Goal: Information Seeking & Learning: Learn about a topic

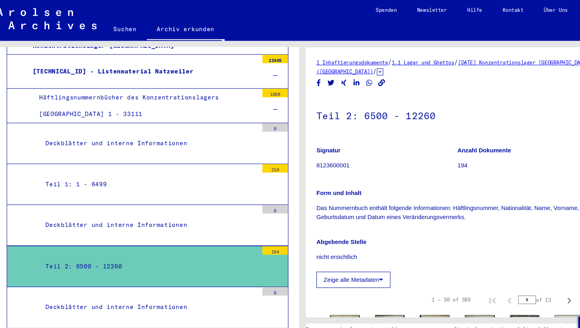
scroll to position [293, 0]
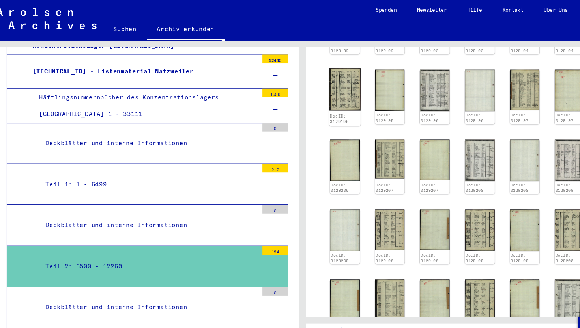
click at [336, 84] on img at bounding box center [329, 82] width 29 height 39
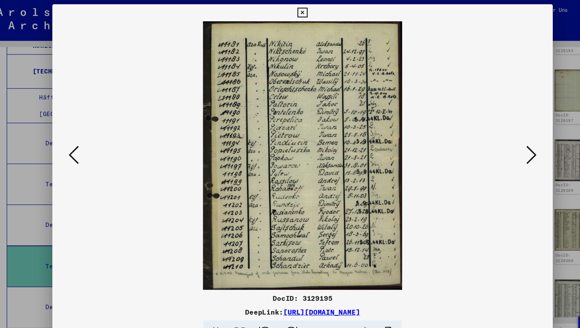
click at [502, 148] on icon at bounding box center [501, 143] width 9 height 19
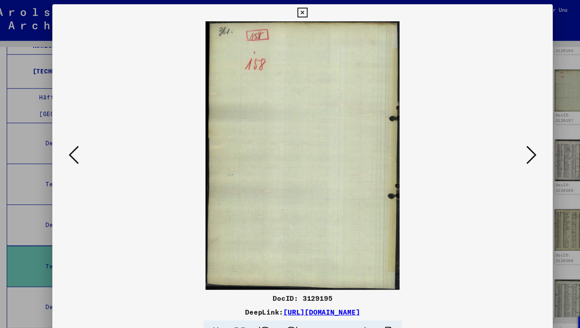
click at [502, 148] on icon at bounding box center [501, 143] width 9 height 19
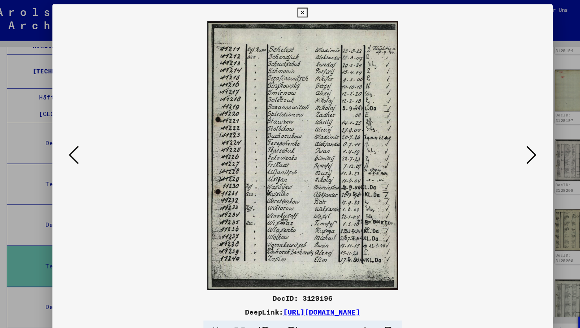
click at [502, 148] on icon at bounding box center [501, 143] width 9 height 19
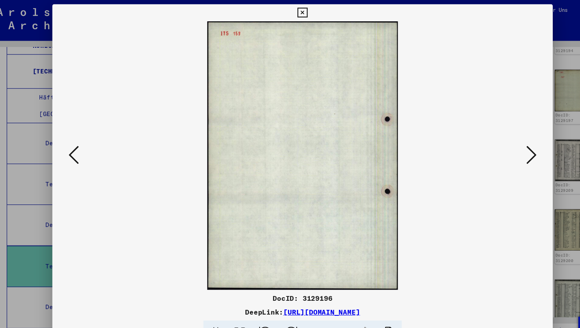
click at [502, 148] on icon at bounding box center [501, 143] width 9 height 19
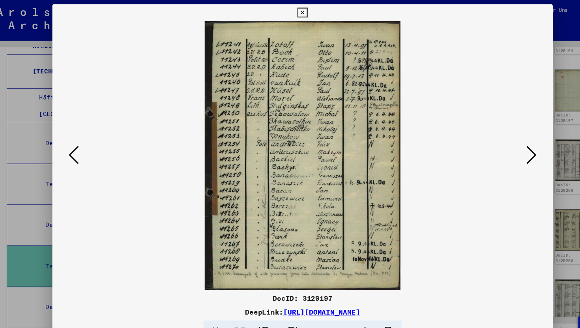
click at [502, 148] on icon at bounding box center [501, 143] width 9 height 19
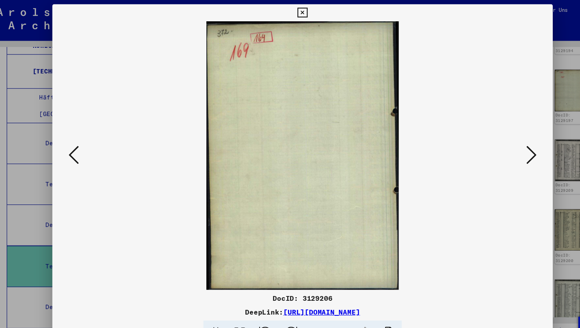
click at [502, 148] on icon at bounding box center [501, 143] width 9 height 19
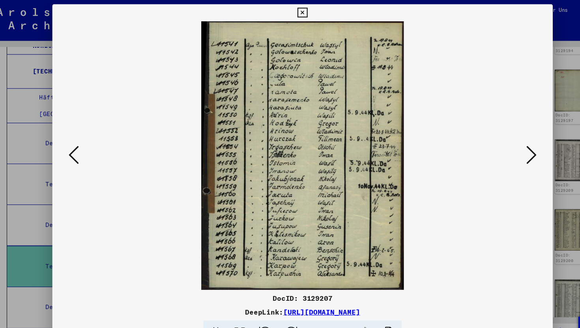
click at [502, 148] on icon at bounding box center [501, 143] width 9 height 19
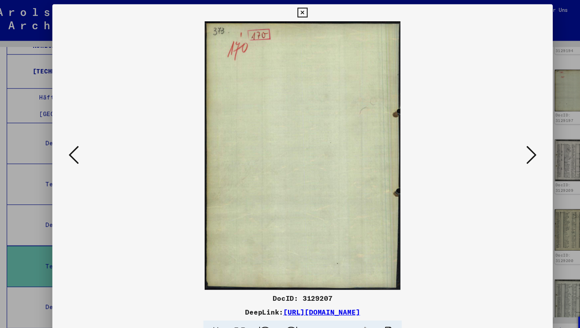
click at [502, 147] on icon at bounding box center [501, 143] width 9 height 19
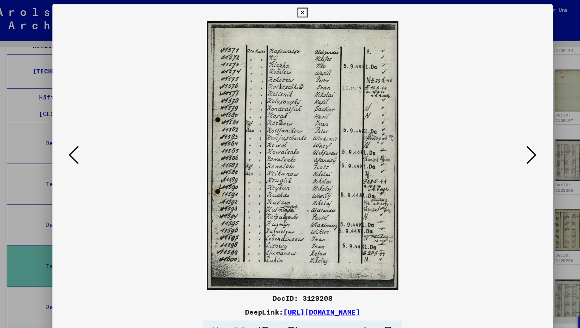
click at [502, 147] on icon at bounding box center [501, 143] width 9 height 19
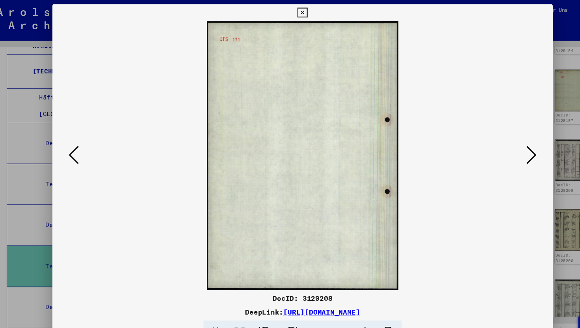
click at [502, 147] on icon at bounding box center [501, 143] width 9 height 19
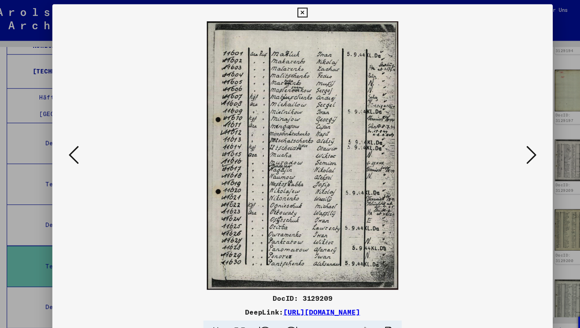
click at [502, 147] on icon at bounding box center [501, 143] width 9 height 19
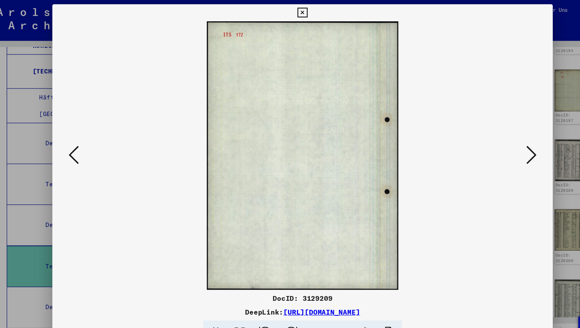
click at [502, 147] on icon at bounding box center [501, 143] width 9 height 19
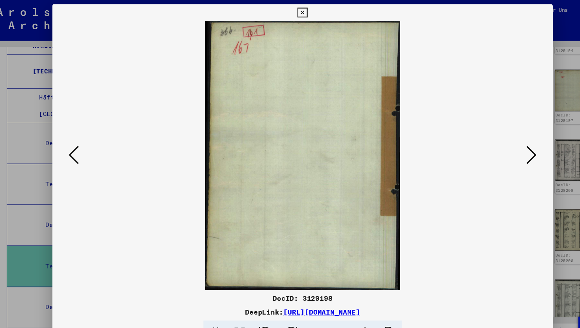
click at [502, 147] on icon at bounding box center [501, 143] width 9 height 19
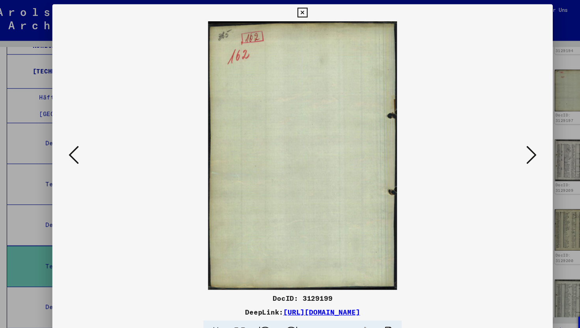
click at [502, 147] on icon at bounding box center [501, 143] width 9 height 19
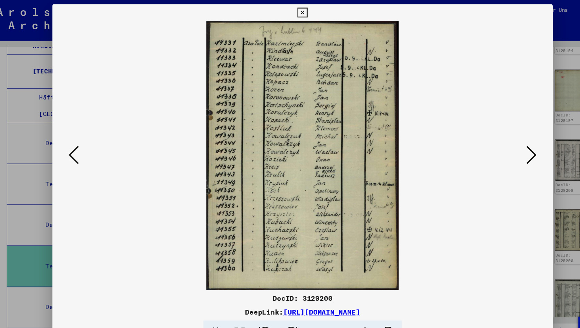
click at [502, 147] on icon at bounding box center [501, 143] width 9 height 19
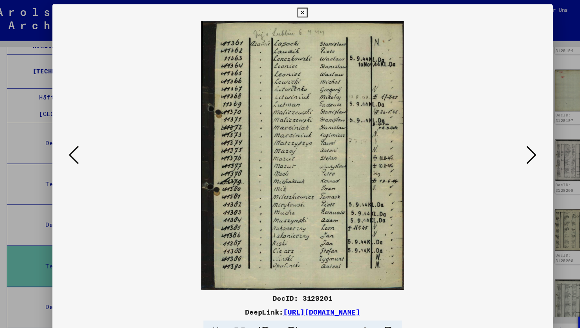
click at [502, 147] on icon at bounding box center [501, 143] width 9 height 19
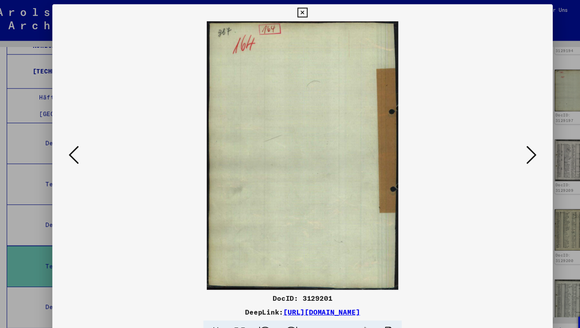
click at [502, 147] on icon at bounding box center [501, 143] width 9 height 19
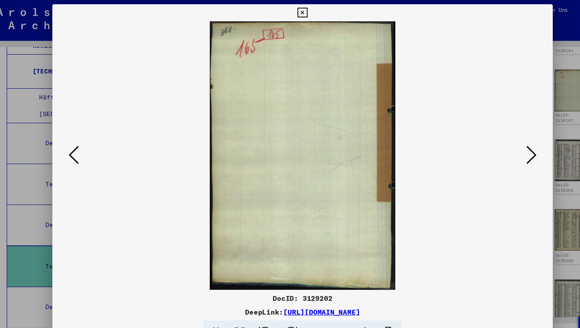
click at [502, 148] on icon at bounding box center [501, 143] width 9 height 19
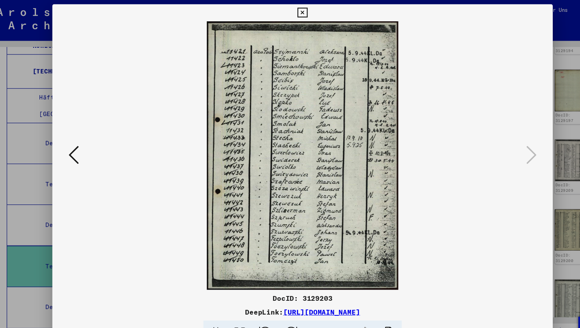
click at [288, 13] on icon at bounding box center [289, 11] width 9 height 9
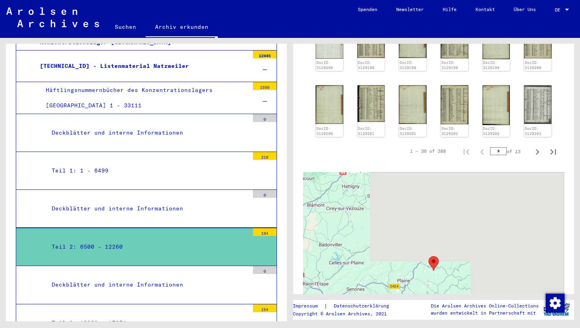
scroll to position [568, 0]
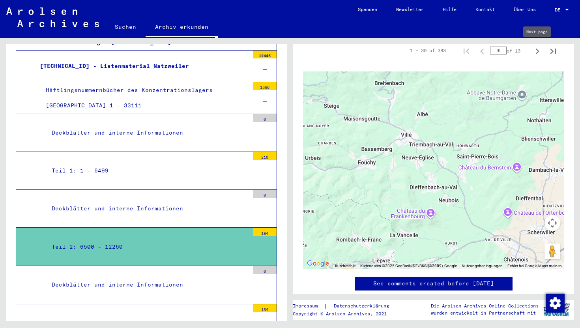
click at [540, 53] on icon "Next page" at bounding box center [537, 51] width 11 height 11
type input "*"
click at [540, 53] on icon "Next page" at bounding box center [537, 50] width 11 height 11
type input "*"
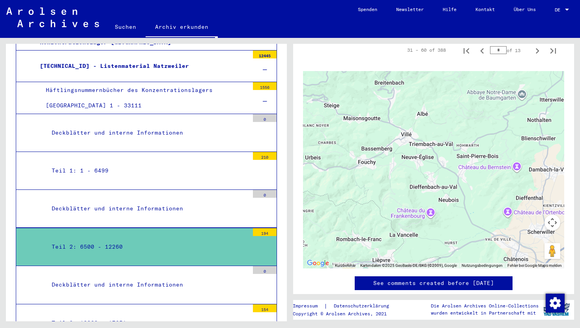
type input "*"
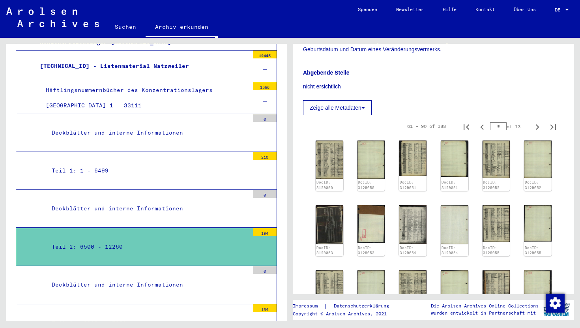
scroll to position [154, 0]
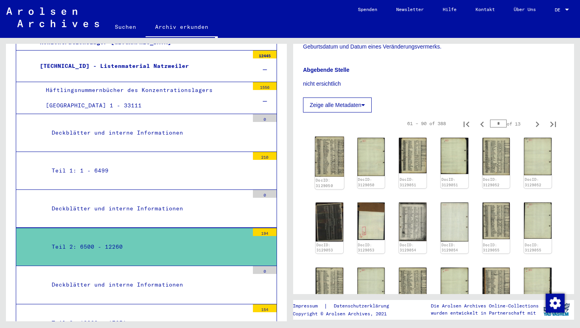
click at [325, 157] on img at bounding box center [329, 156] width 29 height 40
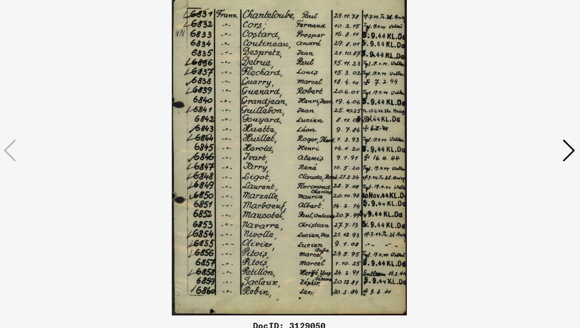
click at [502, 140] on icon at bounding box center [501, 143] width 9 height 19
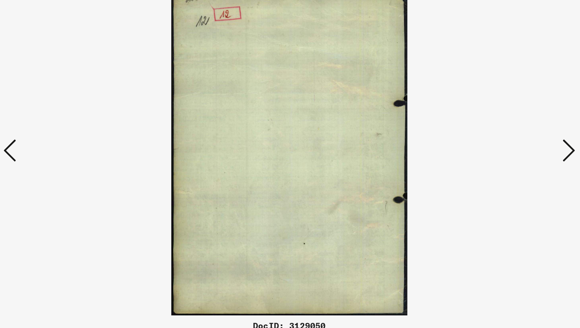
click at [502, 140] on icon at bounding box center [501, 143] width 9 height 19
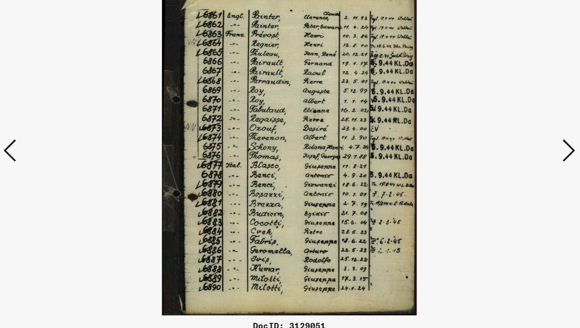
click at [502, 140] on icon at bounding box center [501, 143] width 9 height 19
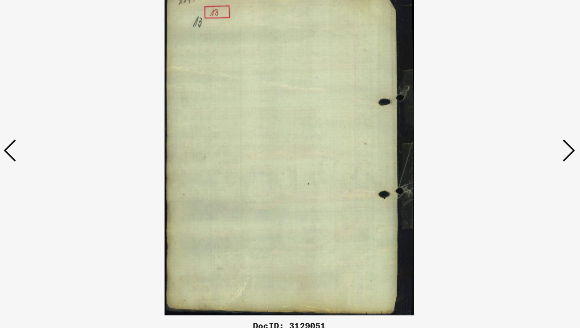
click at [502, 140] on icon at bounding box center [501, 143] width 9 height 19
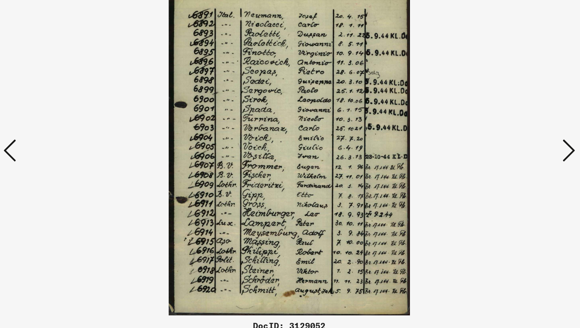
click at [502, 140] on icon at bounding box center [501, 143] width 9 height 19
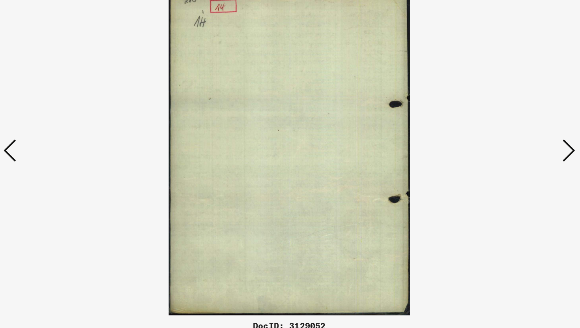
click at [502, 140] on icon at bounding box center [501, 143] width 9 height 19
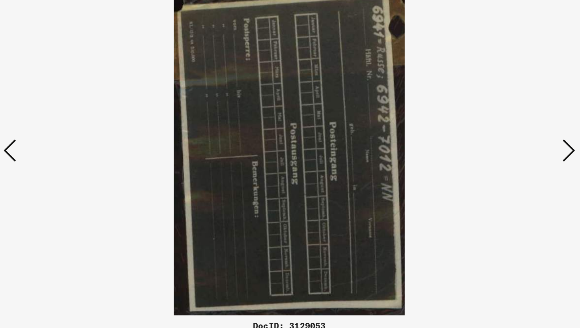
click at [499, 149] on icon at bounding box center [501, 143] width 9 height 19
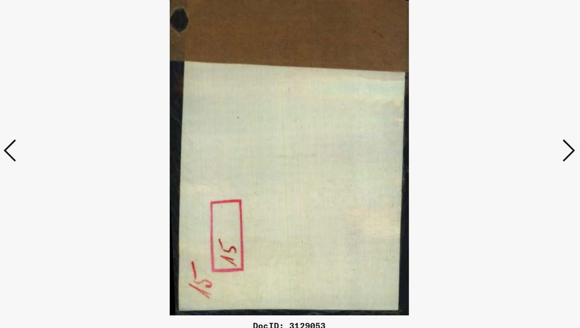
click at [499, 149] on icon at bounding box center [501, 143] width 9 height 19
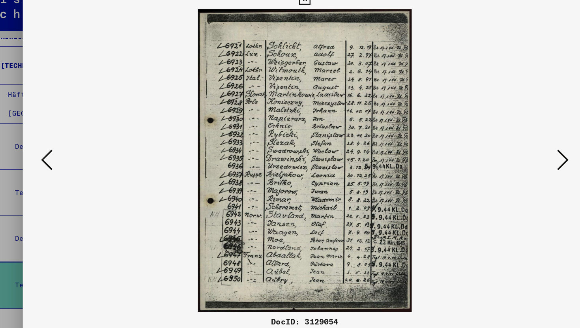
click at [499, 143] on icon at bounding box center [501, 143] width 9 height 19
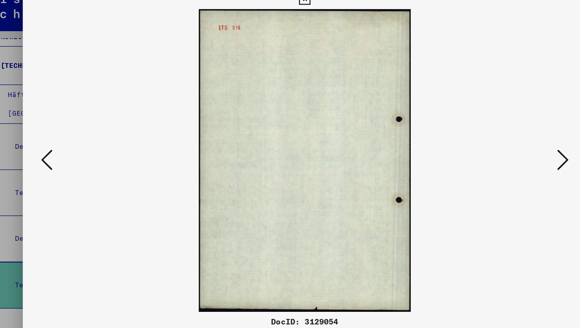
click at [499, 143] on icon at bounding box center [501, 143] width 9 height 19
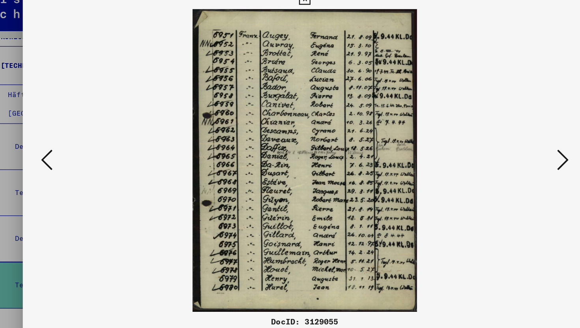
click at [499, 143] on icon at bounding box center [501, 143] width 9 height 19
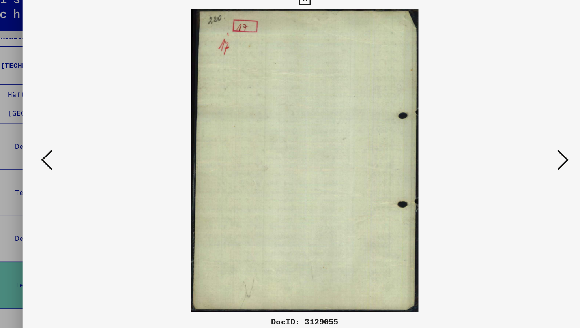
click at [499, 143] on icon at bounding box center [501, 143] width 9 height 19
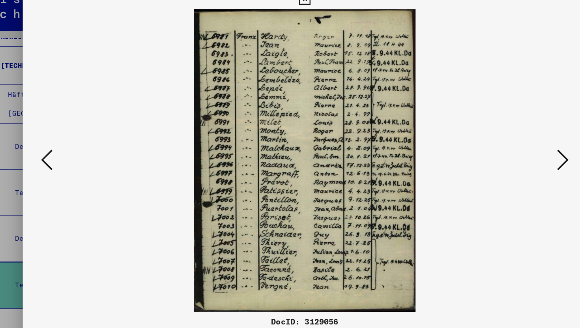
click at [499, 143] on icon at bounding box center [501, 143] width 9 height 19
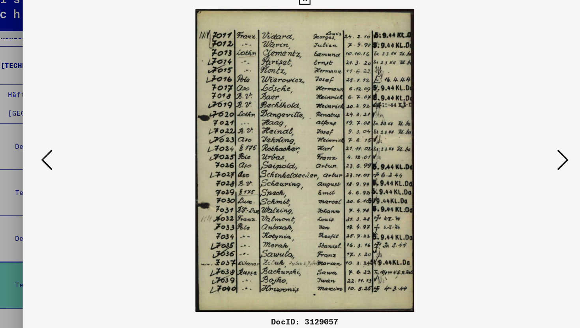
click at [499, 143] on icon at bounding box center [501, 143] width 9 height 19
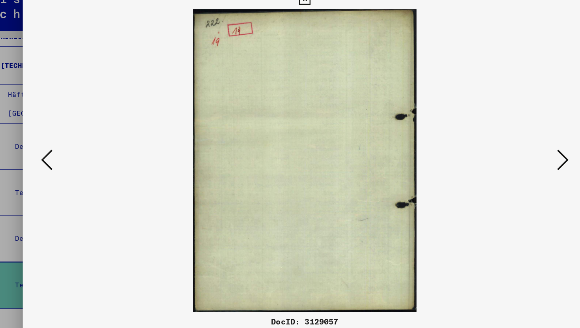
click at [499, 143] on icon at bounding box center [501, 143] width 9 height 19
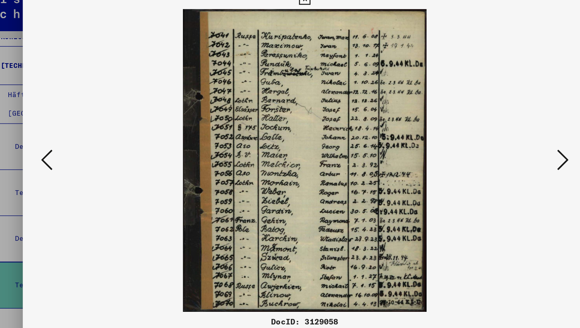
click at [499, 143] on icon at bounding box center [501, 143] width 9 height 19
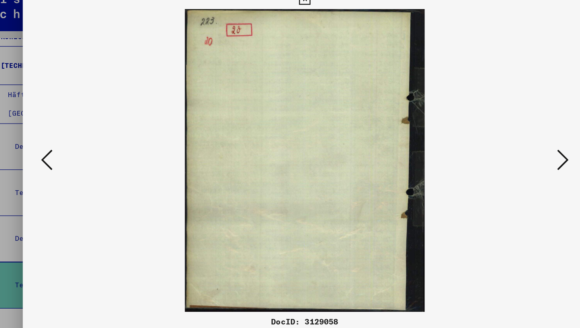
click at [499, 143] on icon at bounding box center [501, 143] width 9 height 19
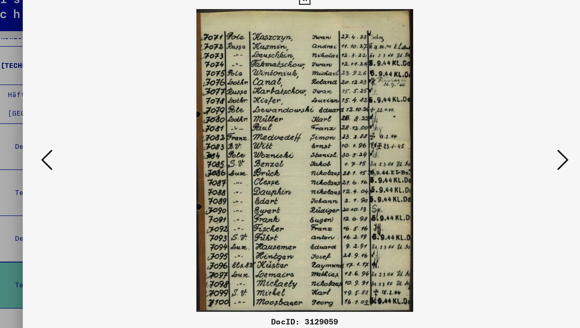
click at [499, 143] on icon at bounding box center [501, 143] width 9 height 19
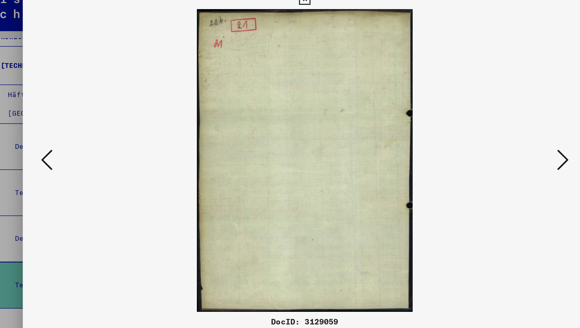
click at [499, 143] on icon at bounding box center [501, 143] width 9 height 19
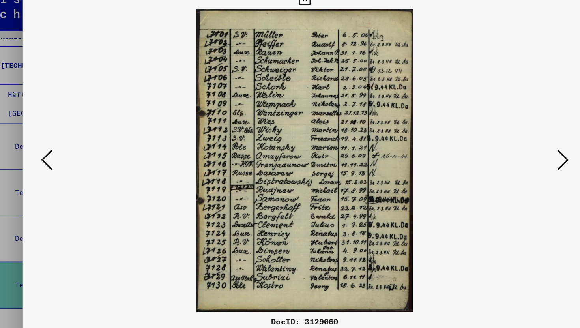
click at [499, 143] on icon at bounding box center [501, 143] width 9 height 19
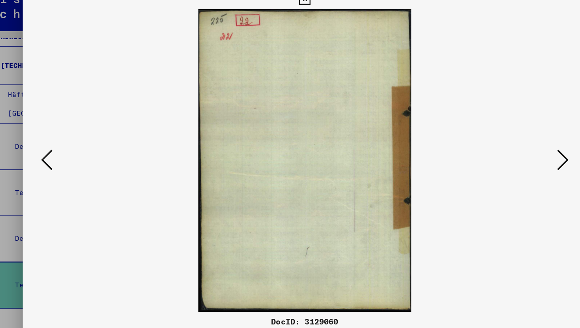
click at [499, 143] on icon at bounding box center [501, 143] width 9 height 19
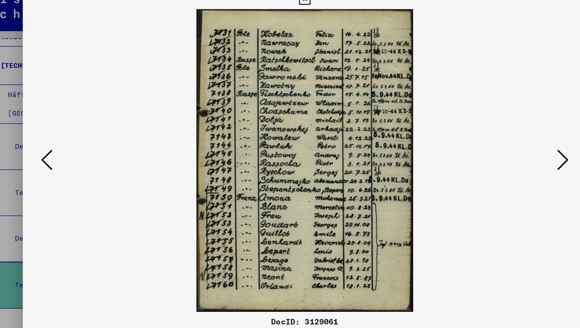
click at [499, 143] on icon at bounding box center [501, 143] width 9 height 19
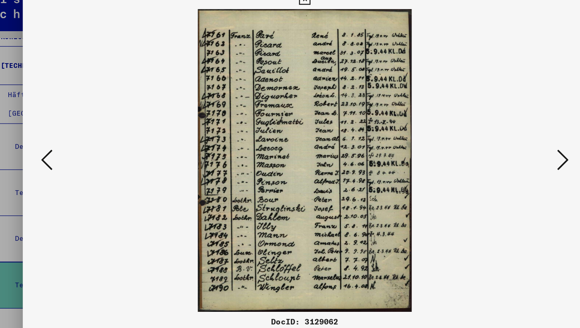
click at [499, 143] on icon at bounding box center [501, 143] width 9 height 19
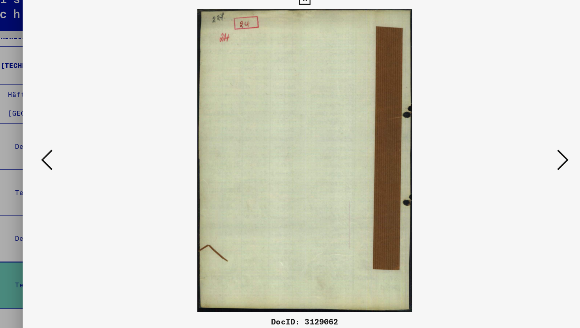
click at [499, 143] on icon at bounding box center [501, 143] width 9 height 19
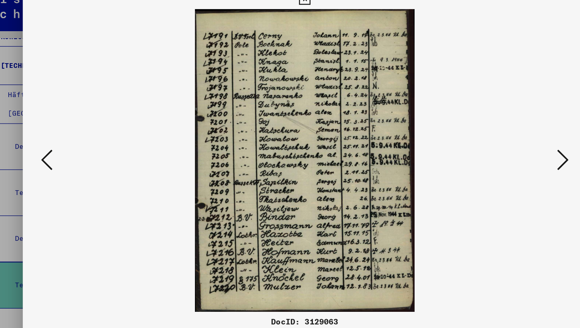
click at [499, 143] on icon at bounding box center [501, 143] width 9 height 19
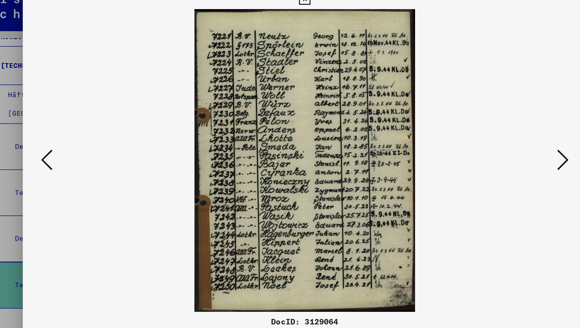
click at [499, 143] on icon at bounding box center [501, 143] width 9 height 19
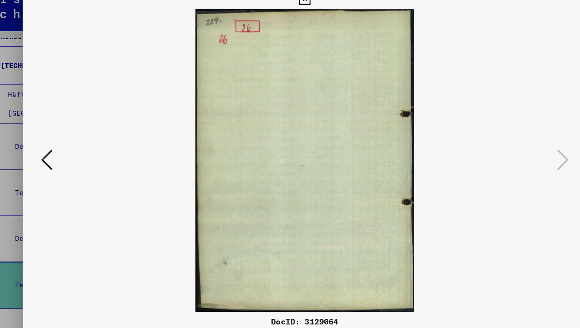
click at [288, 16] on icon at bounding box center [289, 11] width 9 height 9
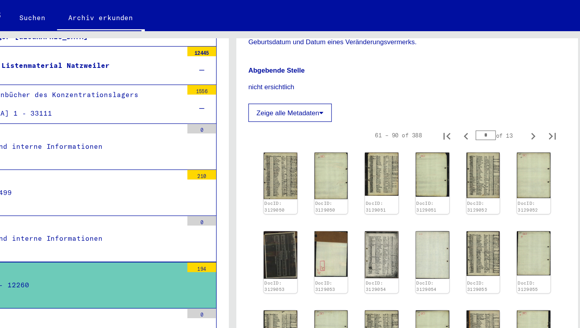
scroll to position [0, 0]
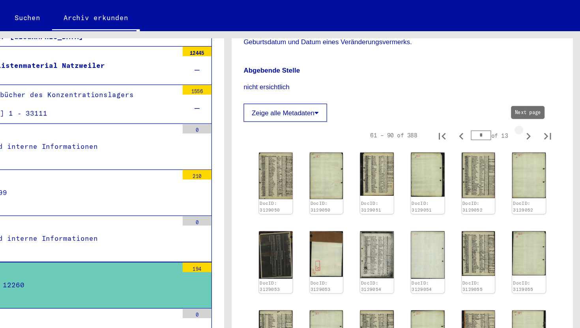
click at [538, 125] on icon "Next page" at bounding box center [537, 124] width 11 height 11
type input "*"
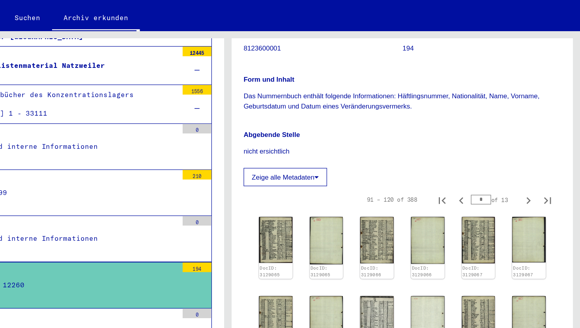
scroll to position [82, 0]
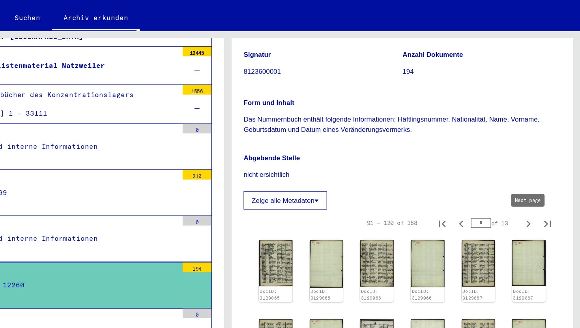
click at [536, 192] on icon "Next page" at bounding box center [537, 196] width 11 height 11
type input "*"
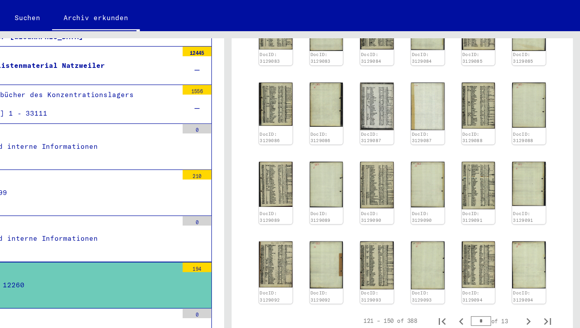
scroll to position [427, 0]
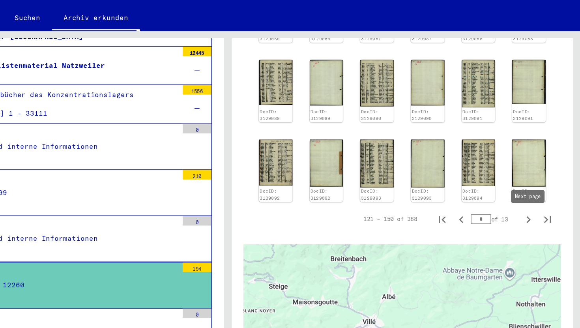
click at [536, 192] on icon "Next page" at bounding box center [537, 192] width 11 height 11
type input "*"
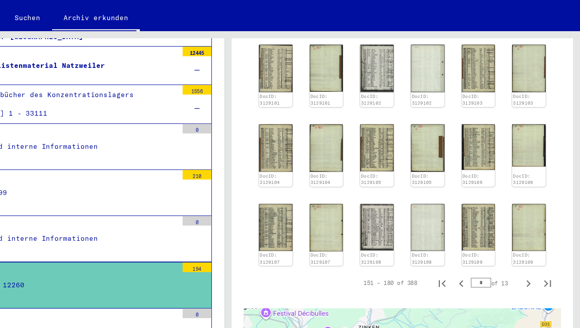
scroll to position [429, 0]
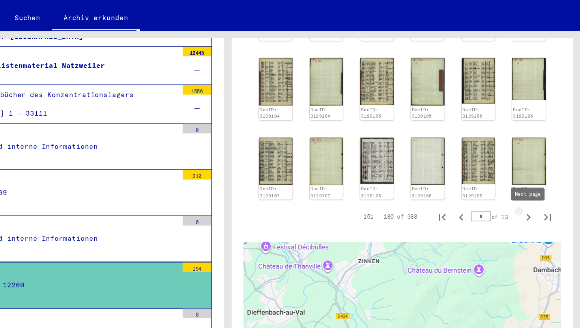
click at [537, 190] on icon "Next page" at bounding box center [538, 191] width 4 height 6
type input "*"
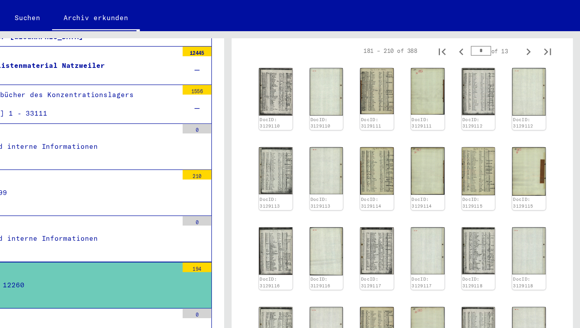
scroll to position [170, 0]
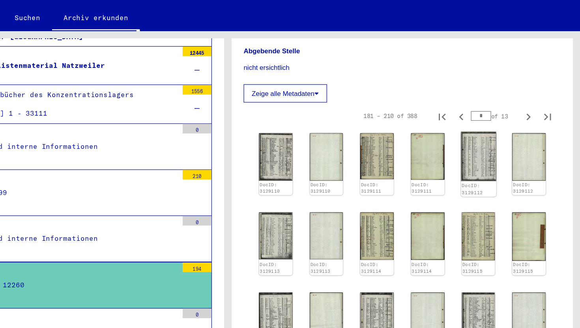
click at [500, 139] on img at bounding box center [496, 141] width 29 height 41
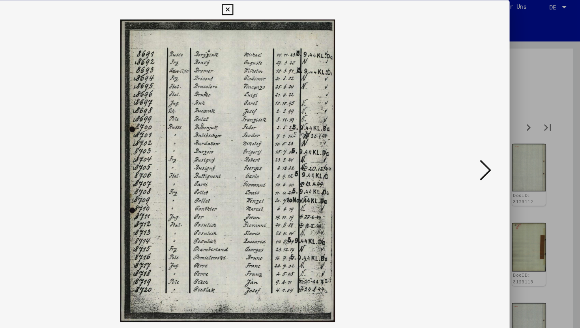
click at [296, 15] on button at bounding box center [290, 12] width 14 height 16
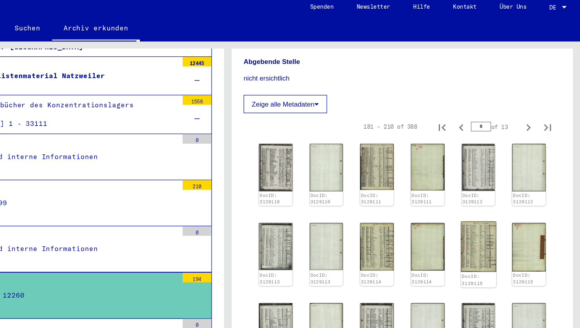
click at [498, 198] on img at bounding box center [496, 206] width 29 height 41
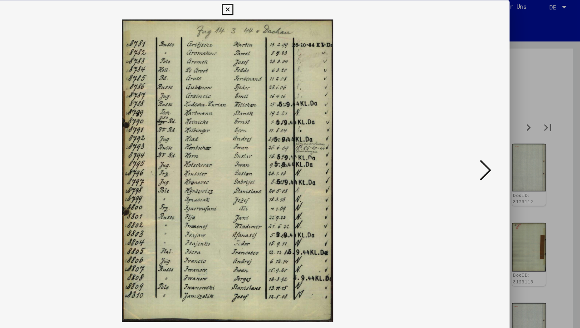
click at [499, 139] on icon at bounding box center [501, 143] width 9 height 19
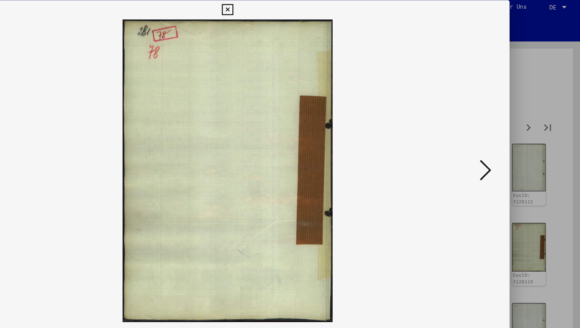
click at [499, 139] on icon at bounding box center [501, 143] width 9 height 19
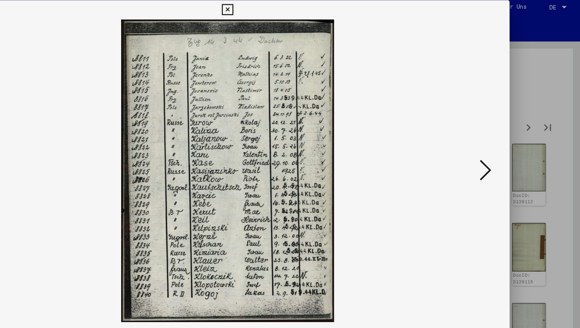
click at [499, 139] on icon at bounding box center [501, 143] width 9 height 19
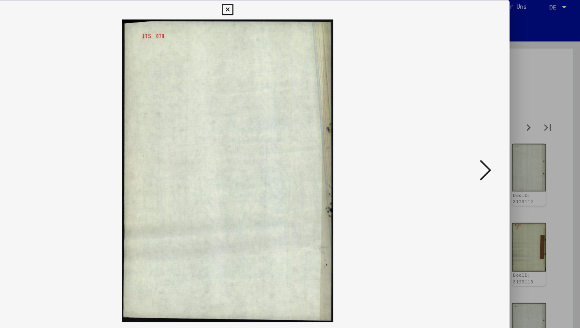
click at [499, 139] on icon at bounding box center [501, 143] width 9 height 19
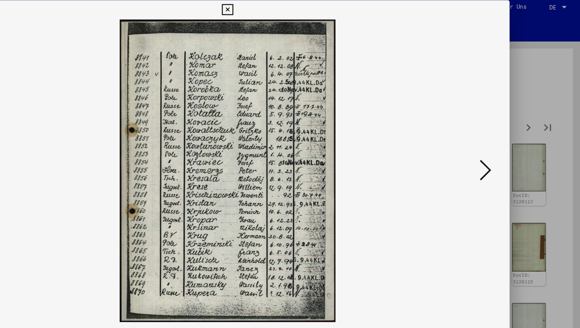
click at [499, 139] on icon at bounding box center [501, 143] width 9 height 19
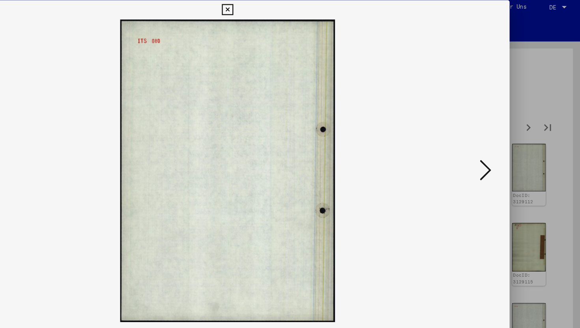
click at [499, 139] on icon at bounding box center [501, 143] width 9 height 19
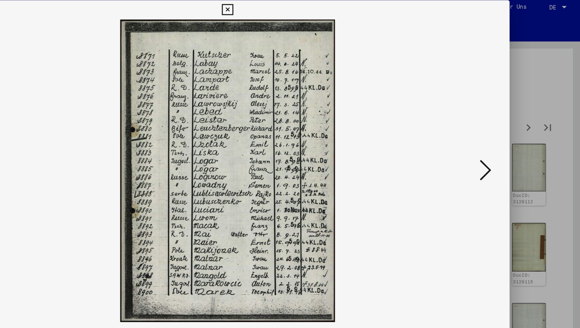
click at [499, 139] on icon at bounding box center [501, 143] width 9 height 19
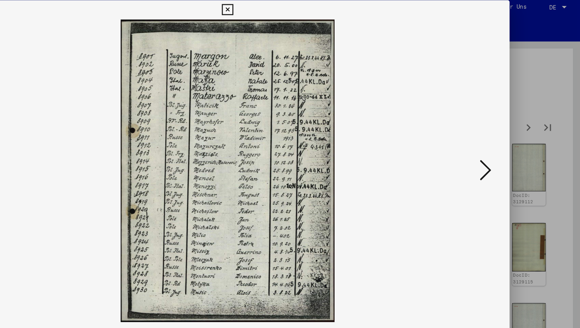
click at [499, 138] on icon at bounding box center [501, 143] width 9 height 19
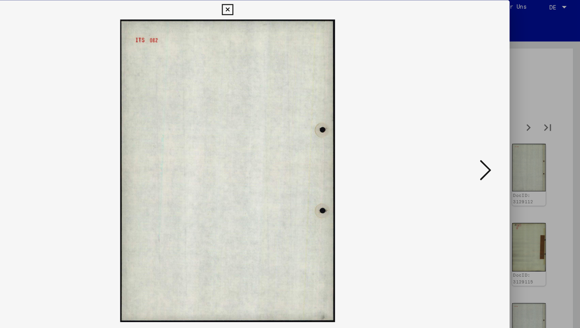
click at [499, 138] on icon at bounding box center [501, 143] width 9 height 19
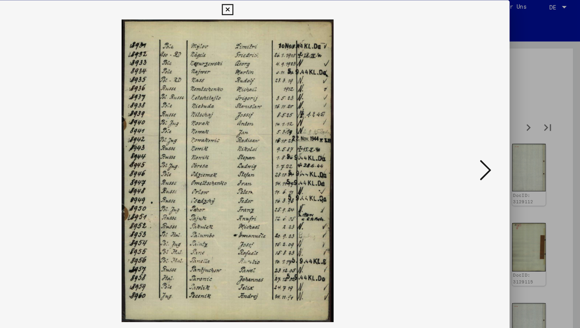
click at [499, 138] on icon at bounding box center [501, 143] width 9 height 19
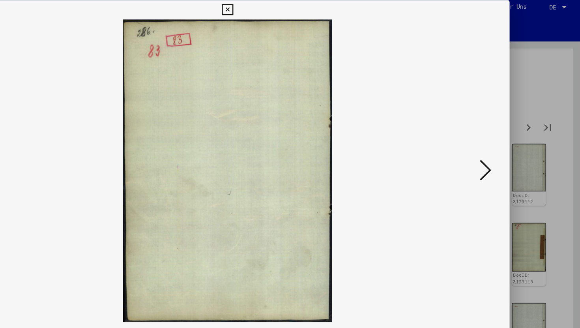
click at [499, 138] on icon at bounding box center [501, 143] width 9 height 19
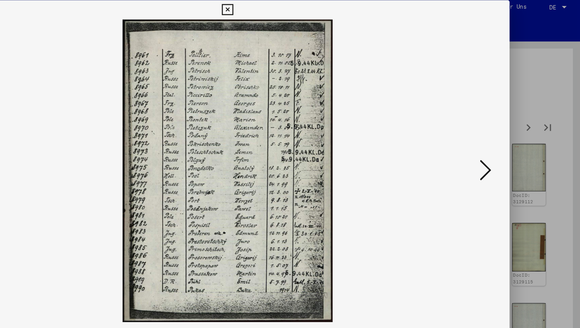
click at [499, 138] on icon at bounding box center [501, 143] width 9 height 19
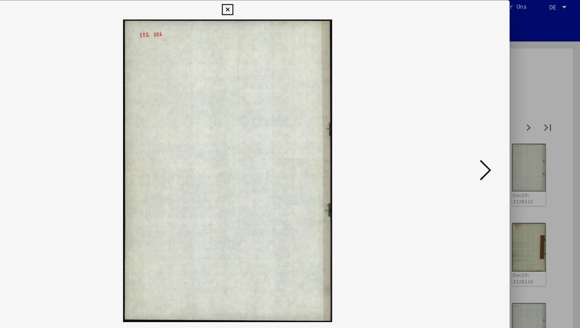
click at [499, 138] on icon at bounding box center [501, 143] width 9 height 19
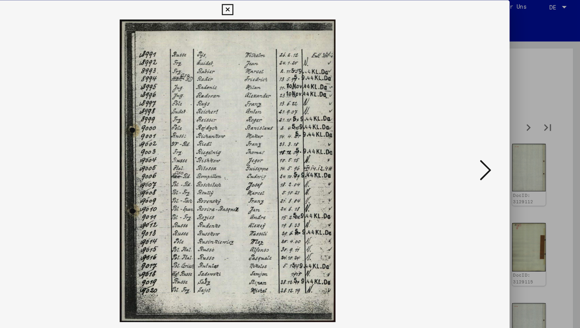
click at [499, 138] on icon at bounding box center [501, 143] width 9 height 19
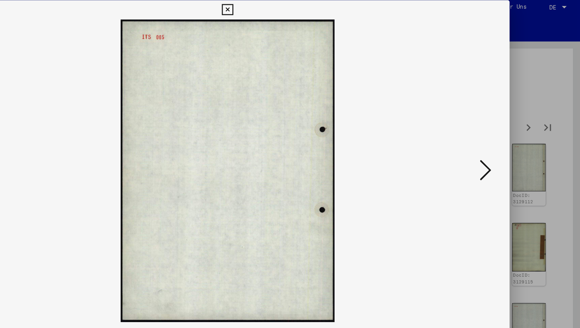
click at [502, 143] on icon at bounding box center [501, 143] width 9 height 19
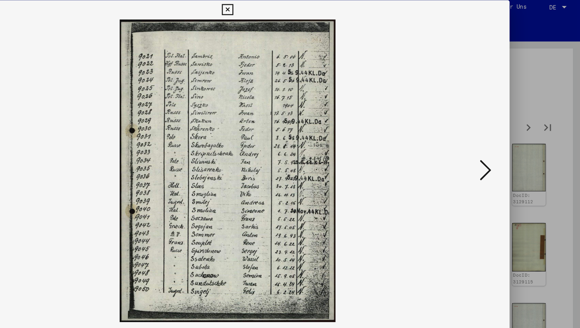
click at [502, 143] on icon at bounding box center [501, 143] width 9 height 19
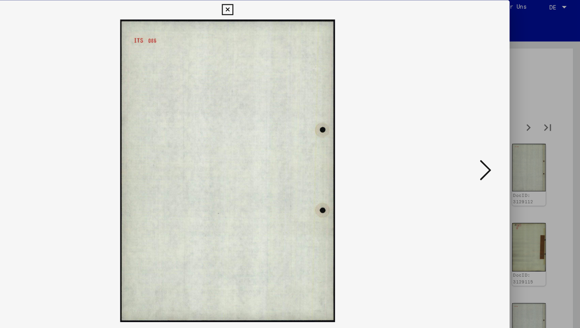
click at [502, 143] on icon at bounding box center [501, 143] width 9 height 19
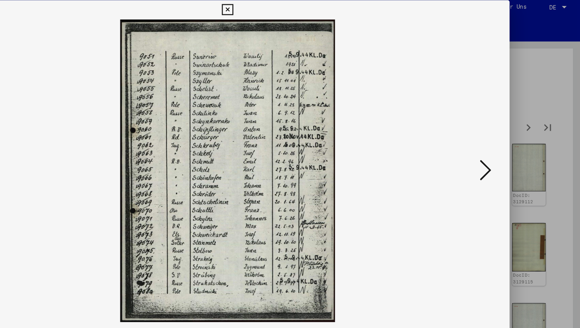
click at [502, 143] on icon at bounding box center [501, 143] width 9 height 19
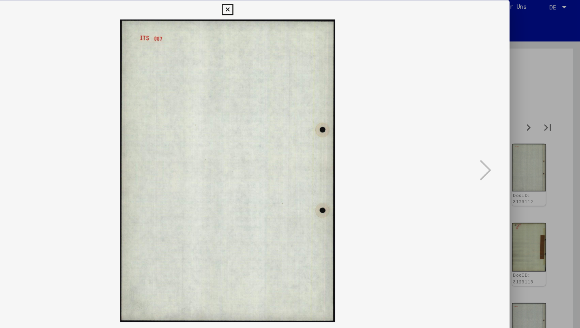
click at [286, 13] on icon at bounding box center [289, 11] width 9 height 9
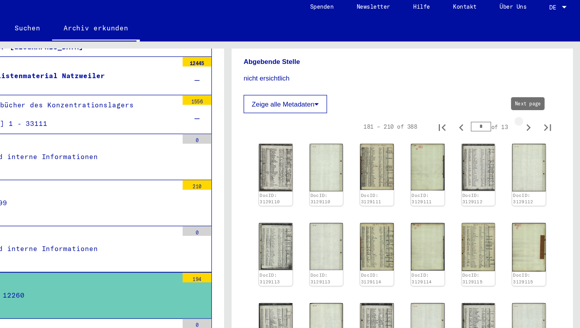
click at [534, 110] on icon "Next page" at bounding box center [537, 108] width 11 height 11
type input "*"
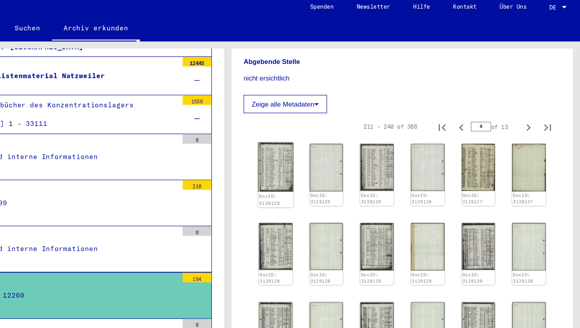
click at [321, 141] on img at bounding box center [329, 141] width 29 height 41
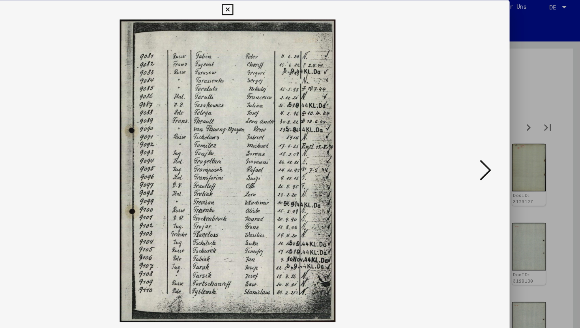
click at [495, 146] on button at bounding box center [502, 144] width 14 height 22
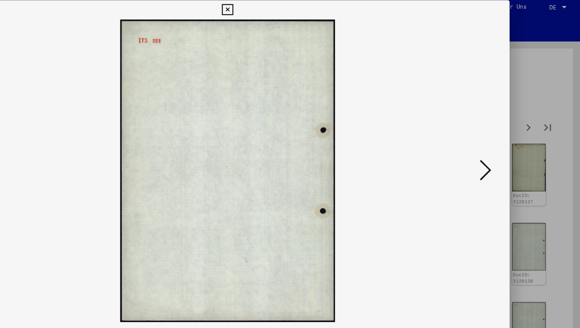
click at [495, 146] on button at bounding box center [502, 144] width 14 height 22
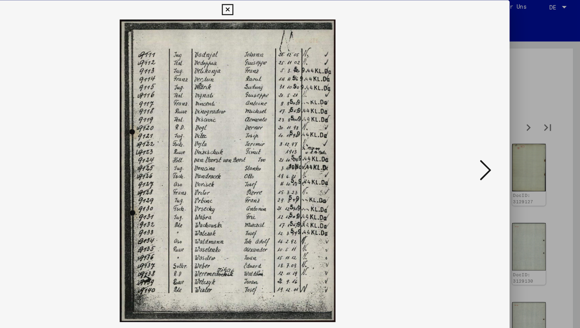
click at [495, 146] on button at bounding box center [502, 144] width 14 height 22
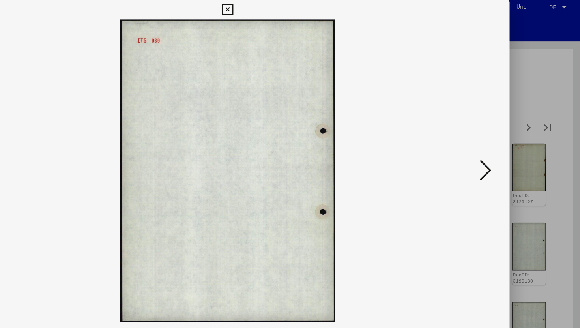
click at [495, 146] on button at bounding box center [502, 144] width 14 height 22
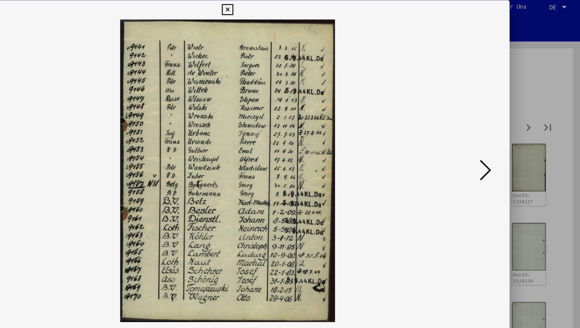
click at [501, 147] on icon at bounding box center [501, 143] width 9 height 19
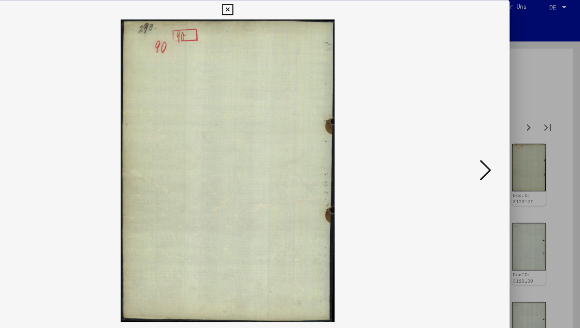
click at [501, 147] on icon at bounding box center [501, 143] width 9 height 19
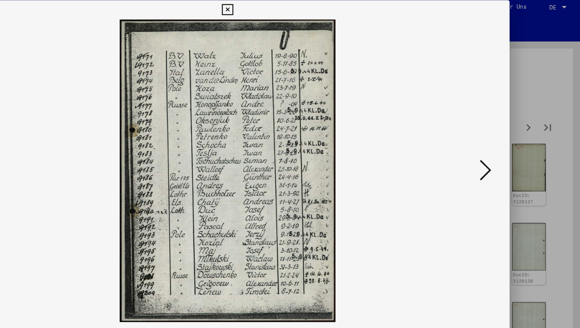
click at [501, 147] on icon at bounding box center [501, 143] width 9 height 19
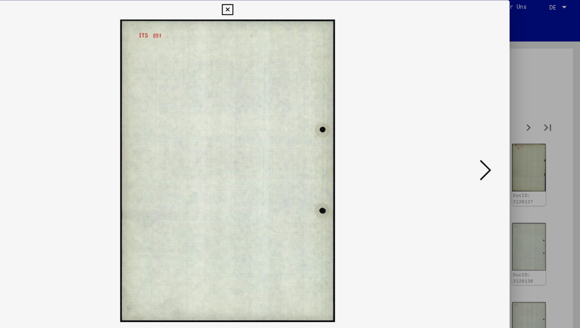
click at [501, 147] on icon at bounding box center [501, 143] width 9 height 19
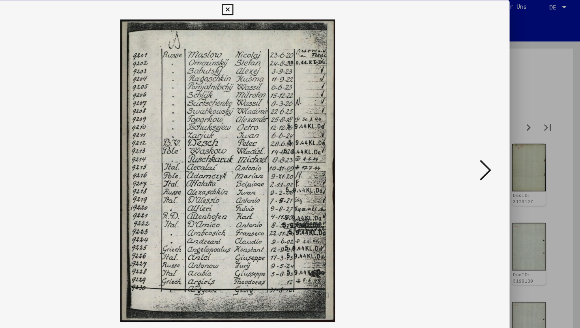
click at [501, 147] on icon at bounding box center [501, 143] width 9 height 19
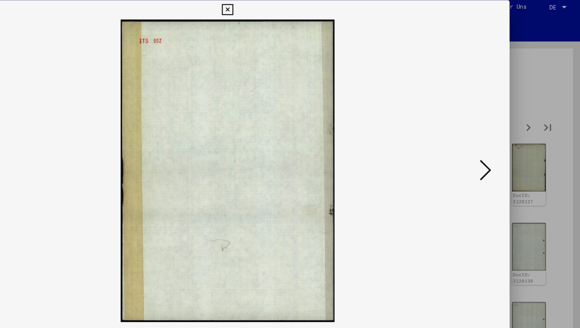
click at [501, 147] on icon at bounding box center [501, 143] width 9 height 19
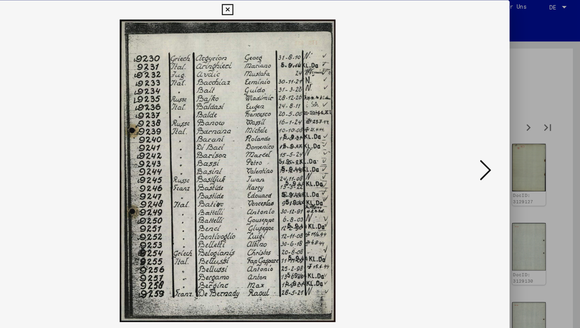
click at [501, 147] on icon at bounding box center [501, 143] width 9 height 19
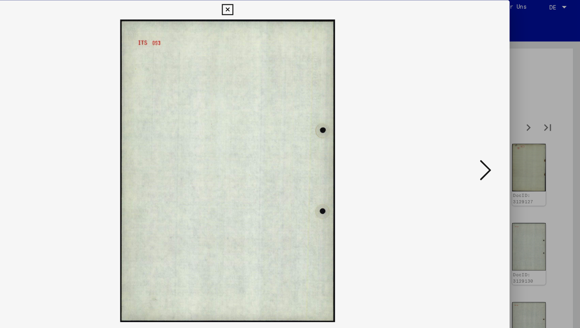
click at [501, 147] on icon at bounding box center [501, 143] width 9 height 19
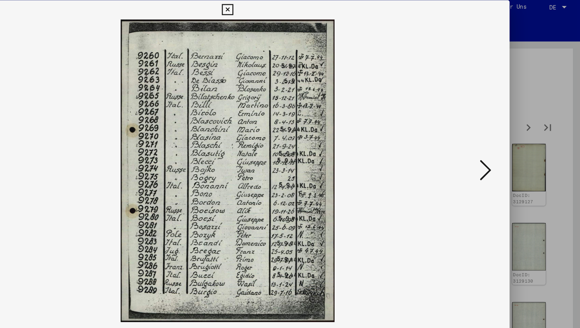
click at [501, 147] on icon at bounding box center [501, 143] width 9 height 19
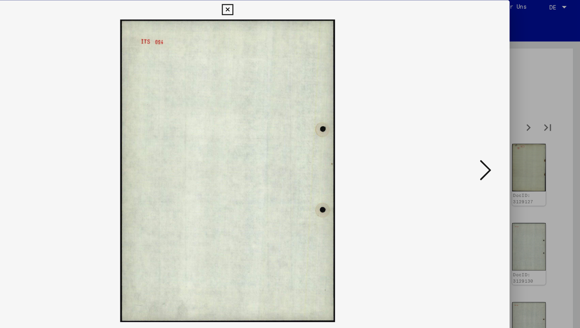
click at [501, 147] on icon at bounding box center [501, 143] width 9 height 19
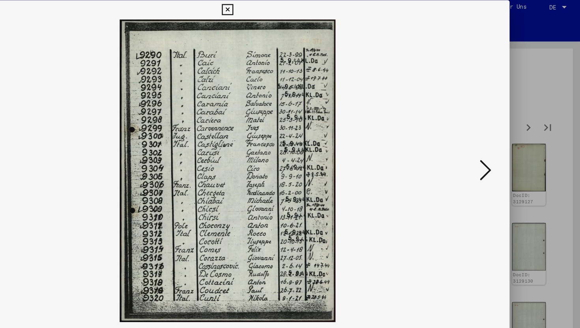
click at [501, 147] on icon at bounding box center [501, 143] width 9 height 19
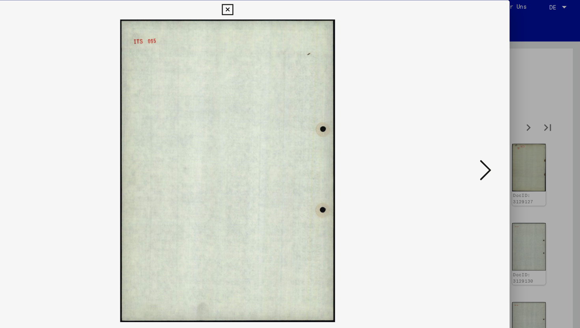
click at [501, 147] on icon at bounding box center [501, 143] width 9 height 19
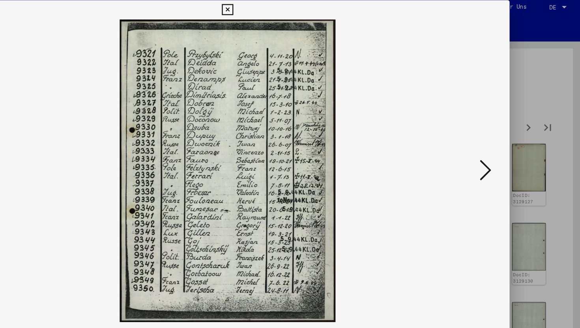
click at [501, 147] on icon at bounding box center [501, 143] width 9 height 19
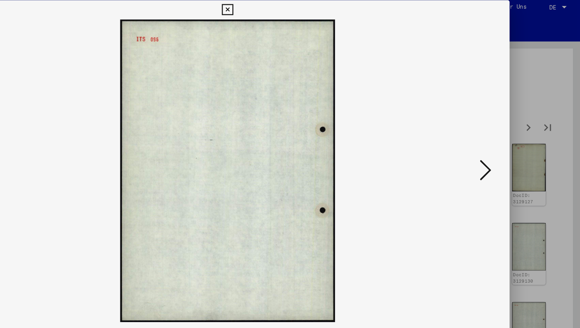
click at [501, 147] on icon at bounding box center [501, 143] width 9 height 19
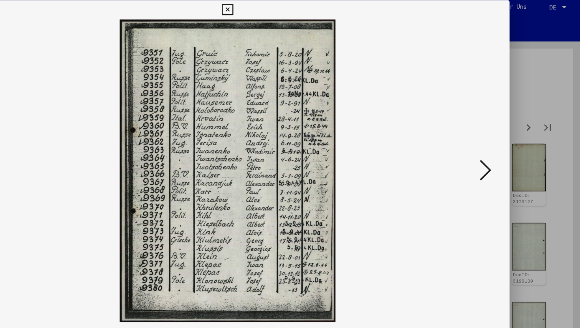
click at [501, 147] on icon at bounding box center [501, 143] width 9 height 19
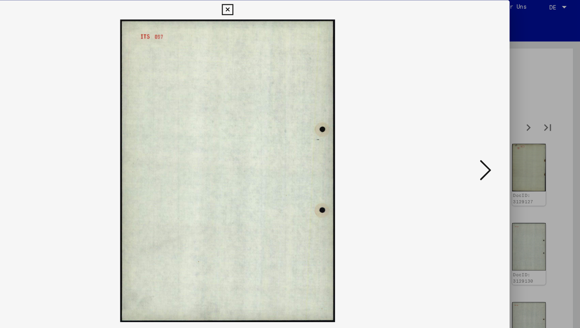
click at [501, 147] on icon at bounding box center [501, 143] width 9 height 19
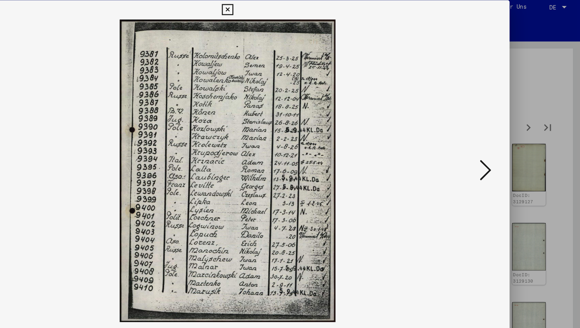
click at [501, 147] on icon at bounding box center [501, 143] width 9 height 19
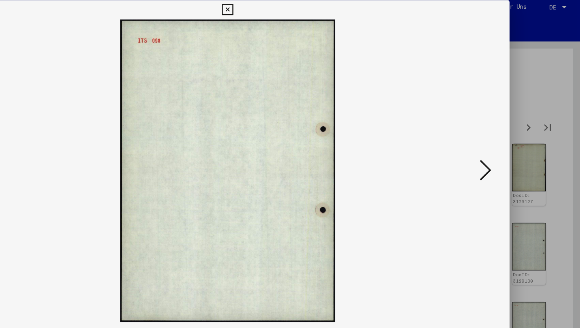
click at [501, 147] on icon at bounding box center [501, 143] width 9 height 19
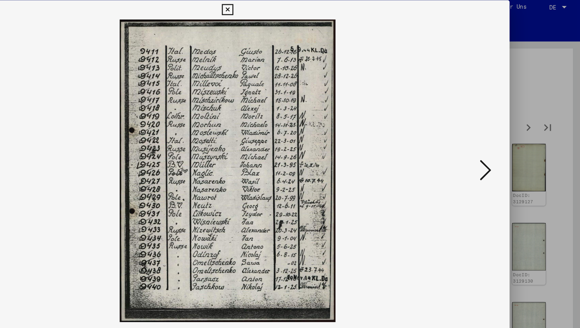
click at [501, 147] on icon at bounding box center [501, 143] width 9 height 19
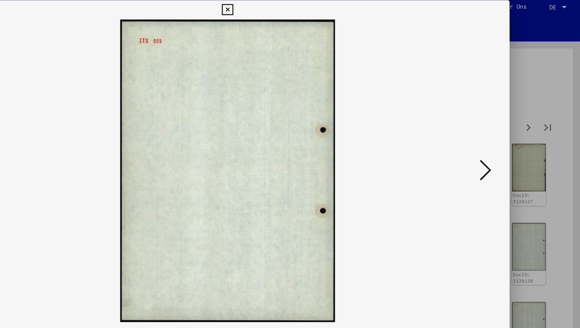
click at [501, 147] on icon at bounding box center [501, 143] width 9 height 19
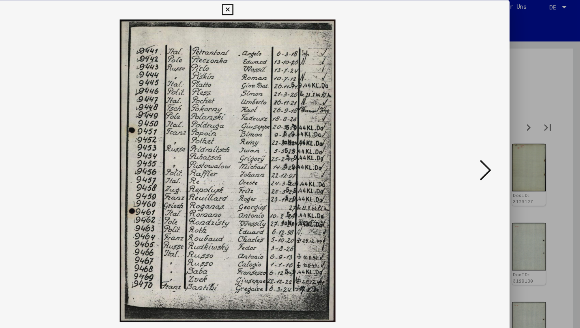
click at [501, 147] on icon at bounding box center [501, 143] width 9 height 19
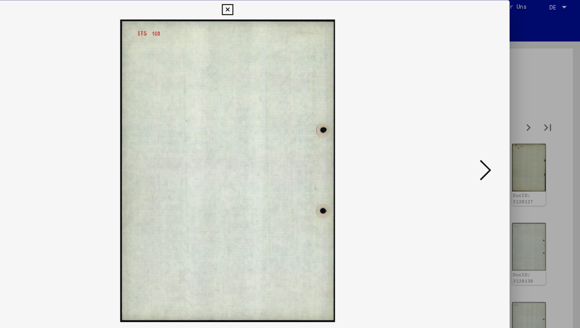
click at [501, 147] on icon at bounding box center [501, 143] width 9 height 19
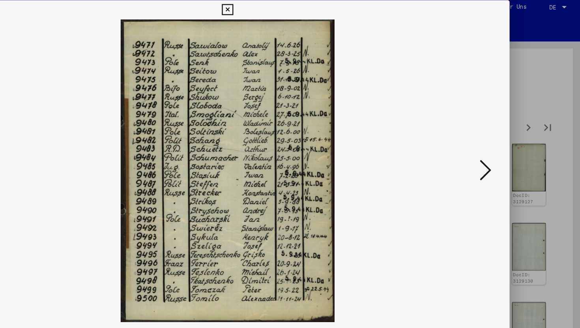
click at [501, 147] on icon at bounding box center [501, 143] width 9 height 19
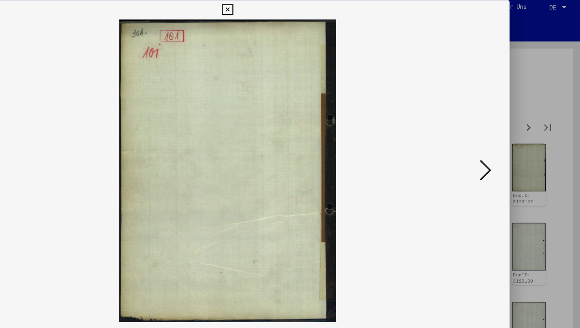
click at [501, 147] on icon at bounding box center [501, 143] width 9 height 19
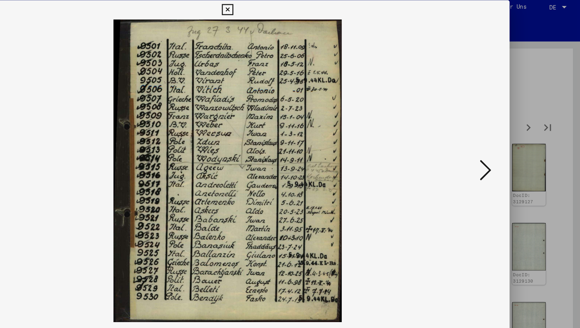
click at [505, 144] on icon at bounding box center [501, 143] width 9 height 19
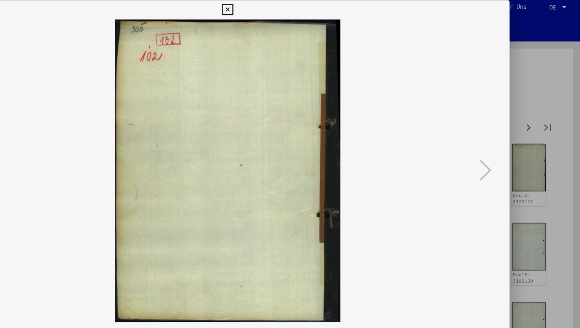
click at [293, 11] on icon at bounding box center [289, 11] width 9 height 9
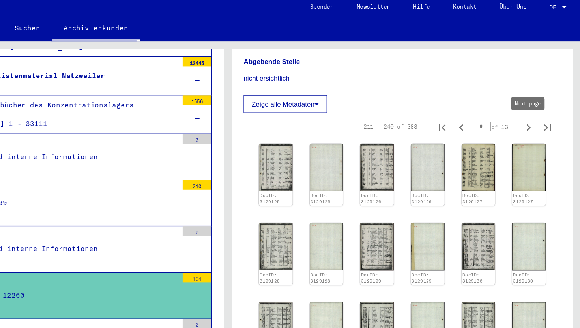
click at [534, 106] on icon "Next page" at bounding box center [537, 108] width 11 height 11
type input "*"
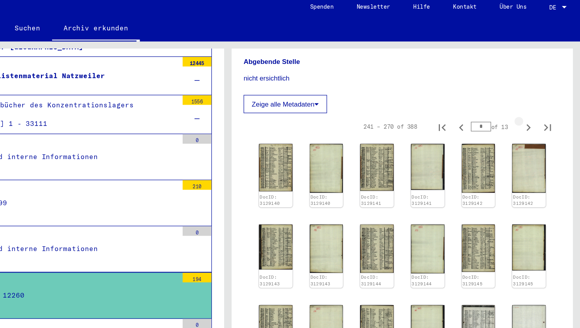
click at [534, 106] on icon "Next page" at bounding box center [537, 108] width 11 height 11
type input "**"
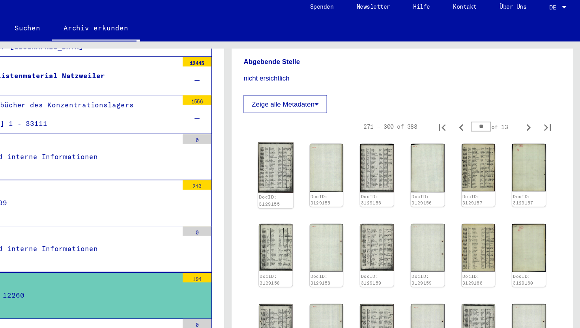
click at [335, 163] on div "DocID: 3129155" at bounding box center [330, 168] width 28 height 11
click at [323, 153] on div "DocID: 3129155" at bounding box center [329, 148] width 29 height 54
click at [330, 136] on img at bounding box center [329, 141] width 29 height 41
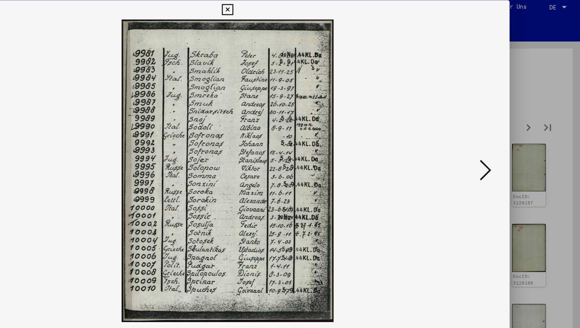
click at [499, 144] on icon at bounding box center [501, 143] width 9 height 19
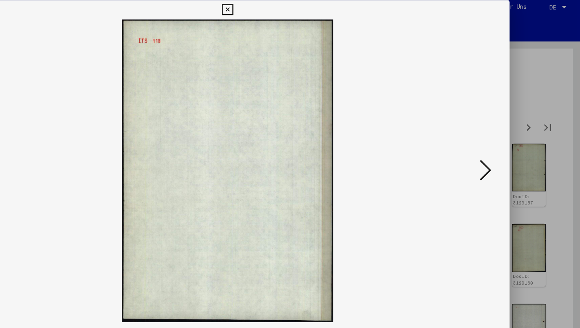
click at [499, 144] on icon at bounding box center [501, 143] width 9 height 19
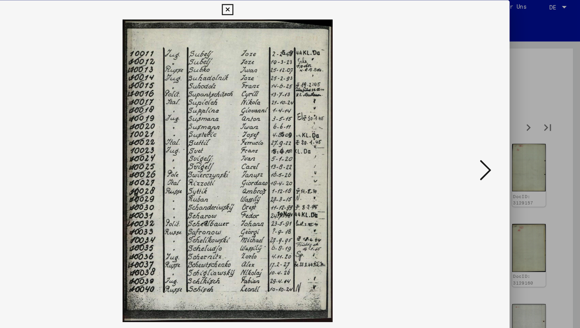
click at [499, 144] on icon at bounding box center [501, 143] width 9 height 19
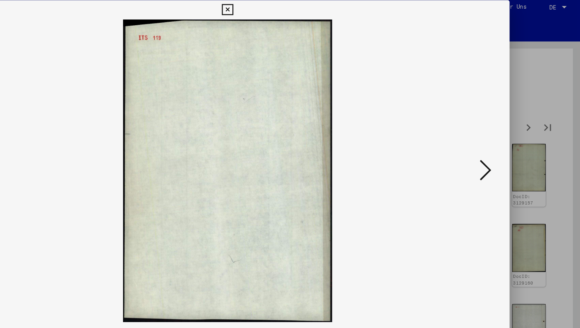
click at [499, 144] on icon at bounding box center [501, 143] width 9 height 19
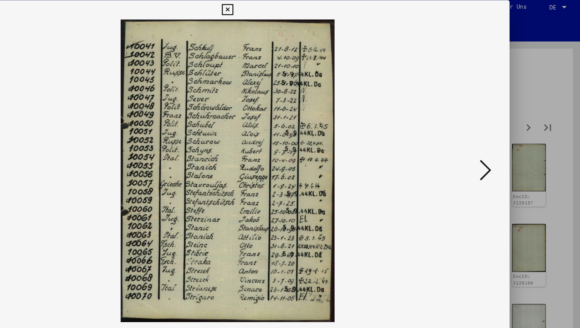
click at [499, 144] on icon at bounding box center [501, 143] width 9 height 19
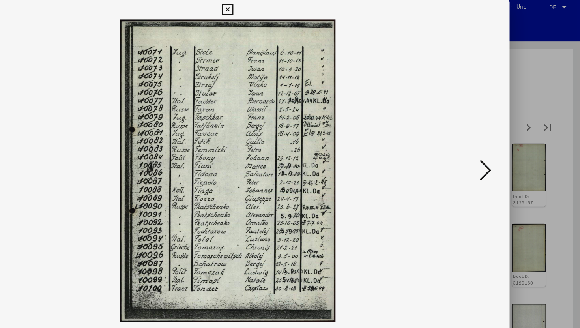
click at [499, 144] on icon at bounding box center [501, 143] width 9 height 19
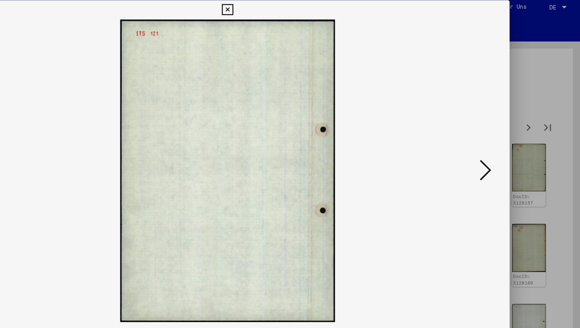
click at [499, 144] on icon at bounding box center [501, 143] width 9 height 19
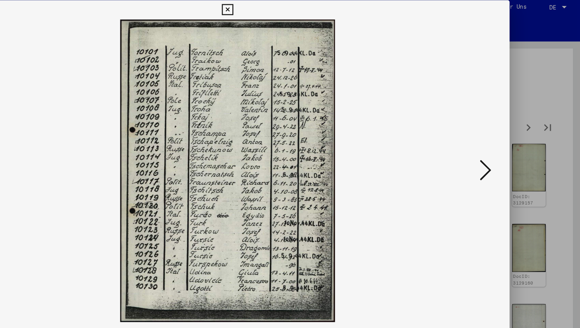
click at [499, 144] on icon at bounding box center [501, 143] width 9 height 19
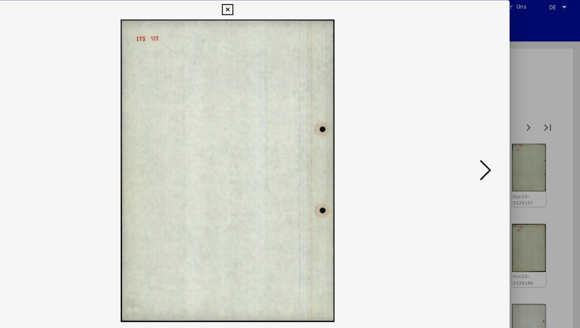
click at [499, 144] on icon at bounding box center [501, 143] width 9 height 19
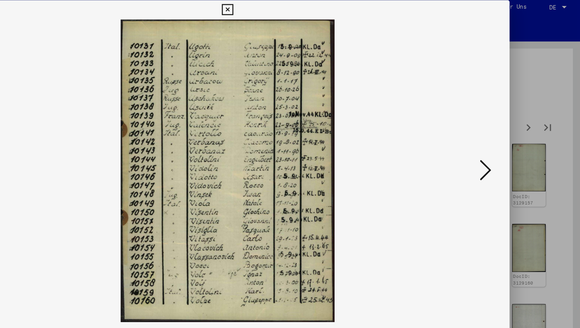
click at [499, 144] on icon at bounding box center [501, 143] width 9 height 19
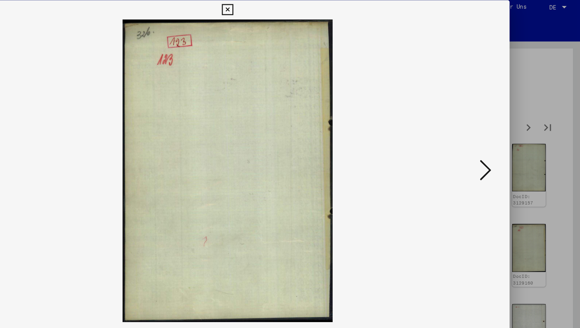
click at [499, 144] on icon at bounding box center [501, 143] width 9 height 19
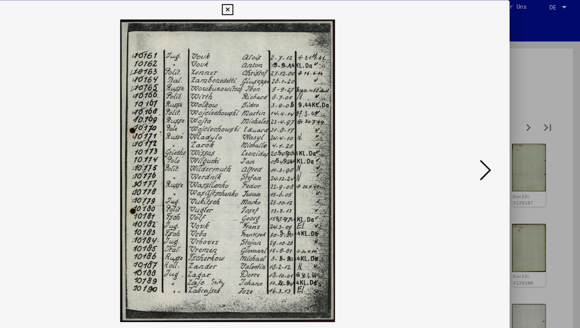
click at [499, 144] on icon at bounding box center [501, 143] width 9 height 19
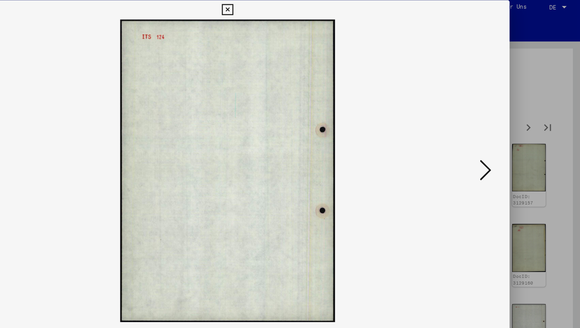
click at [499, 144] on icon at bounding box center [501, 143] width 9 height 19
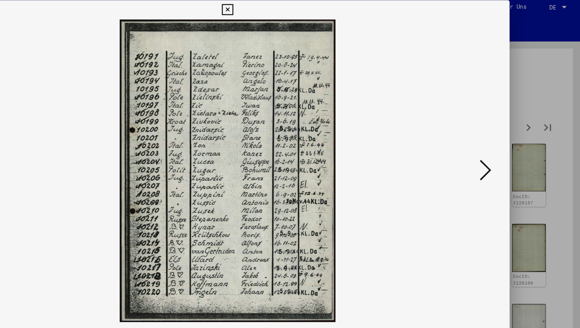
click at [499, 144] on icon at bounding box center [501, 143] width 9 height 19
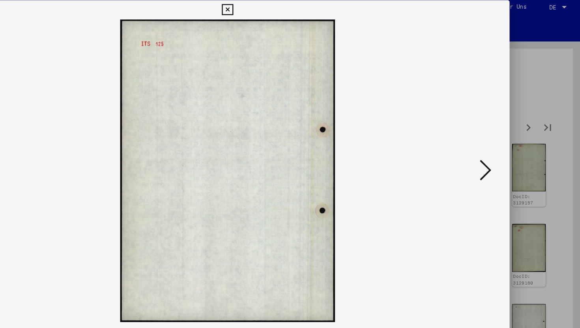
click at [499, 144] on icon at bounding box center [501, 143] width 9 height 19
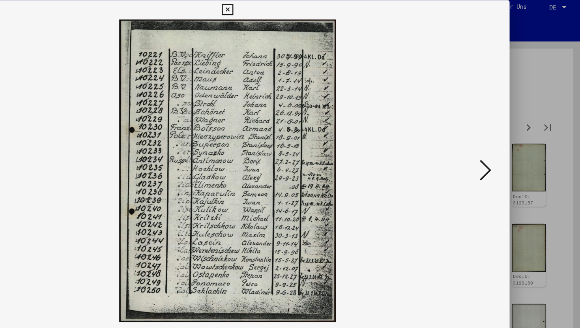
click at [499, 144] on icon at bounding box center [501, 143] width 9 height 19
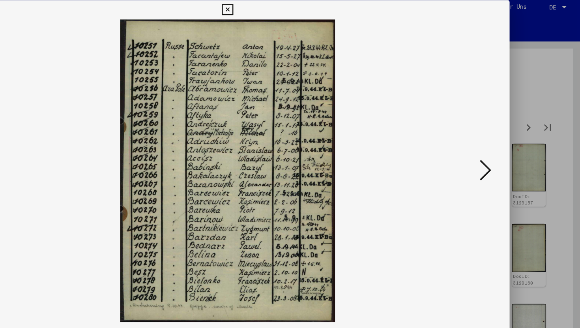
click at [499, 144] on icon at bounding box center [501, 143] width 9 height 19
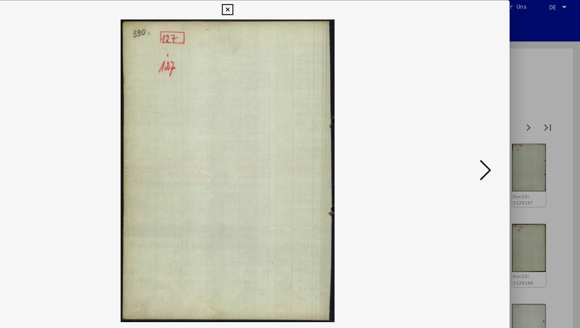
click at [499, 144] on icon at bounding box center [501, 143] width 9 height 19
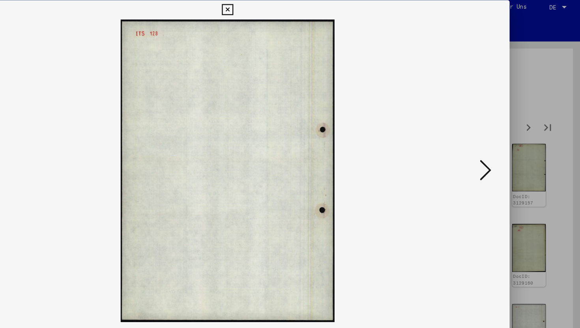
click at [499, 144] on icon at bounding box center [501, 143] width 9 height 19
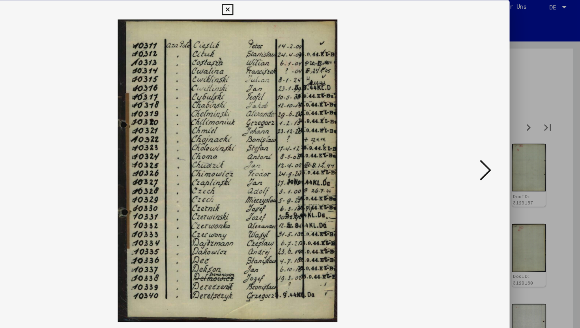
click at [499, 144] on icon at bounding box center [501, 143] width 9 height 19
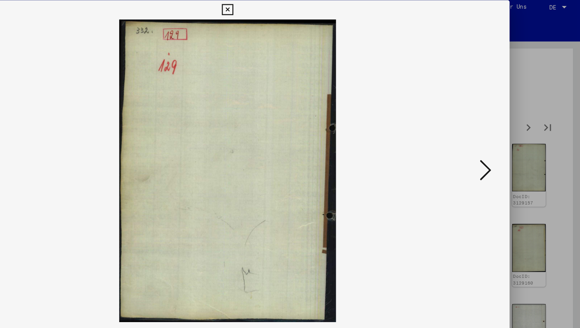
click at [499, 144] on icon at bounding box center [501, 143] width 9 height 19
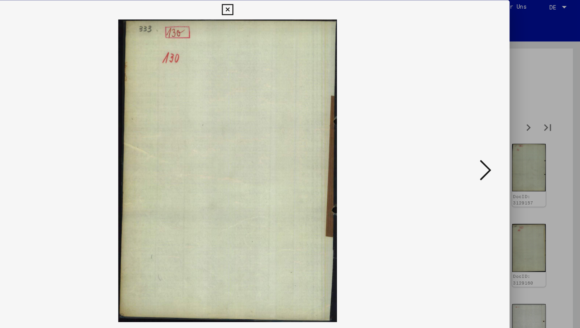
click at [499, 144] on icon at bounding box center [501, 143] width 9 height 19
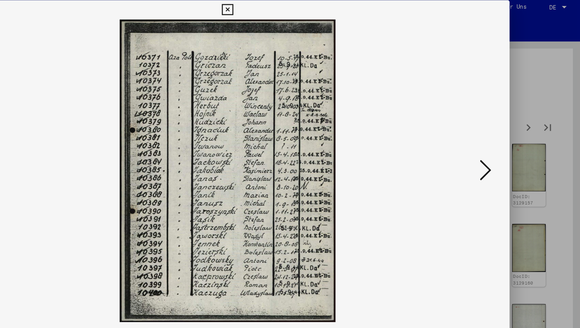
click at [499, 144] on icon at bounding box center [501, 143] width 9 height 19
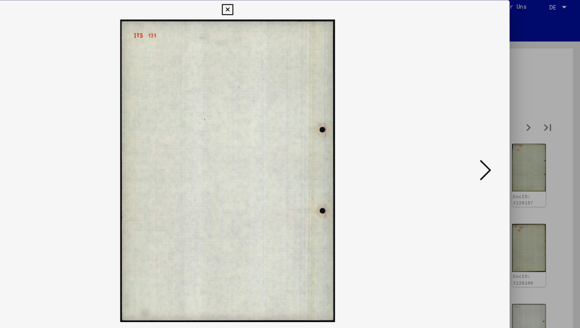
click at [499, 144] on icon at bounding box center [501, 143] width 9 height 19
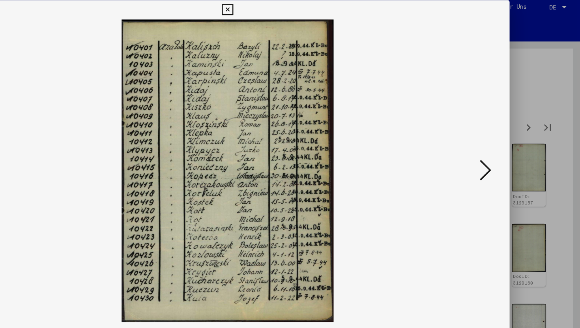
click at [499, 144] on icon at bounding box center [501, 143] width 9 height 19
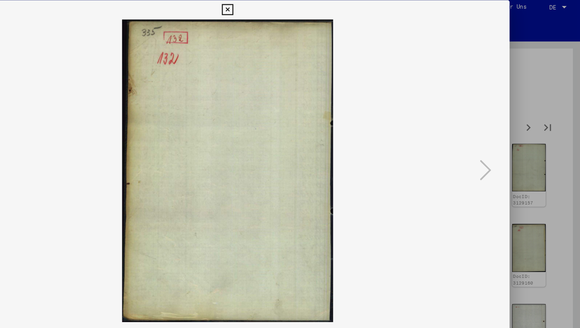
click at [289, 11] on icon at bounding box center [289, 11] width 9 height 9
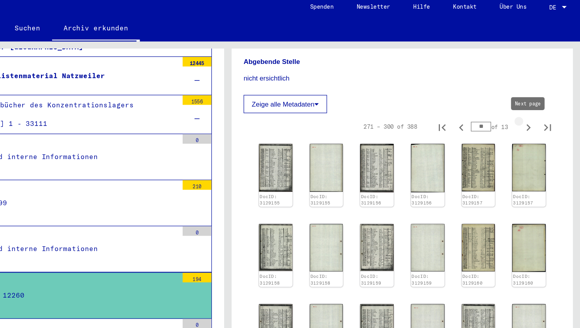
click at [532, 108] on icon "Next page" at bounding box center [537, 108] width 11 height 11
type input "**"
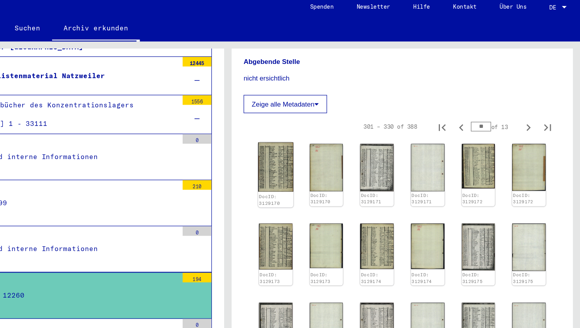
click at [330, 128] on img at bounding box center [329, 141] width 29 height 41
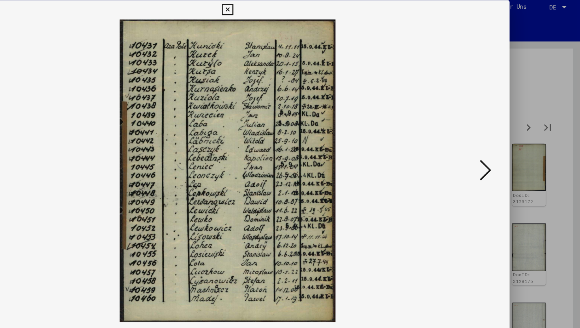
click at [503, 146] on icon at bounding box center [501, 143] width 9 height 19
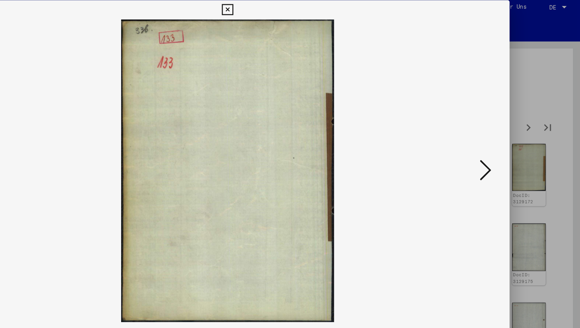
click at [503, 146] on icon at bounding box center [501, 143] width 9 height 19
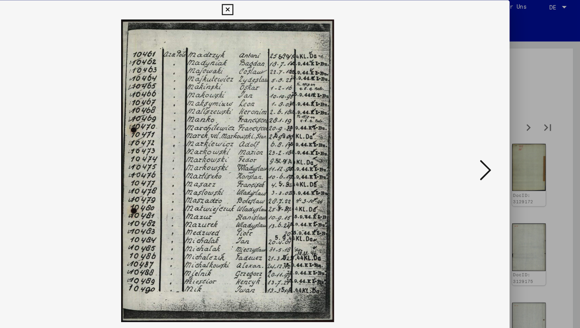
click at [503, 146] on icon at bounding box center [501, 143] width 9 height 19
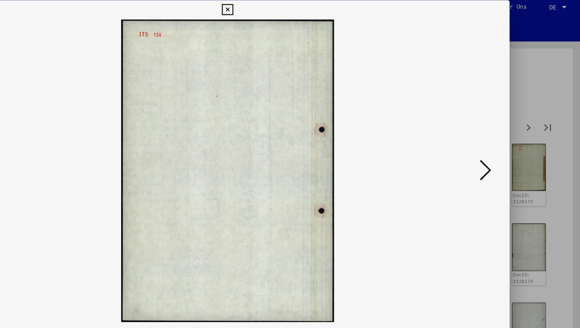
click at [503, 146] on icon at bounding box center [501, 143] width 9 height 19
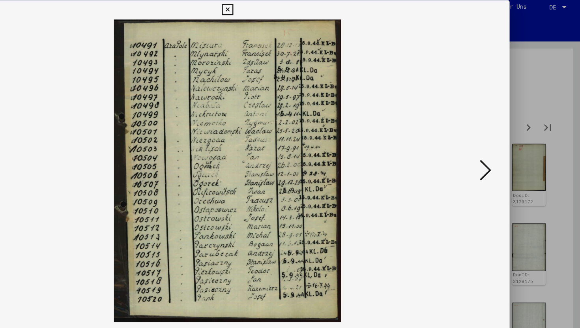
click at [503, 146] on icon at bounding box center [501, 143] width 9 height 19
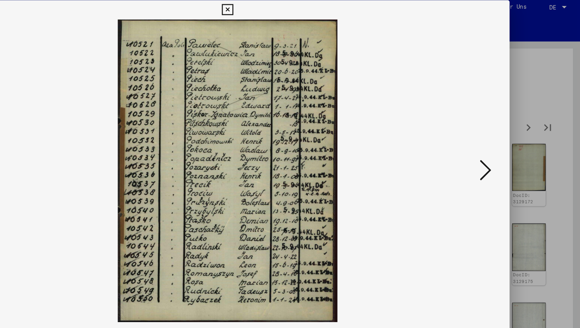
click at [503, 146] on icon at bounding box center [501, 143] width 9 height 19
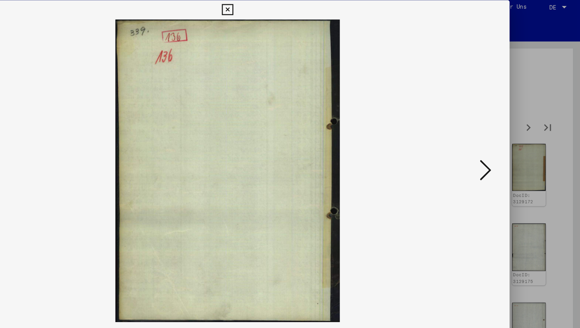
click at [503, 146] on icon at bounding box center [501, 143] width 9 height 19
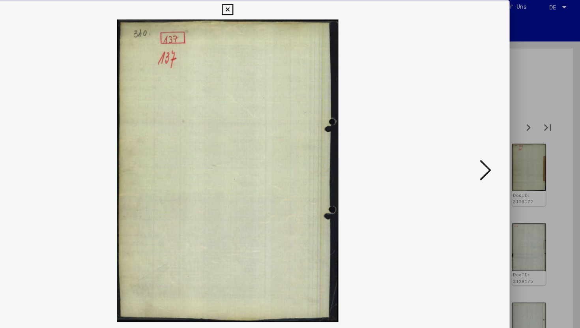
click at [503, 146] on icon at bounding box center [501, 143] width 9 height 19
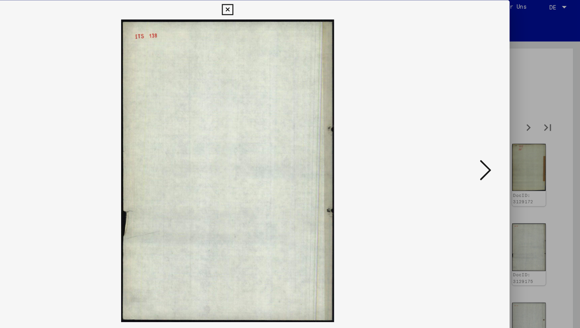
click at [503, 146] on icon at bounding box center [501, 143] width 9 height 19
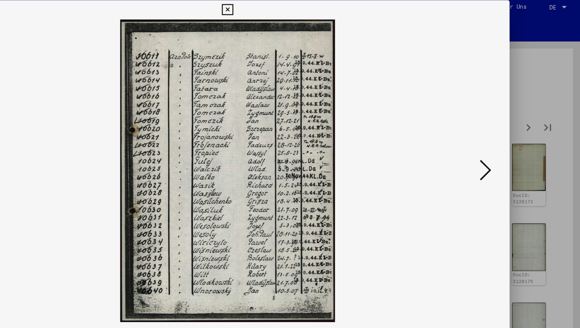
click at [503, 146] on icon at bounding box center [501, 143] width 9 height 19
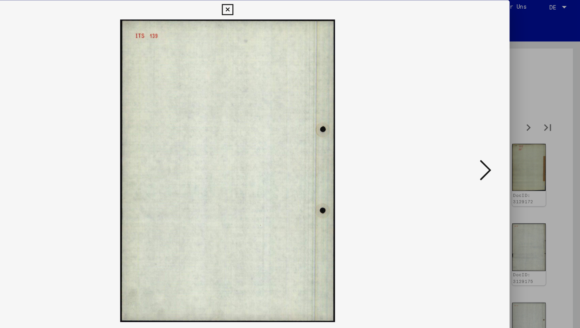
click at [503, 146] on icon at bounding box center [501, 143] width 9 height 19
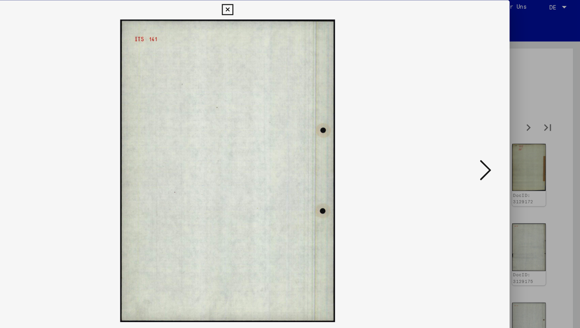
click at [503, 146] on icon at bounding box center [501, 143] width 9 height 19
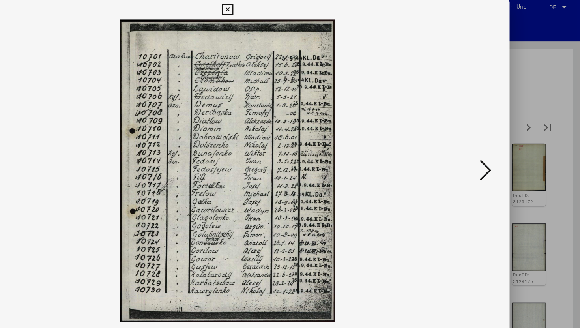
click at [503, 146] on icon at bounding box center [501, 143] width 9 height 19
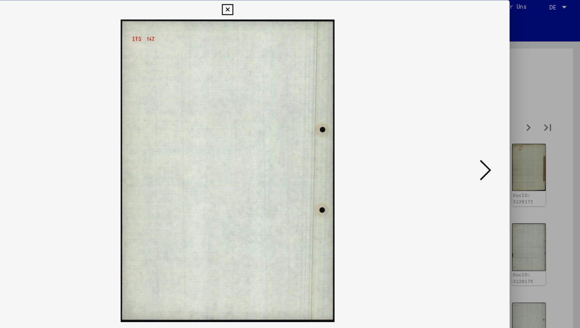
click at [491, 144] on img at bounding box center [290, 144] width 410 height 249
click at [118, 137] on img at bounding box center [290, 144] width 410 height 249
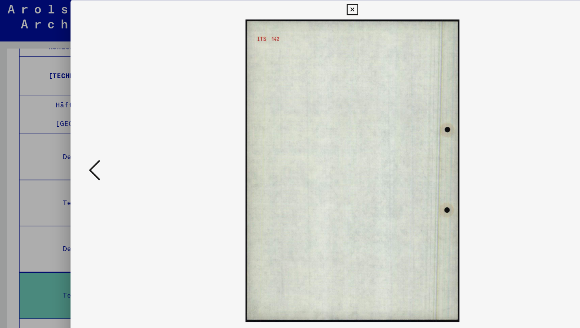
click at [79, 142] on icon at bounding box center [77, 143] width 9 height 19
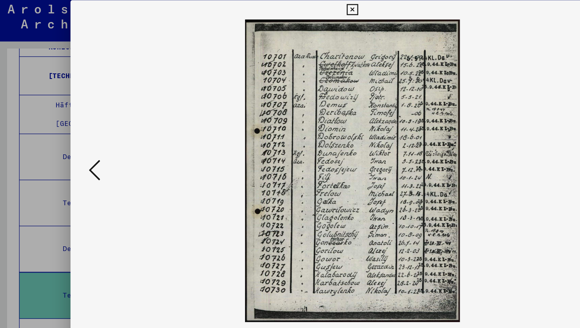
click at [79, 142] on icon at bounding box center [77, 143] width 9 height 19
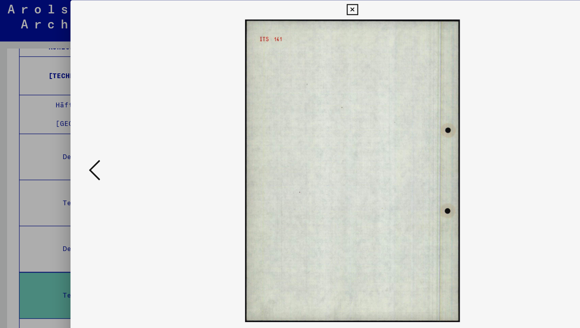
click at [67, 141] on div at bounding box center [290, 144] width 464 height 249
click at [78, 142] on icon at bounding box center [77, 143] width 9 height 19
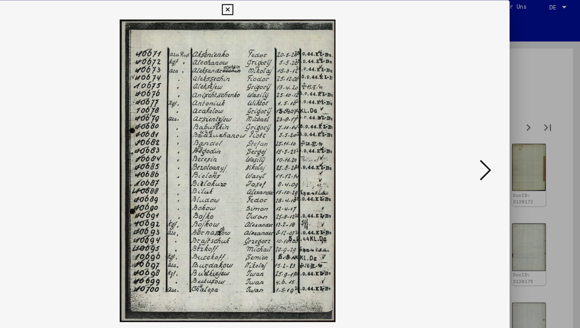
click at [506, 155] on button at bounding box center [502, 144] width 14 height 22
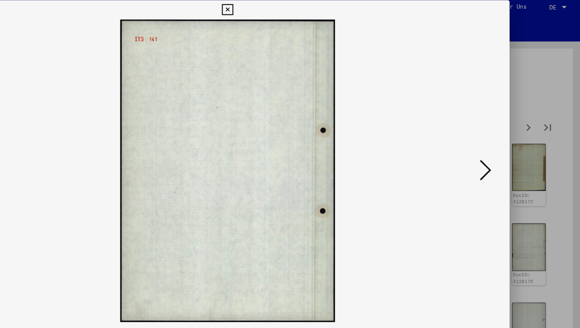
click at [500, 143] on icon at bounding box center [501, 143] width 9 height 19
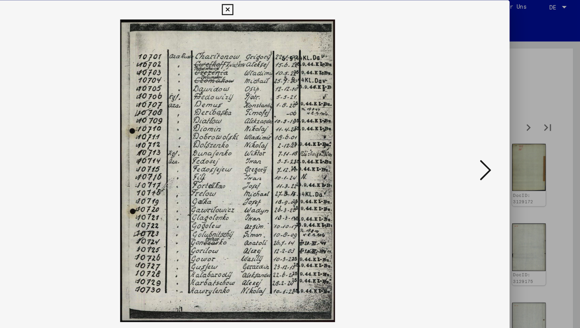
click at [292, 13] on icon at bounding box center [289, 11] width 9 height 9
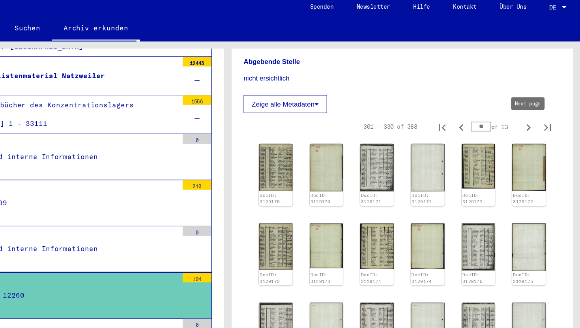
click at [533, 110] on icon "Next page" at bounding box center [537, 108] width 11 height 11
type input "**"
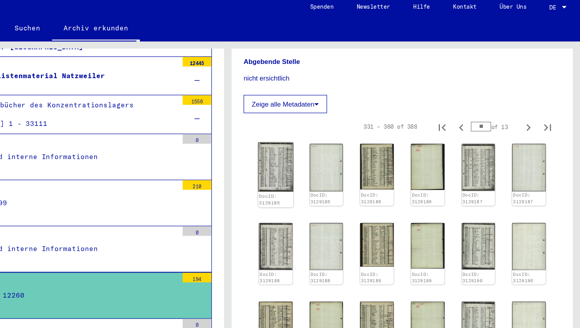
click at [324, 138] on img at bounding box center [329, 141] width 29 height 41
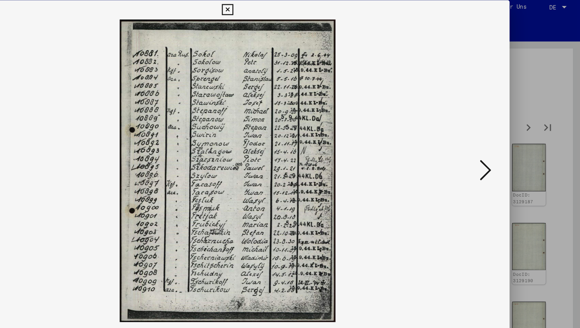
click at [503, 146] on icon at bounding box center [501, 143] width 9 height 19
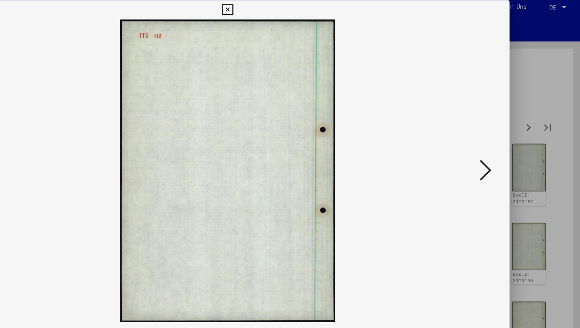
click at [503, 146] on icon at bounding box center [501, 143] width 9 height 19
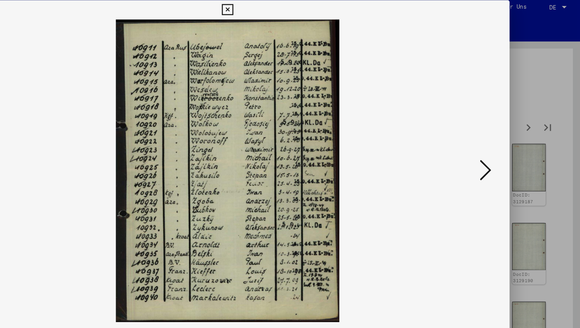
click at [503, 146] on icon at bounding box center [501, 143] width 9 height 19
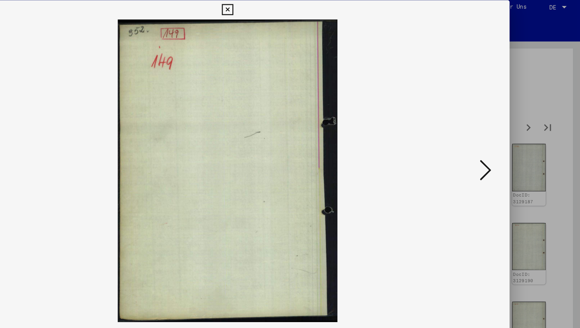
click at [503, 146] on icon at bounding box center [501, 143] width 9 height 19
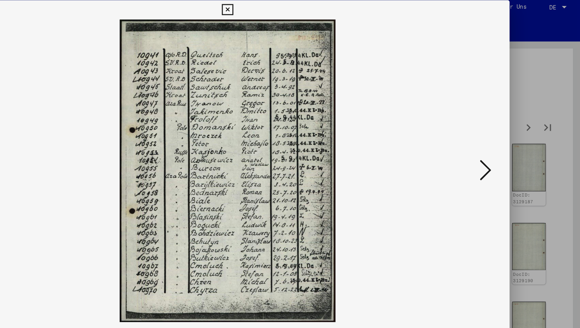
click at [503, 146] on icon at bounding box center [501, 143] width 9 height 19
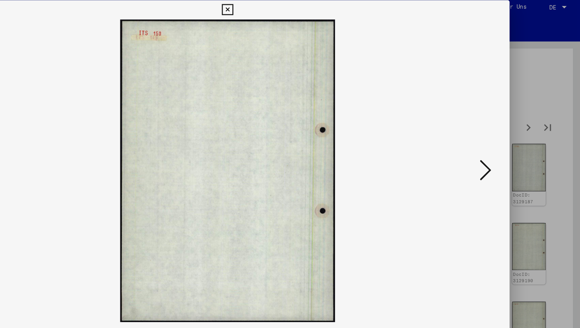
click at [503, 146] on icon at bounding box center [501, 143] width 9 height 19
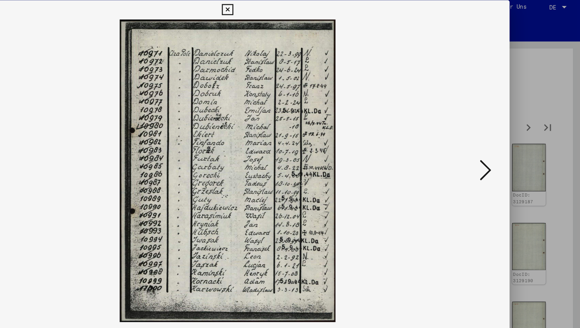
click at [503, 146] on icon at bounding box center [501, 143] width 9 height 19
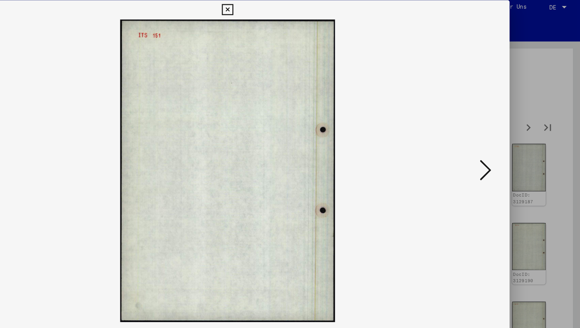
click at [503, 146] on icon at bounding box center [501, 143] width 9 height 19
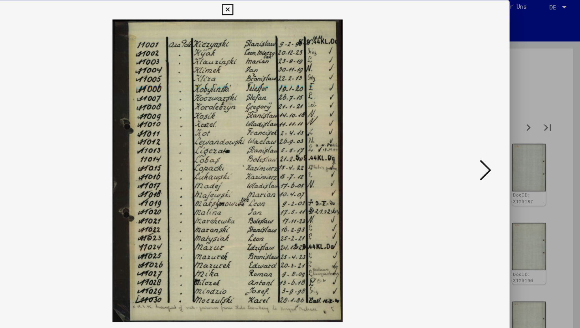
click at [503, 146] on icon at bounding box center [501, 143] width 9 height 19
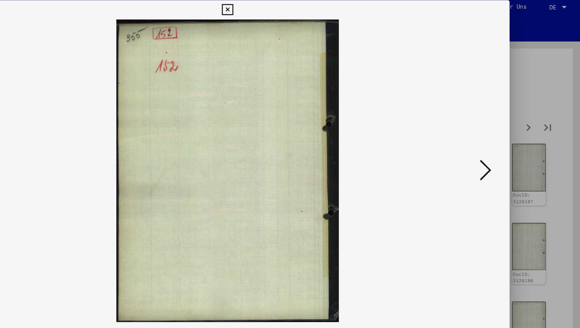
click at [503, 146] on icon at bounding box center [501, 143] width 9 height 19
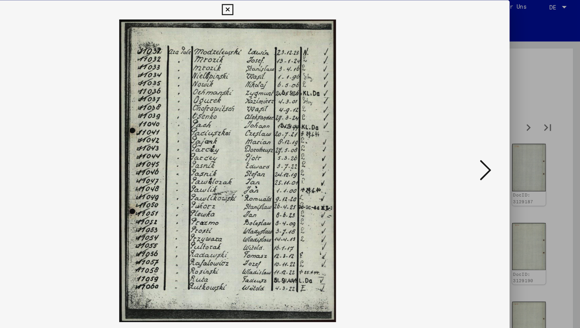
click at [503, 146] on icon at bounding box center [501, 143] width 9 height 19
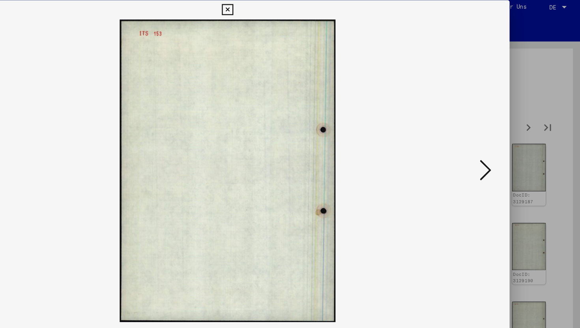
click at [503, 146] on icon at bounding box center [501, 143] width 9 height 19
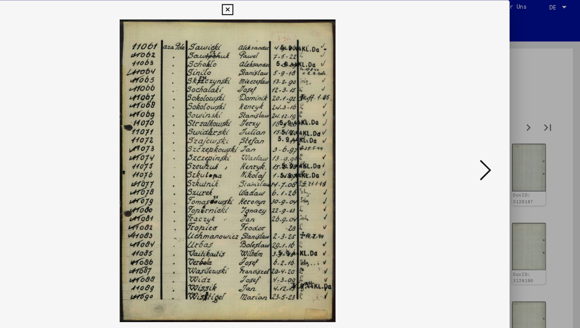
click at [503, 146] on icon at bounding box center [501, 143] width 9 height 19
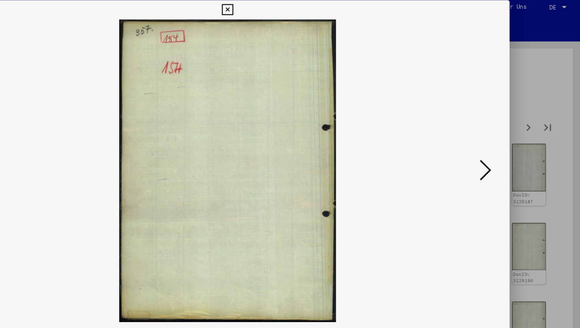
click at [503, 146] on icon at bounding box center [501, 143] width 9 height 19
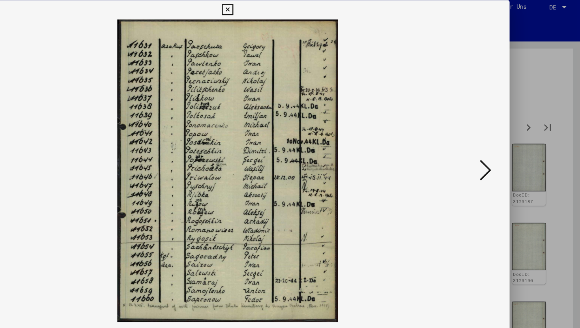
click at [503, 146] on icon at bounding box center [501, 143] width 9 height 19
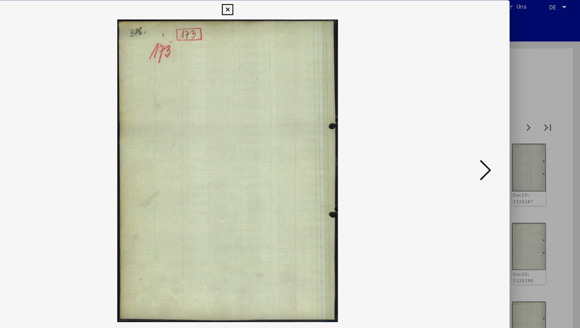
click at [503, 146] on icon at bounding box center [501, 143] width 9 height 19
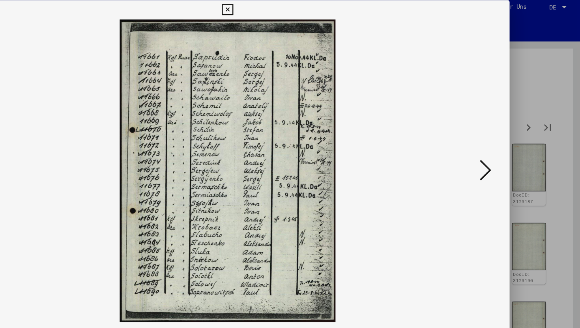
click at [503, 146] on icon at bounding box center [501, 143] width 9 height 19
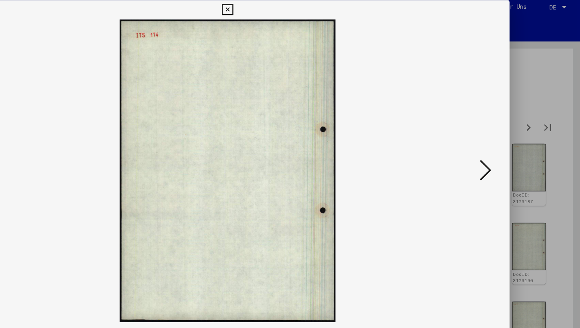
click at [503, 146] on icon at bounding box center [501, 143] width 9 height 19
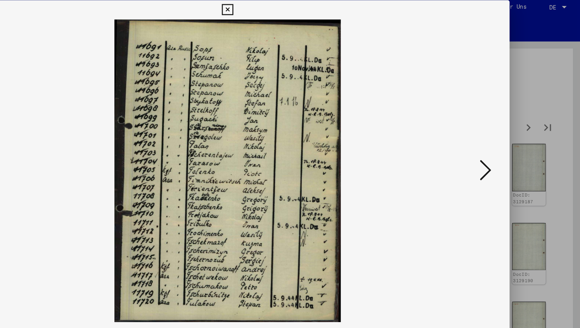
click at [503, 146] on icon at bounding box center [501, 143] width 9 height 19
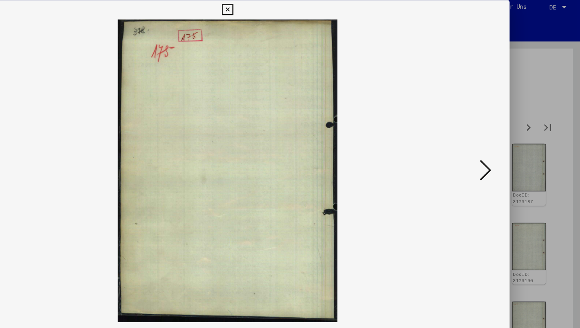
click at [503, 146] on icon at bounding box center [501, 143] width 9 height 19
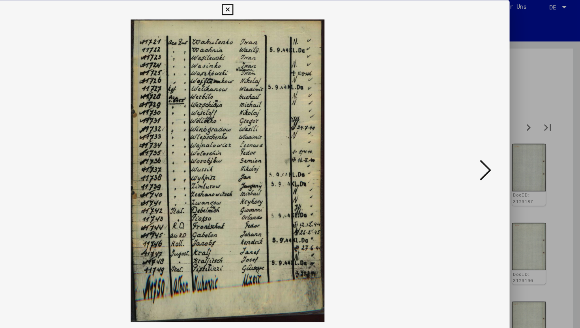
click at [503, 146] on icon at bounding box center [501, 143] width 9 height 19
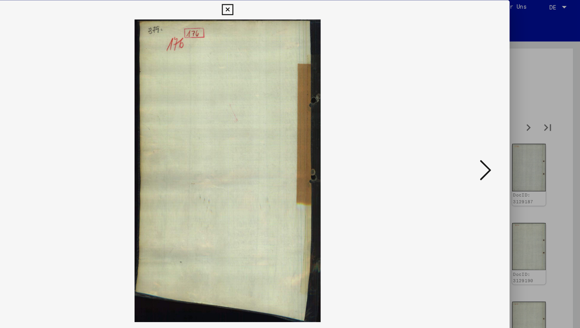
click at [503, 146] on icon at bounding box center [501, 143] width 9 height 19
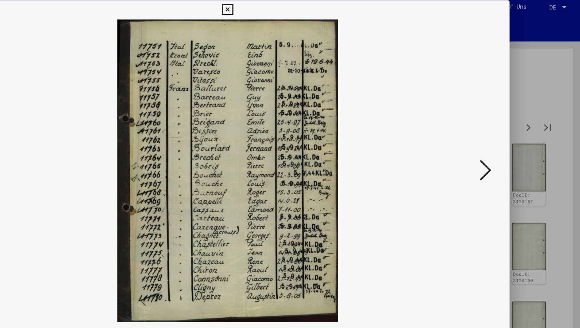
click at [503, 146] on icon at bounding box center [501, 143] width 9 height 19
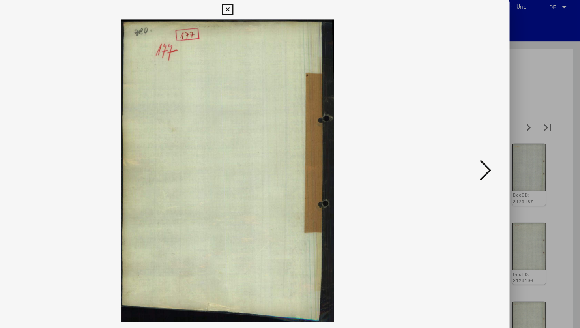
click at [125, 131] on img at bounding box center [290, 144] width 410 height 249
click at [103, 133] on img at bounding box center [290, 144] width 410 height 249
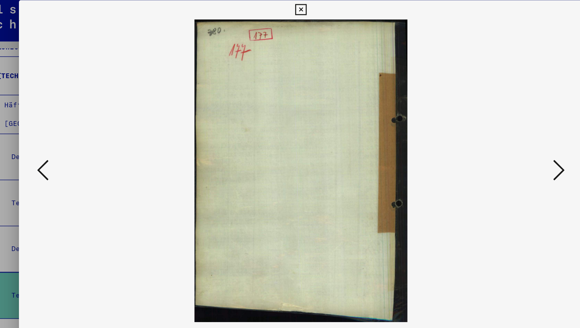
click at [72, 143] on button at bounding box center [78, 144] width 14 height 22
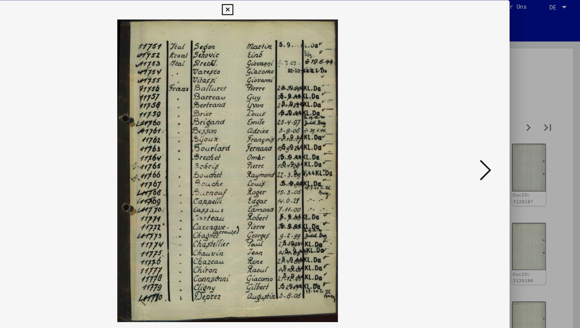
click at [502, 146] on icon at bounding box center [501, 143] width 9 height 19
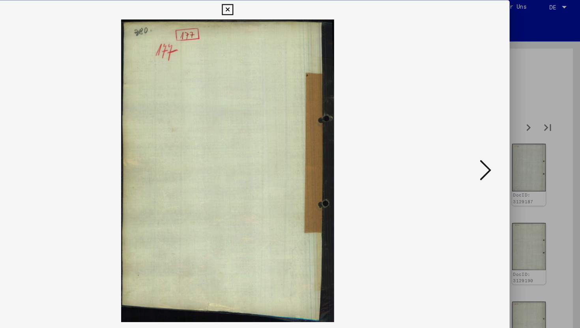
click at [502, 146] on icon at bounding box center [501, 143] width 9 height 19
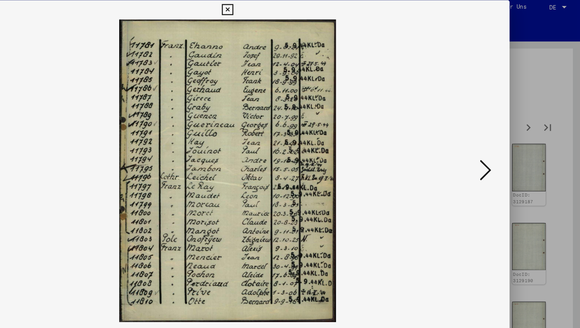
click at [502, 146] on icon at bounding box center [501, 143] width 9 height 19
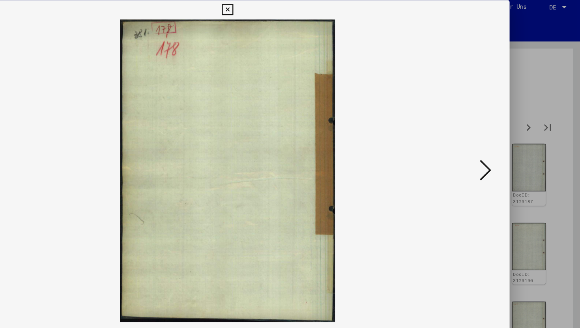
click at [502, 146] on icon at bounding box center [501, 143] width 9 height 19
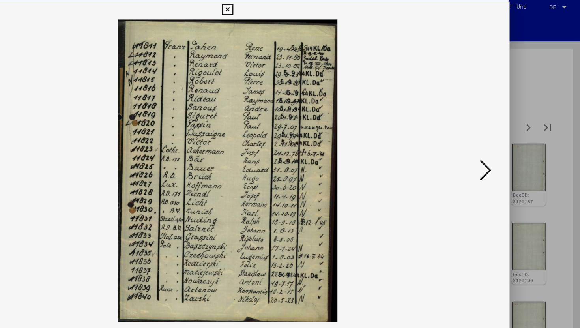
click at [502, 146] on icon at bounding box center [501, 143] width 9 height 19
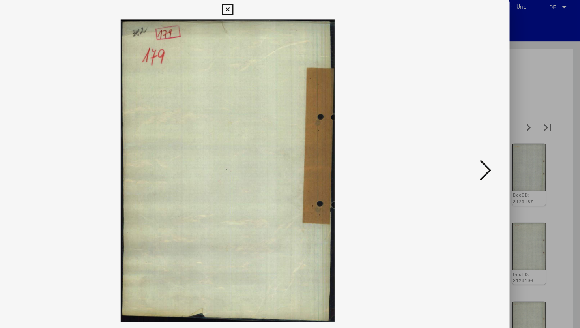
click at [502, 146] on icon at bounding box center [501, 143] width 9 height 19
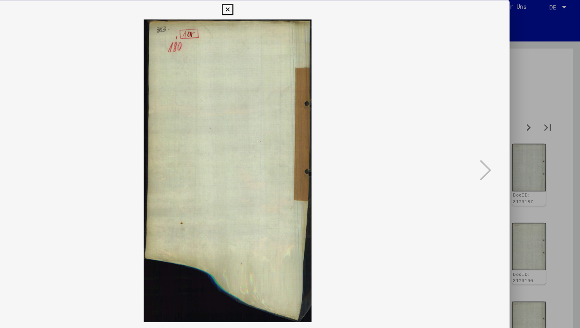
click at [289, 12] on icon at bounding box center [289, 11] width 9 height 9
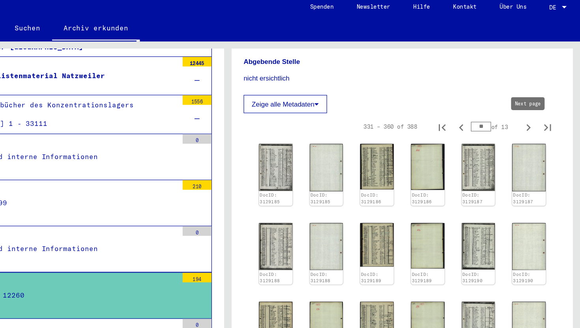
click at [537, 112] on icon "Next page" at bounding box center [537, 108] width 11 height 11
type input "**"
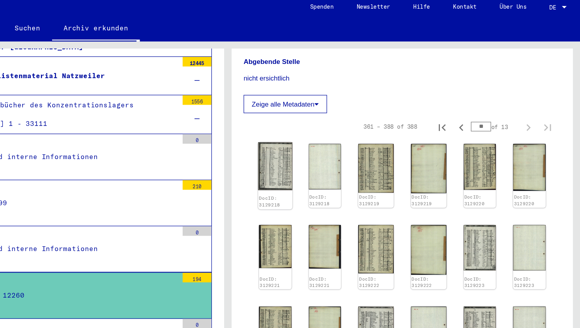
click at [332, 139] on img at bounding box center [329, 140] width 28 height 39
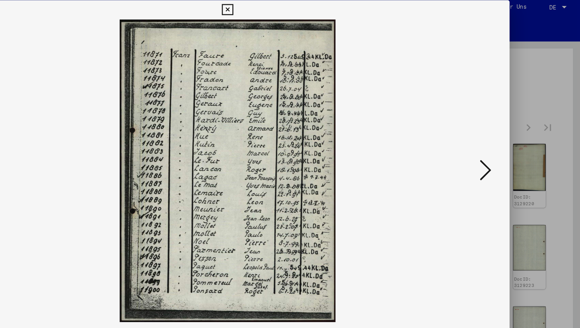
click at [503, 144] on icon at bounding box center [501, 143] width 9 height 19
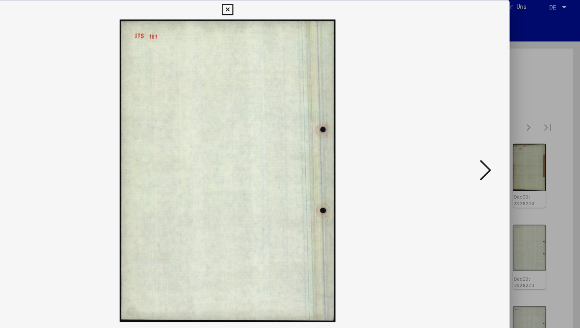
click at [503, 144] on icon at bounding box center [501, 143] width 9 height 19
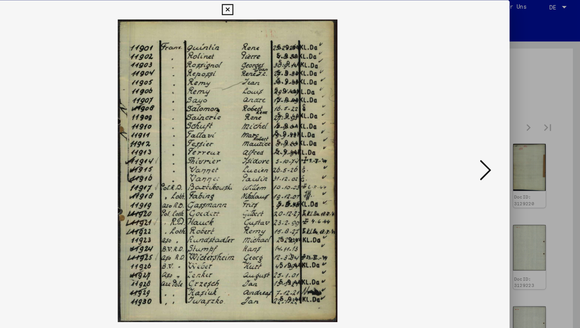
click at [503, 144] on icon at bounding box center [501, 143] width 9 height 19
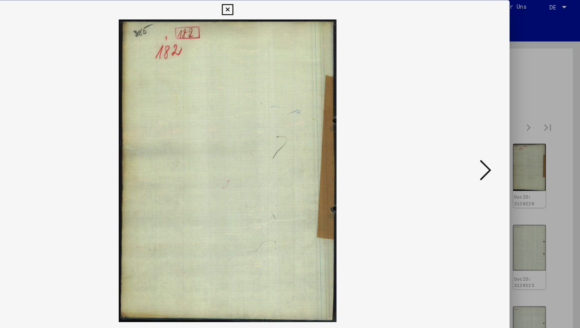
click at [503, 144] on icon at bounding box center [501, 143] width 9 height 19
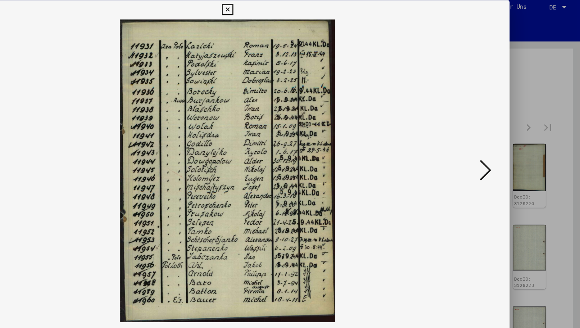
click at [503, 144] on icon at bounding box center [501, 143] width 9 height 19
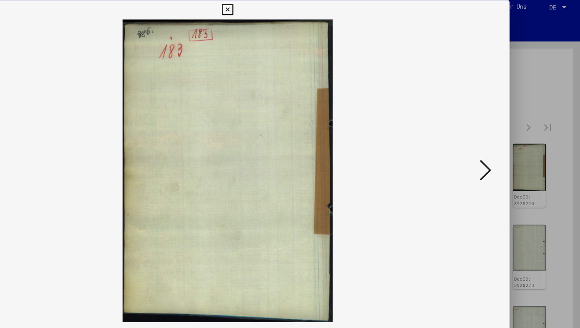
click at [503, 144] on icon at bounding box center [501, 143] width 9 height 19
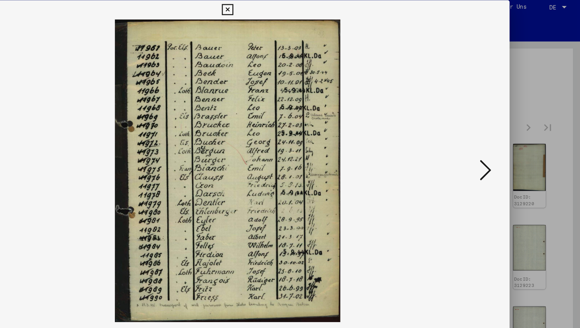
click at [503, 144] on icon at bounding box center [501, 143] width 9 height 19
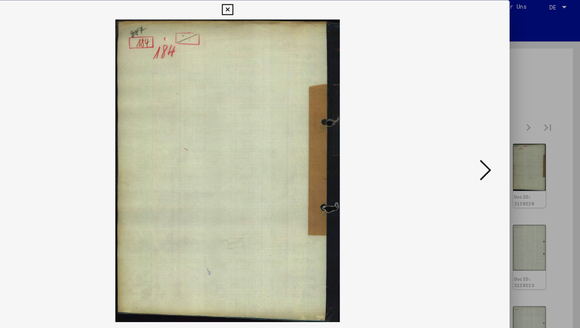
click at [503, 144] on icon at bounding box center [501, 143] width 9 height 19
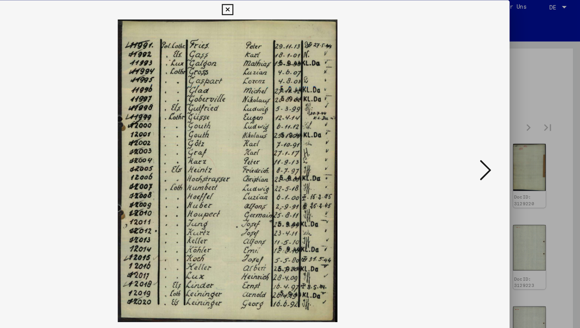
click at [503, 144] on icon at bounding box center [501, 143] width 9 height 19
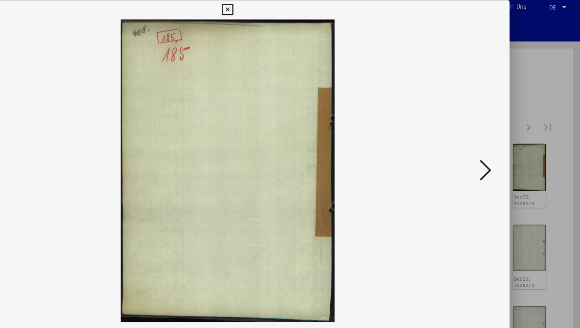
click at [503, 144] on icon at bounding box center [501, 143] width 9 height 19
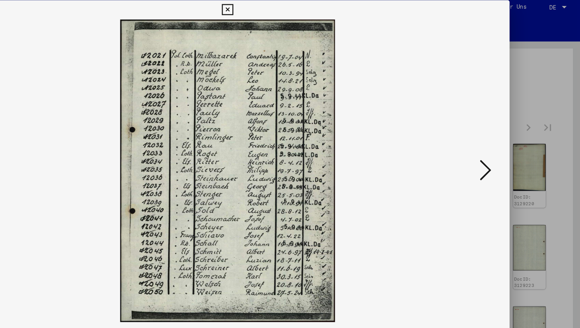
click at [503, 144] on icon at bounding box center [501, 143] width 9 height 19
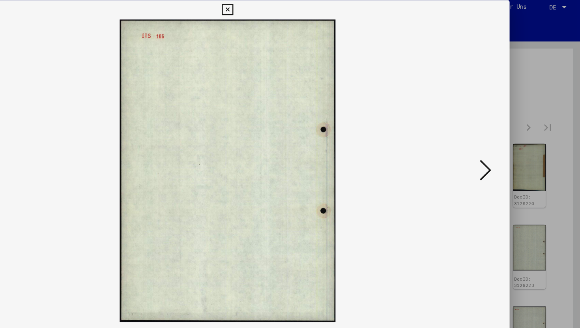
click at [503, 144] on icon at bounding box center [501, 143] width 9 height 19
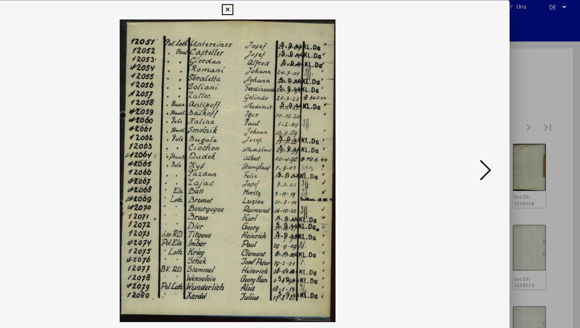
click at [503, 144] on icon at bounding box center [501, 143] width 9 height 19
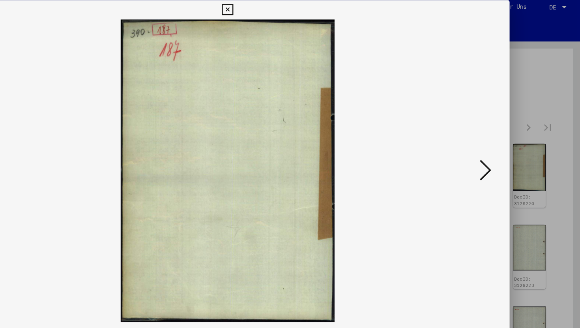
click at [503, 144] on icon at bounding box center [501, 143] width 9 height 19
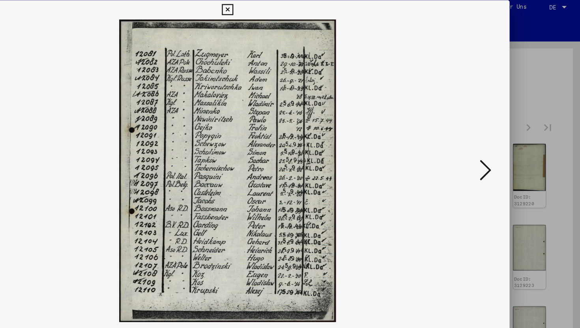
click at [503, 144] on icon at bounding box center [501, 143] width 9 height 19
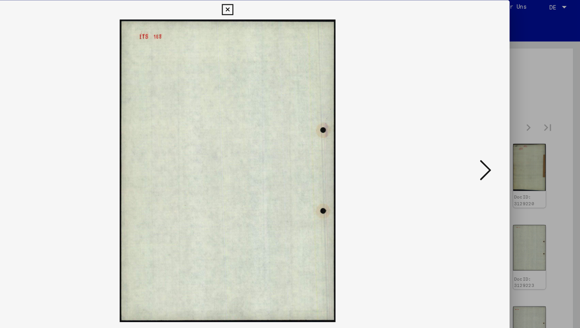
click at [503, 144] on icon at bounding box center [501, 143] width 9 height 19
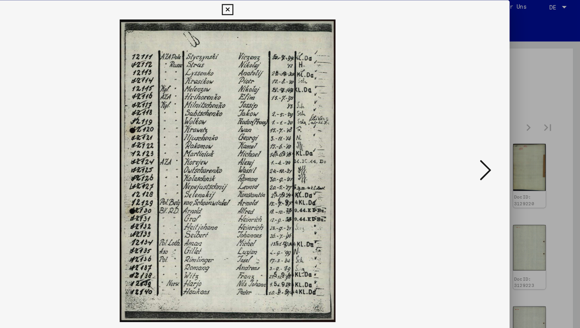
click at [503, 144] on icon at bounding box center [501, 143] width 9 height 19
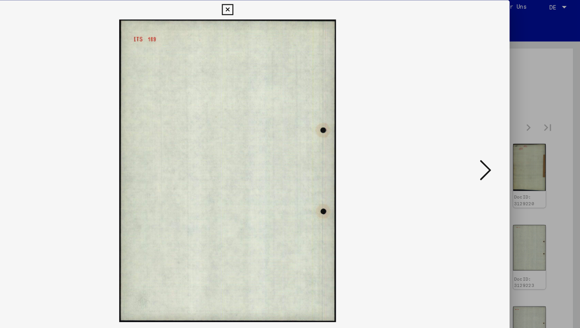
click at [503, 144] on icon at bounding box center [501, 143] width 9 height 19
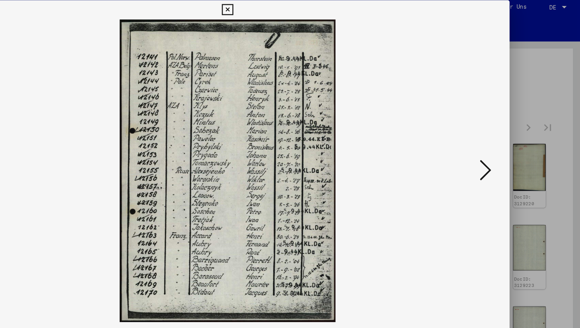
click at [503, 144] on icon at bounding box center [501, 143] width 9 height 19
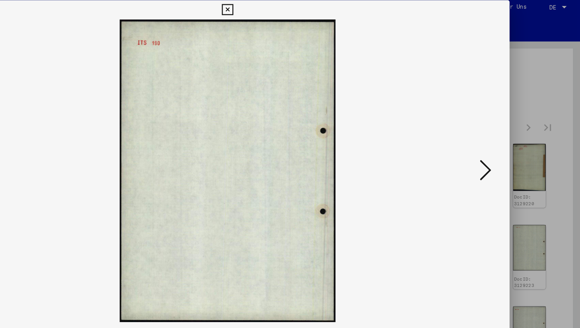
click at [503, 144] on icon at bounding box center [501, 143] width 9 height 19
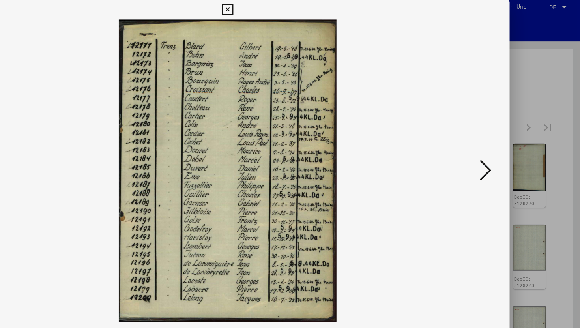
click at [503, 144] on icon at bounding box center [501, 143] width 9 height 19
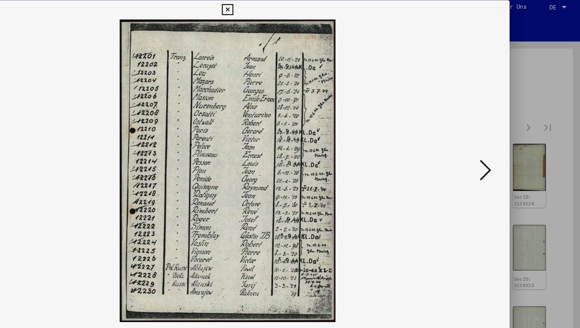
click at [195, 148] on img at bounding box center [290, 144] width 410 height 249
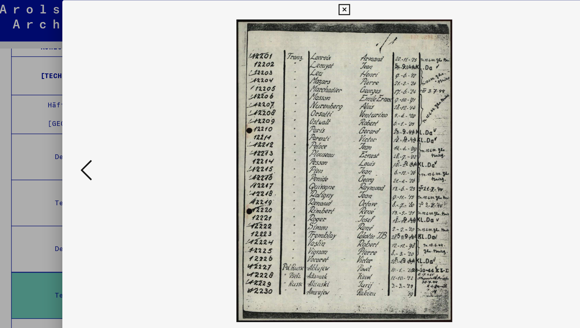
click at [75, 147] on icon at bounding box center [77, 143] width 9 height 19
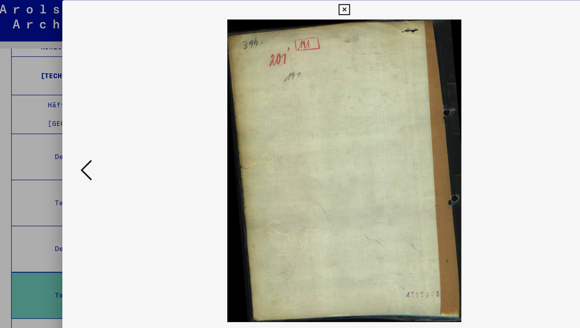
click at [78, 147] on icon at bounding box center [77, 143] width 9 height 19
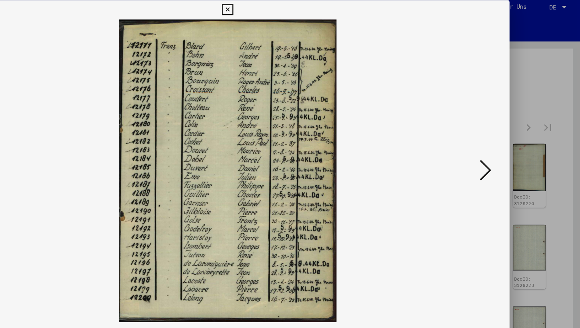
click at [488, 149] on img at bounding box center [290, 144] width 410 height 249
click at [493, 149] on img at bounding box center [290, 144] width 410 height 249
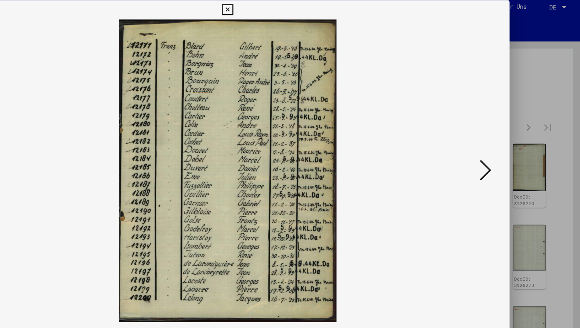
click at [497, 146] on icon at bounding box center [501, 143] width 9 height 19
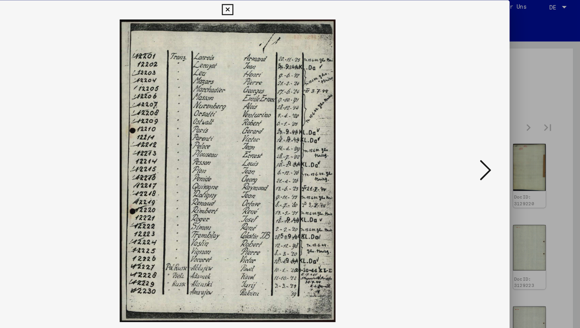
click at [497, 146] on icon at bounding box center [501, 143] width 9 height 19
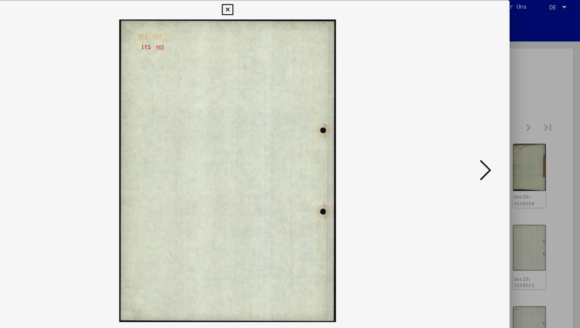
click at [497, 146] on icon at bounding box center [501, 143] width 9 height 19
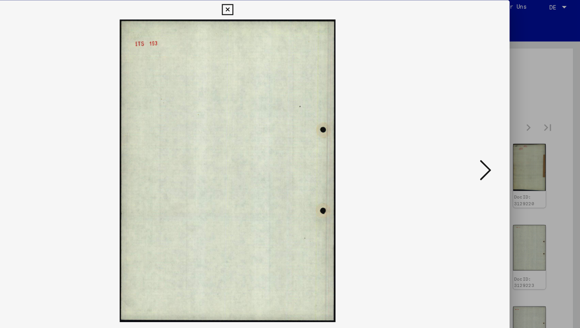
click at [497, 146] on icon at bounding box center [501, 143] width 9 height 19
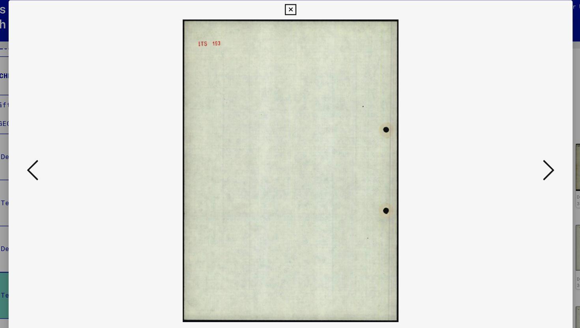
click at [95, 140] on img at bounding box center [290, 144] width 410 height 249
click at [80, 139] on icon at bounding box center [77, 143] width 9 height 19
click at [80, 138] on icon at bounding box center [77, 143] width 9 height 19
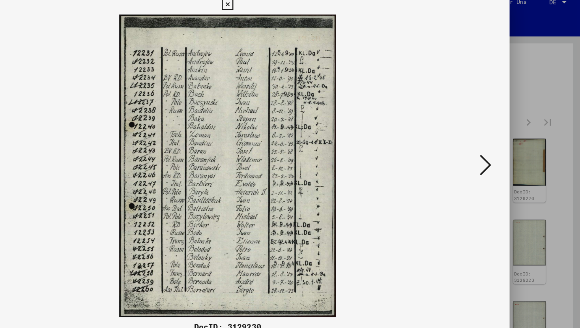
click at [507, 141] on button at bounding box center [502, 144] width 14 height 22
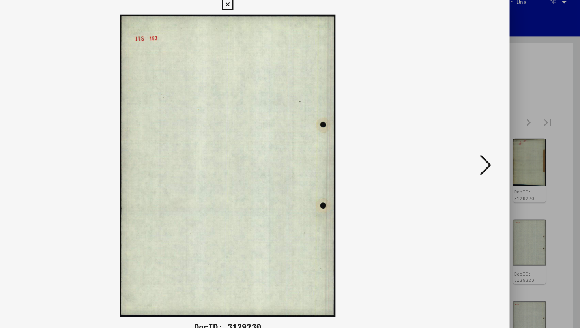
click at [507, 141] on button at bounding box center [502, 144] width 14 height 22
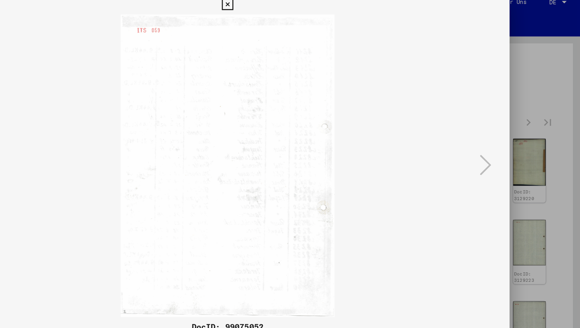
click at [288, 14] on icon at bounding box center [289, 11] width 9 height 9
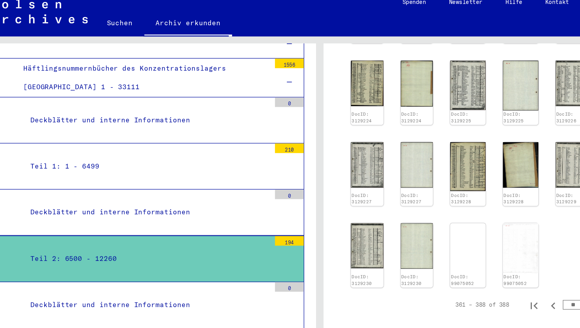
scroll to position [951, 0]
click at [103, 289] on div "Teil 3: 12262 - 17651" at bounding box center [147, 296] width 203 height 15
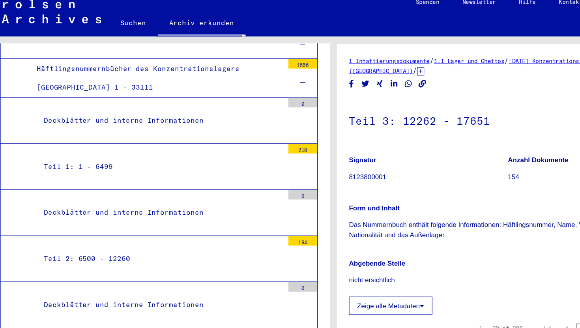
scroll to position [162, 0]
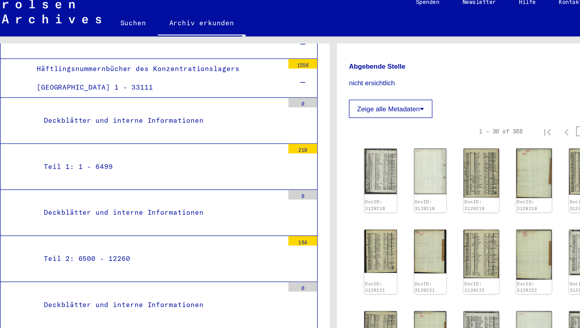
click at [333, 137] on img at bounding box center [329, 148] width 27 height 37
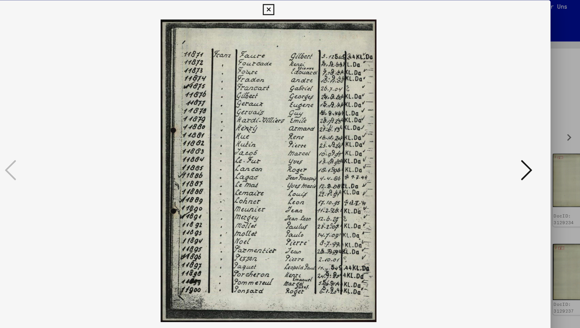
click at [497, 149] on icon at bounding box center [501, 143] width 9 height 19
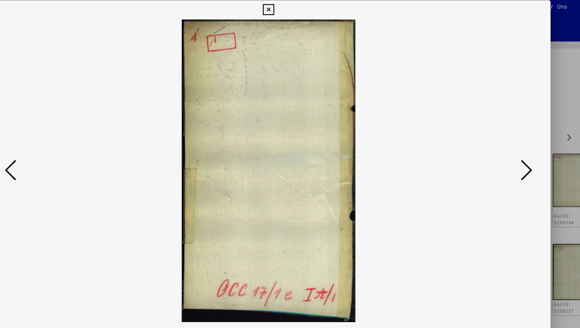
click at [497, 149] on icon at bounding box center [501, 143] width 9 height 19
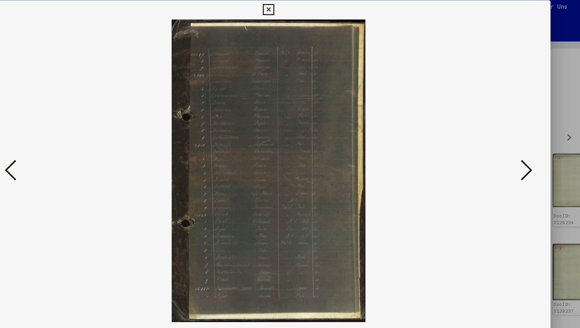
click at [497, 149] on icon at bounding box center [501, 143] width 9 height 19
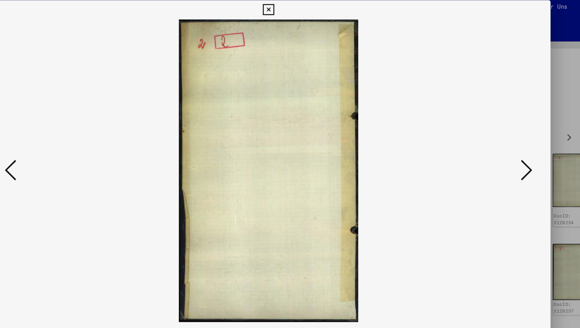
click at [497, 149] on icon at bounding box center [501, 143] width 9 height 19
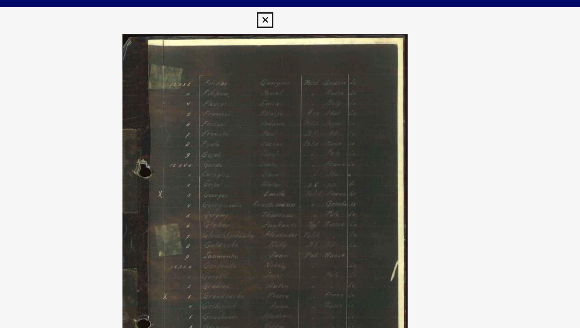
click at [362, 126] on img at bounding box center [290, 144] width 410 height 249
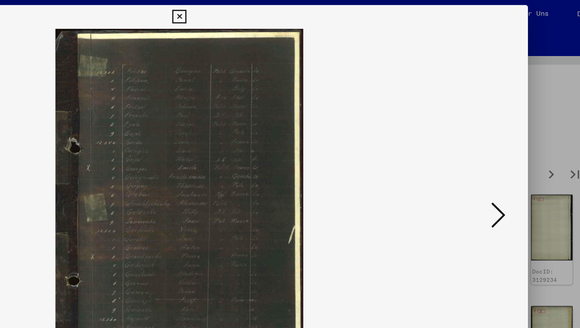
scroll to position [0, 0]
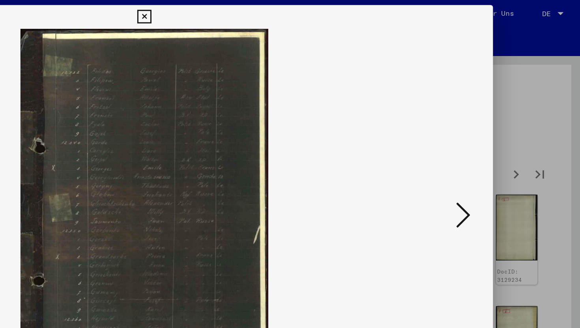
click at [494, 145] on img at bounding box center [290, 144] width 410 height 249
click at [504, 144] on icon at bounding box center [501, 143] width 9 height 19
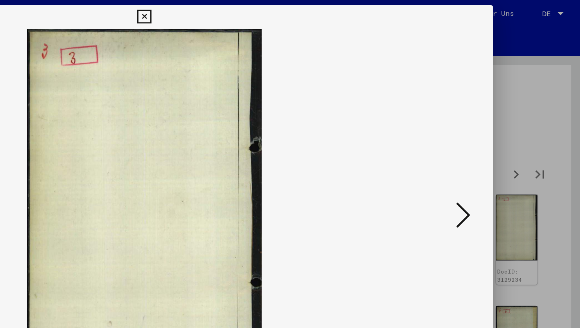
click at [504, 144] on icon at bounding box center [501, 143] width 9 height 19
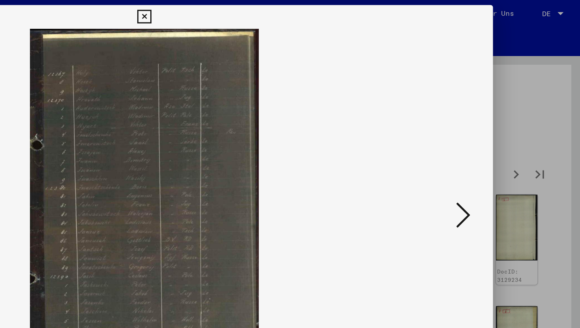
click at [504, 144] on icon at bounding box center [501, 143] width 9 height 19
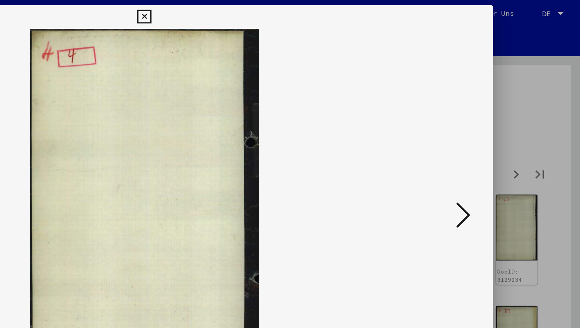
click at [504, 144] on icon at bounding box center [501, 143] width 9 height 19
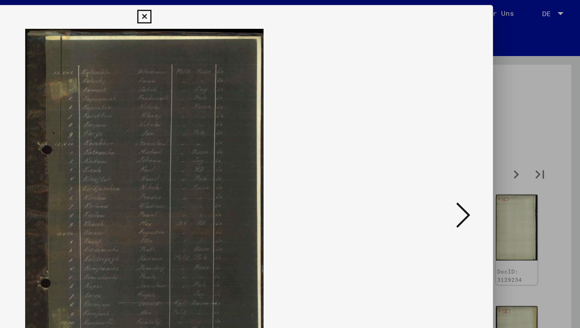
click at [504, 144] on icon at bounding box center [501, 143] width 9 height 19
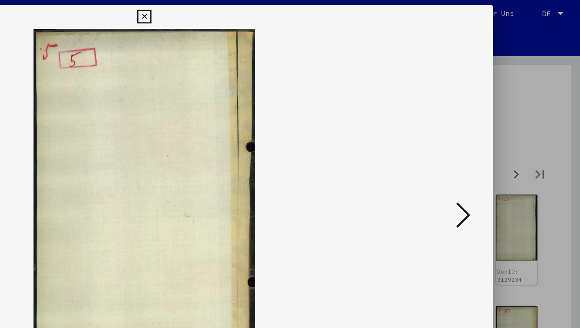
click at [504, 144] on icon at bounding box center [501, 143] width 9 height 19
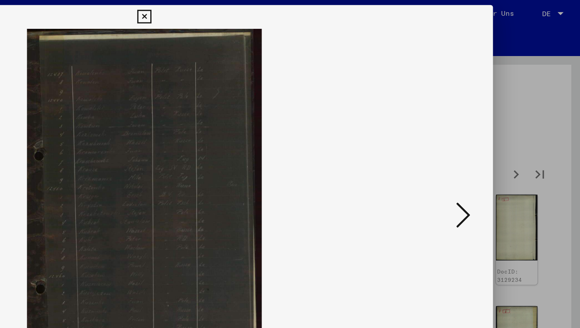
click at [504, 144] on icon at bounding box center [501, 143] width 9 height 19
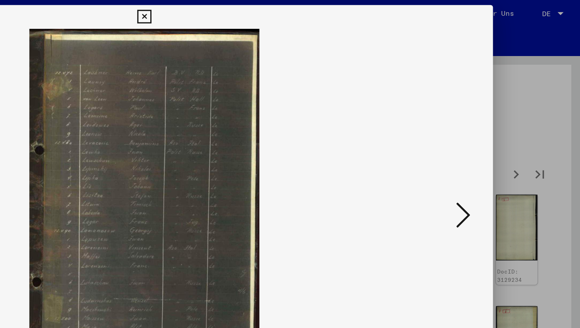
click at [504, 144] on icon at bounding box center [501, 143] width 9 height 19
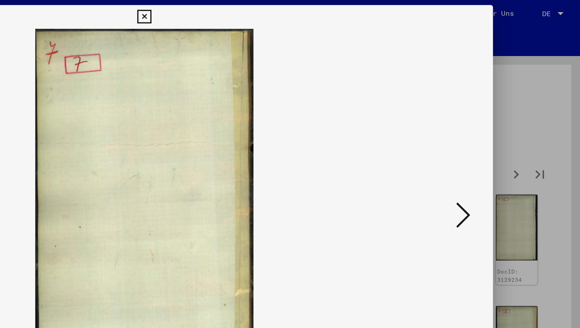
click at [504, 144] on icon at bounding box center [501, 143] width 9 height 19
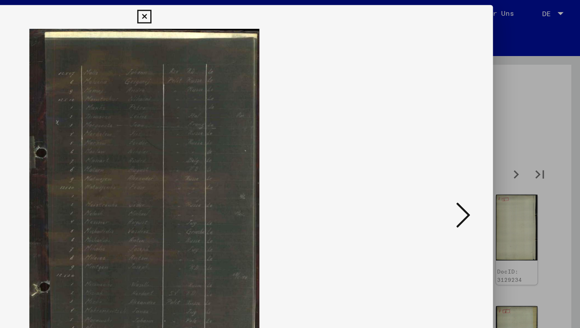
click at [504, 144] on icon at bounding box center [501, 143] width 9 height 19
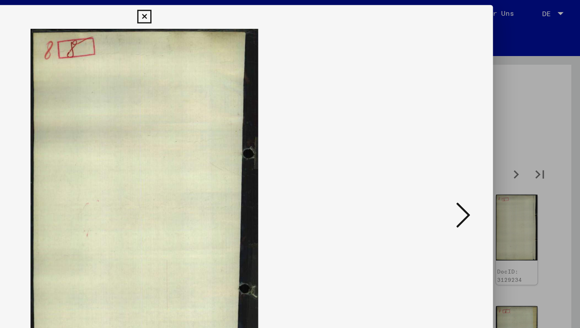
click at [504, 144] on icon at bounding box center [501, 143] width 9 height 19
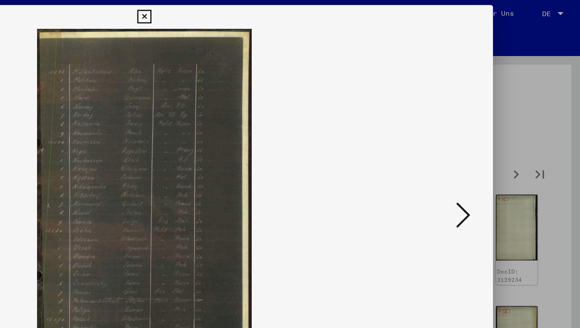
click at [504, 144] on icon at bounding box center [501, 143] width 9 height 19
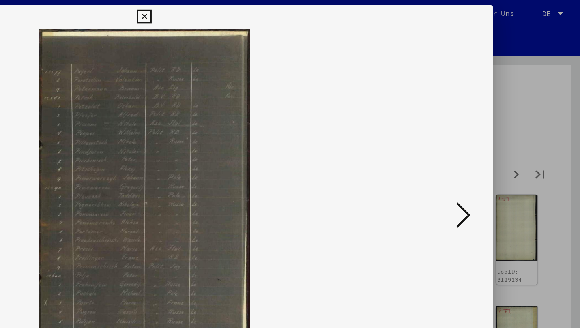
click at [504, 144] on icon at bounding box center [501, 143] width 9 height 19
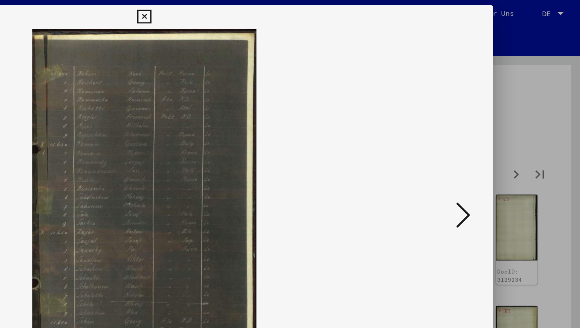
click at [504, 144] on icon at bounding box center [501, 143] width 9 height 19
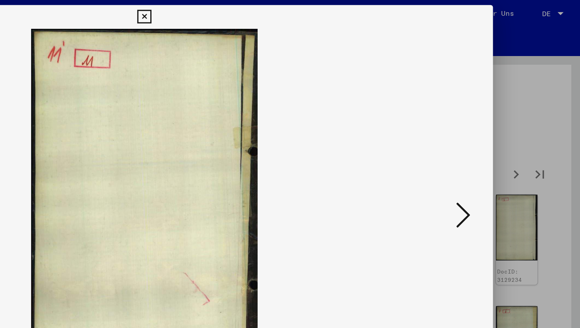
click at [504, 144] on icon at bounding box center [501, 143] width 9 height 19
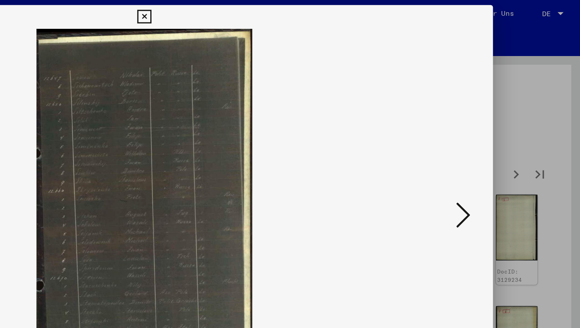
click at [504, 144] on icon at bounding box center [501, 143] width 9 height 19
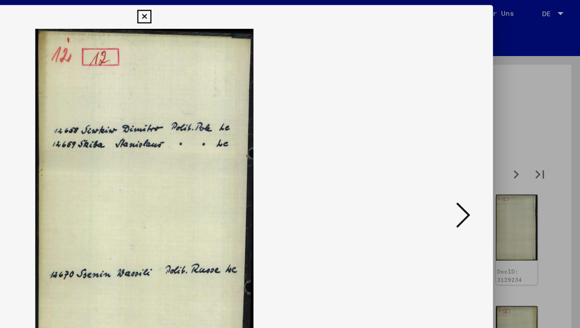
click at [504, 144] on icon at bounding box center [501, 143] width 9 height 19
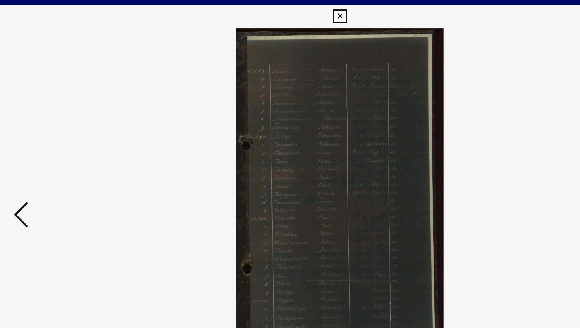
click at [74, 146] on icon at bounding box center [77, 143] width 9 height 19
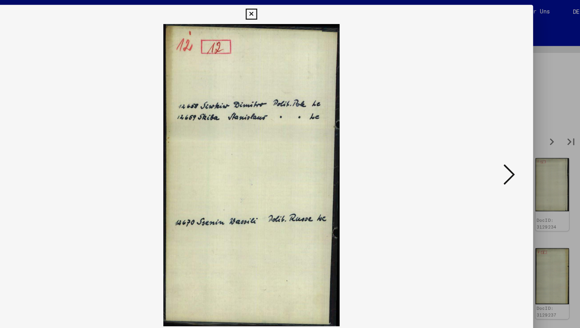
click at [496, 145] on button at bounding box center [502, 144] width 14 height 22
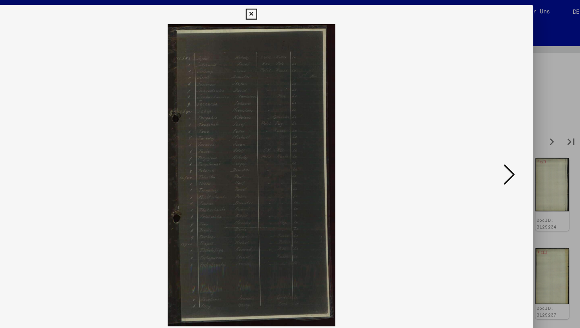
click at [495, 145] on button at bounding box center [502, 144] width 14 height 22
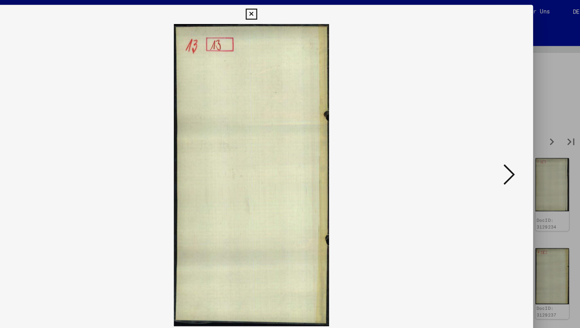
click at [495, 145] on button at bounding box center [502, 144] width 14 height 22
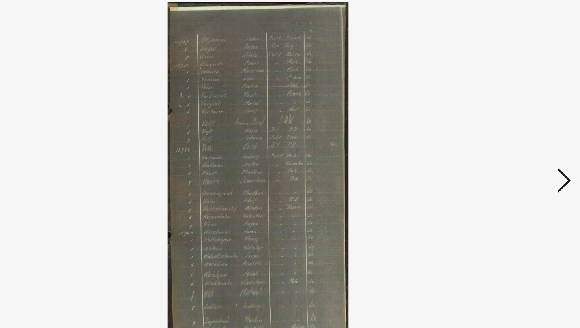
click at [503, 147] on icon at bounding box center [501, 143] width 9 height 19
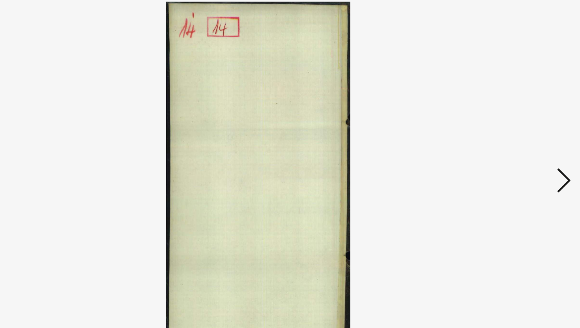
click at [503, 147] on icon at bounding box center [501, 143] width 9 height 19
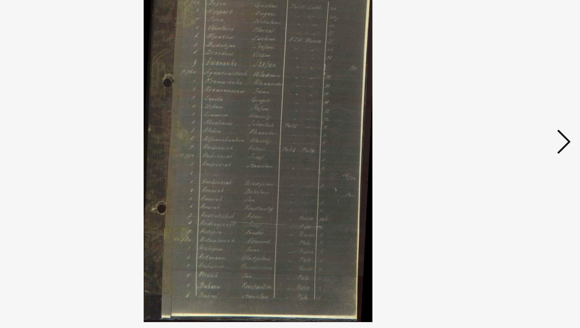
click at [503, 142] on icon at bounding box center [501, 143] width 9 height 19
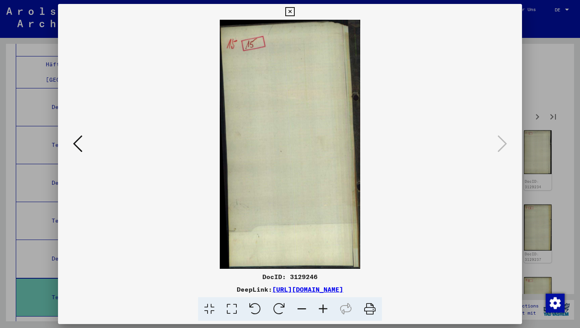
click at [290, 12] on icon at bounding box center [289, 11] width 9 height 9
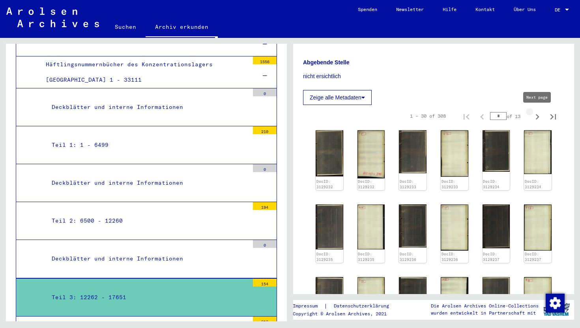
click at [538, 117] on icon "Next page" at bounding box center [538, 117] width 4 height 6
type input "*"
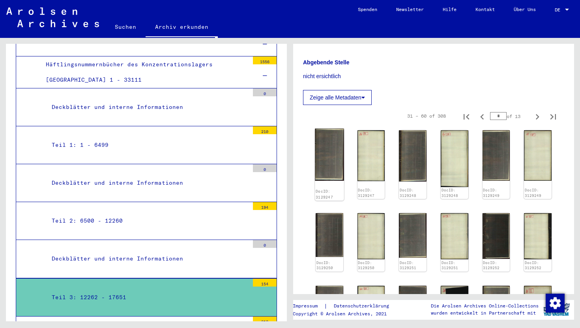
click at [327, 155] on img at bounding box center [329, 155] width 29 height 52
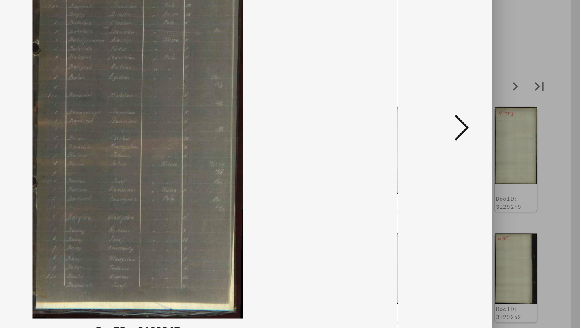
click at [500, 149] on icon at bounding box center [501, 143] width 9 height 19
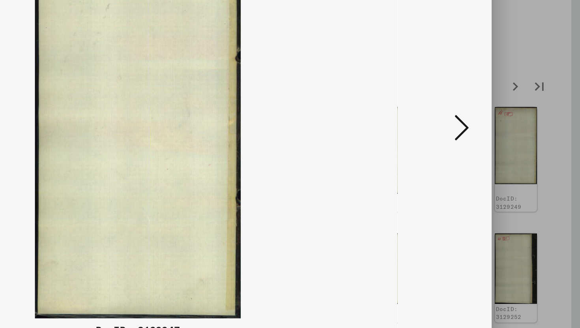
click at [500, 149] on icon at bounding box center [501, 143] width 9 height 19
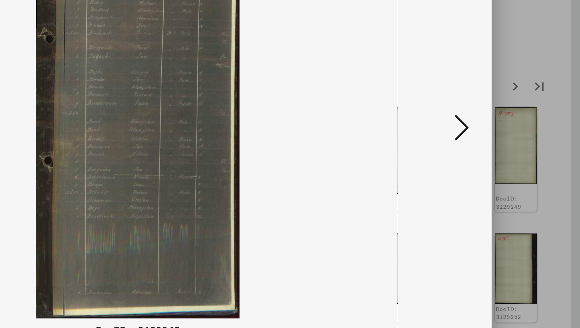
click at [500, 149] on icon at bounding box center [501, 143] width 9 height 19
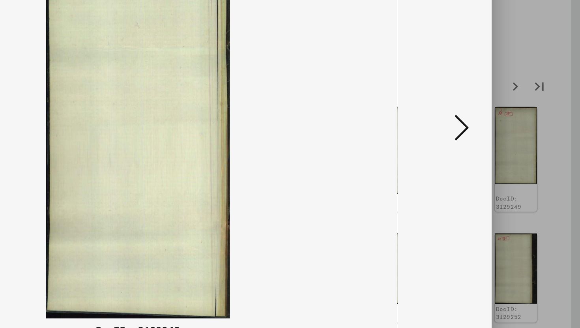
click at [500, 149] on icon at bounding box center [501, 143] width 9 height 19
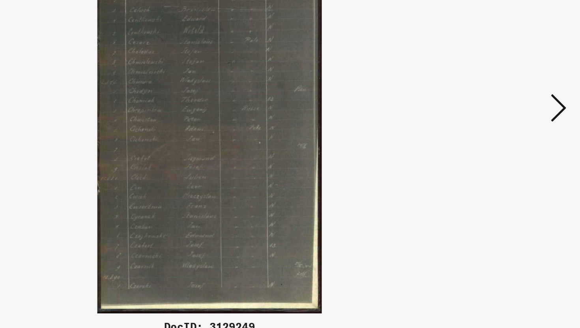
click at [500, 139] on icon at bounding box center [501, 143] width 9 height 19
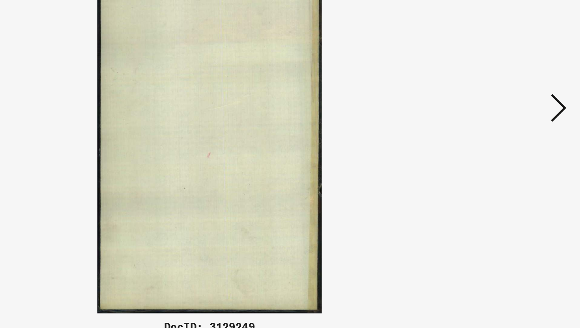
click at [500, 139] on icon at bounding box center [501, 143] width 9 height 19
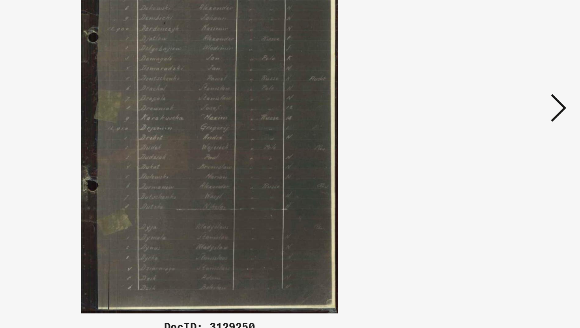
click at [500, 139] on icon at bounding box center [501, 143] width 9 height 19
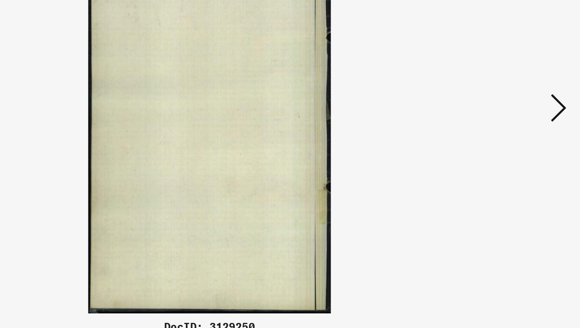
click at [500, 139] on icon at bounding box center [501, 143] width 9 height 19
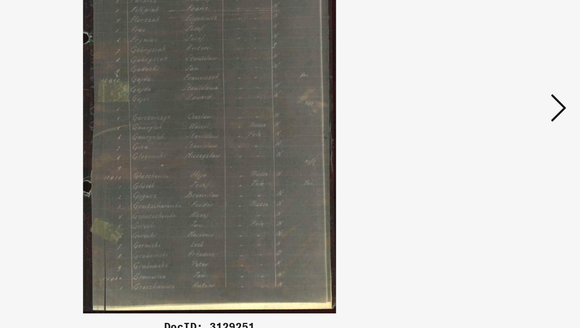
click at [500, 139] on icon at bounding box center [501, 143] width 9 height 19
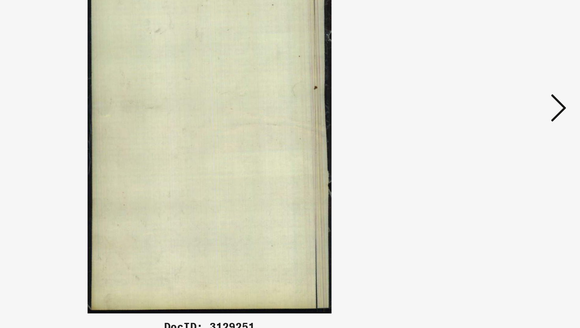
click at [500, 139] on icon at bounding box center [501, 143] width 9 height 19
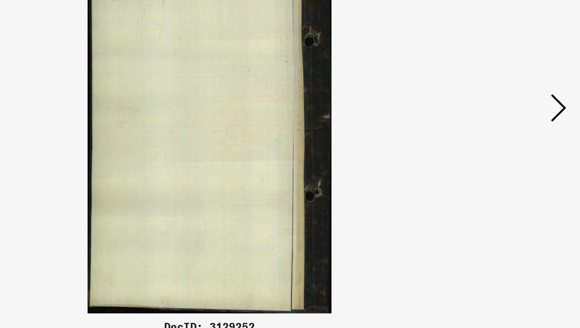
click at [500, 139] on icon at bounding box center [501, 143] width 9 height 19
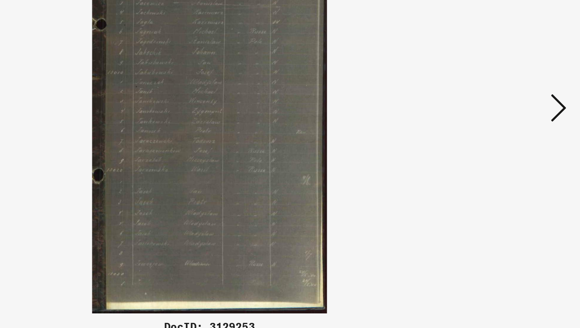
click at [500, 139] on icon at bounding box center [501, 143] width 9 height 19
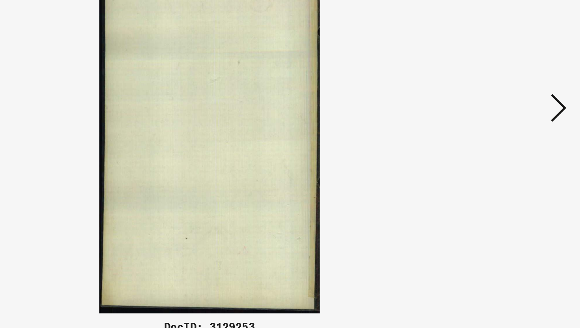
click at [500, 139] on icon at bounding box center [501, 143] width 9 height 19
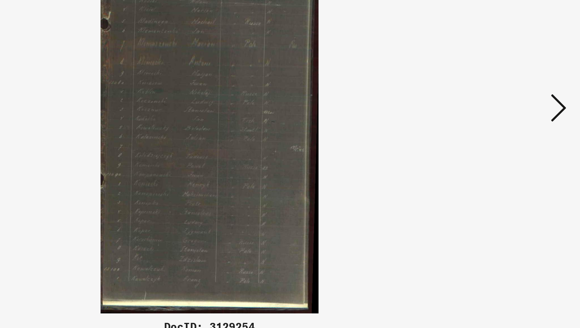
click at [500, 139] on icon at bounding box center [501, 143] width 9 height 19
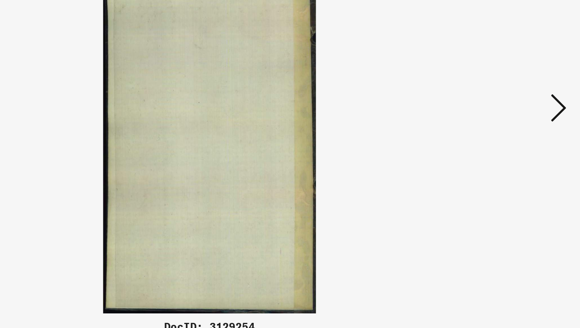
click at [500, 139] on icon at bounding box center [501, 143] width 9 height 19
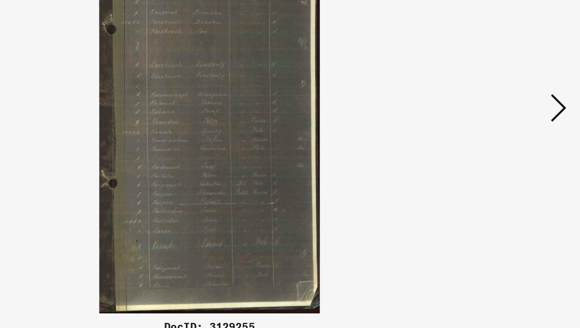
click at [500, 139] on icon at bounding box center [501, 143] width 9 height 19
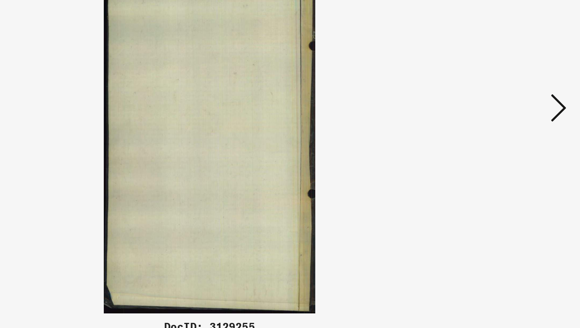
click at [500, 139] on icon at bounding box center [501, 143] width 9 height 19
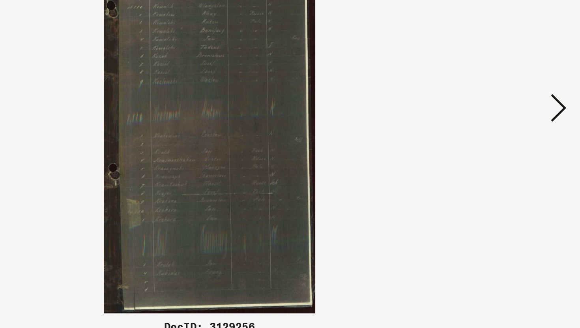
click at [500, 139] on icon at bounding box center [501, 143] width 9 height 19
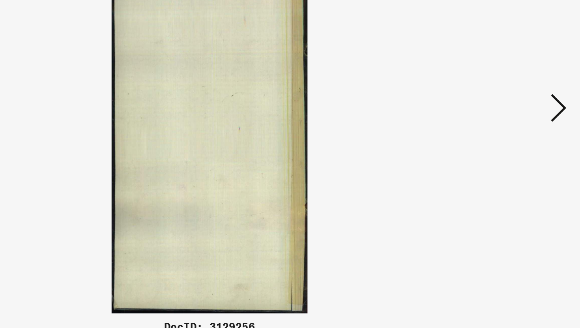
click at [500, 139] on icon at bounding box center [501, 143] width 9 height 19
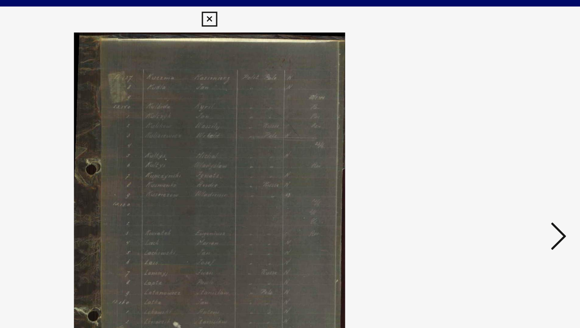
click at [496, 141] on button at bounding box center [502, 144] width 14 height 22
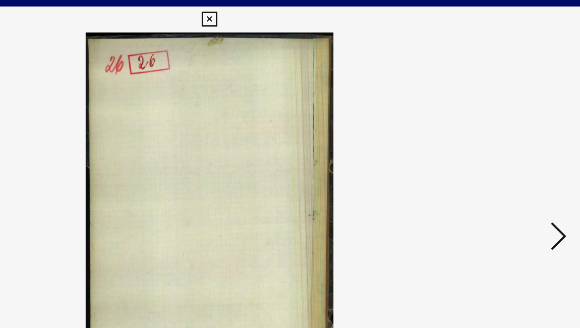
click at [496, 141] on button at bounding box center [502, 144] width 14 height 22
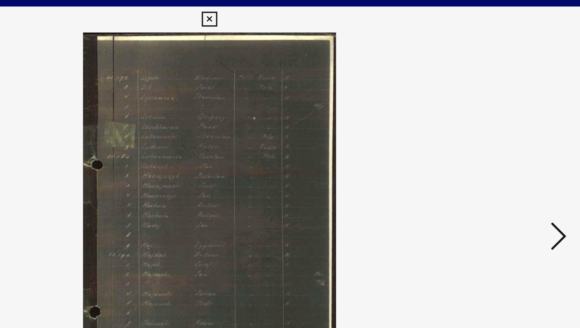
click at [496, 141] on button at bounding box center [502, 144] width 14 height 22
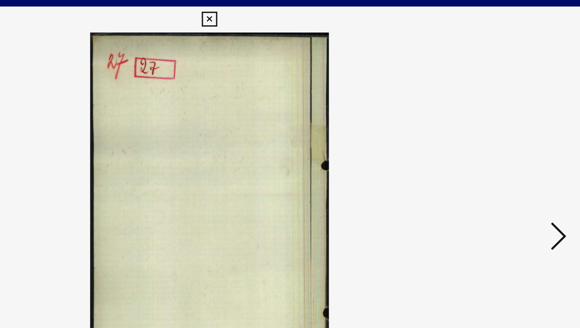
click at [496, 141] on button at bounding box center [502, 144] width 14 height 22
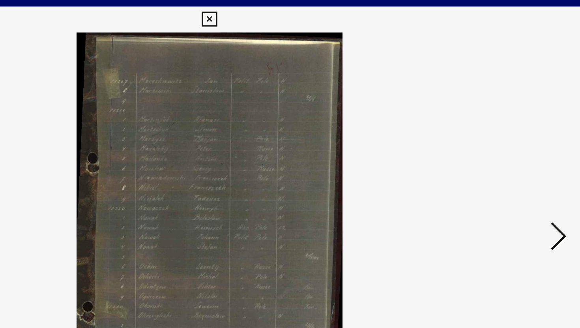
click at [496, 141] on button at bounding box center [502, 144] width 14 height 22
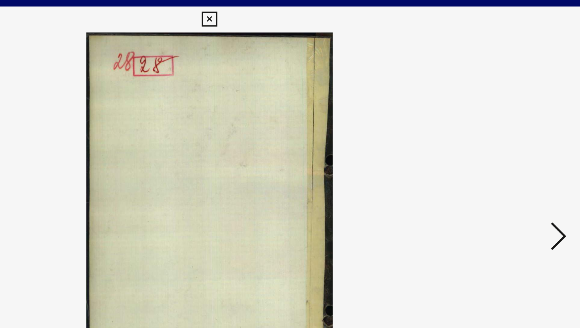
click at [496, 141] on button at bounding box center [502, 144] width 14 height 22
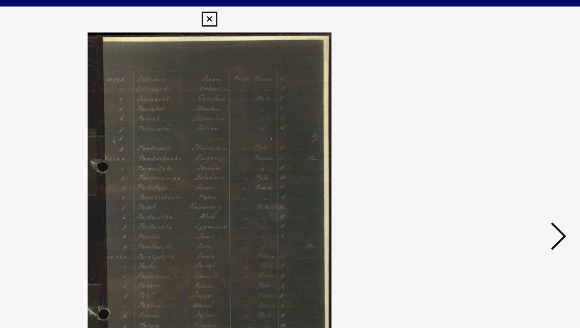
click at [496, 141] on button at bounding box center [502, 144] width 14 height 22
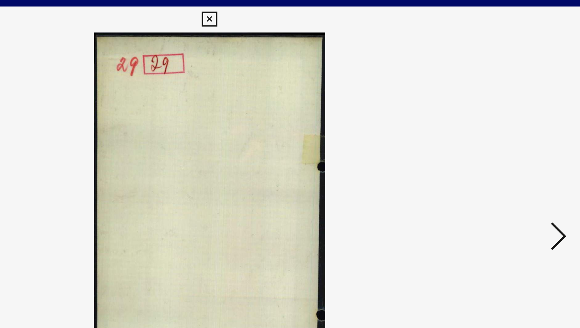
click at [496, 141] on button at bounding box center [502, 144] width 14 height 22
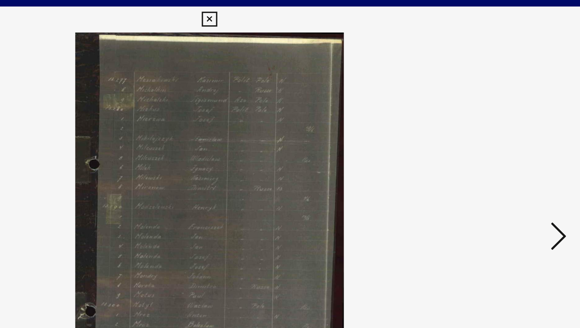
click at [496, 141] on button at bounding box center [502, 144] width 14 height 22
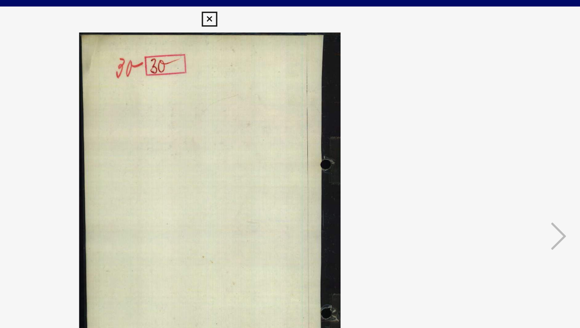
click at [290, 11] on icon at bounding box center [289, 11] width 9 height 9
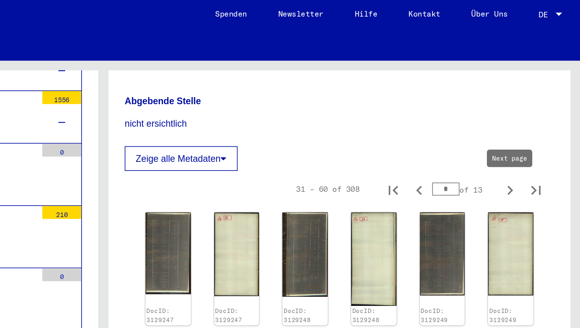
click at [534, 116] on icon "Next page" at bounding box center [537, 116] width 11 height 11
type input "*"
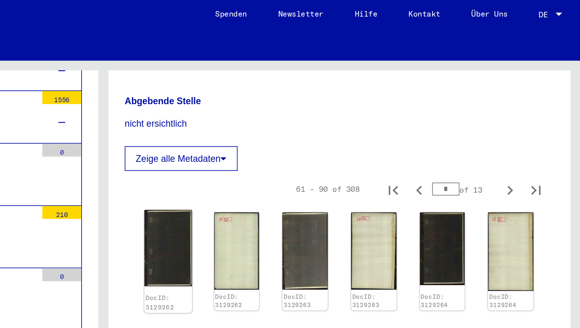
click at [334, 147] on img at bounding box center [329, 152] width 29 height 47
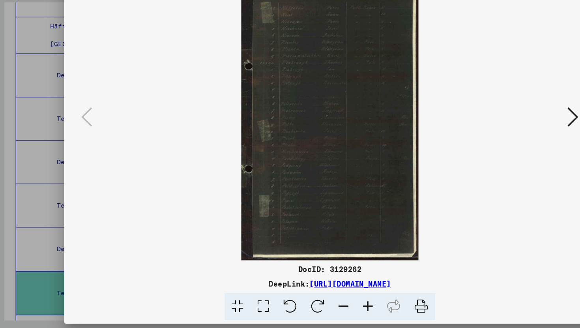
click at [504, 140] on icon at bounding box center [501, 143] width 9 height 19
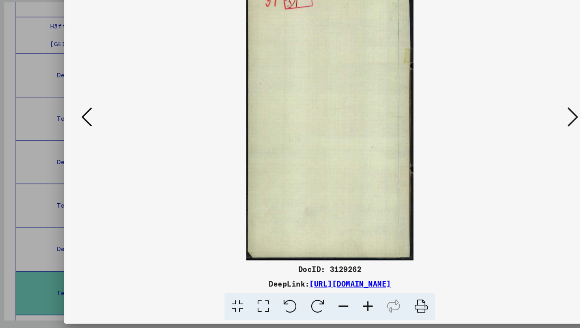
click at [504, 140] on icon at bounding box center [501, 143] width 9 height 19
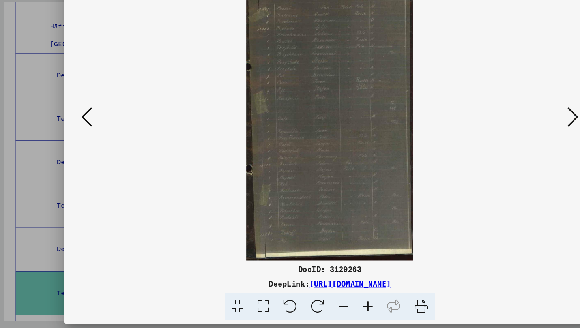
click at [504, 140] on icon at bounding box center [501, 143] width 9 height 19
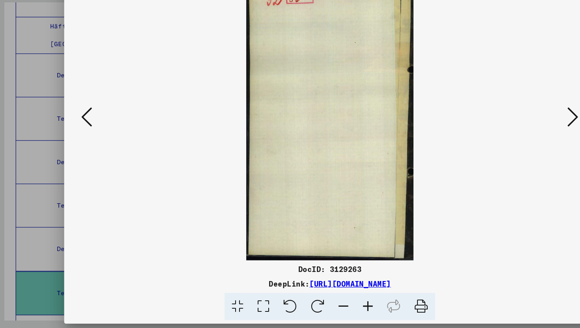
click at [504, 140] on icon at bounding box center [501, 143] width 9 height 19
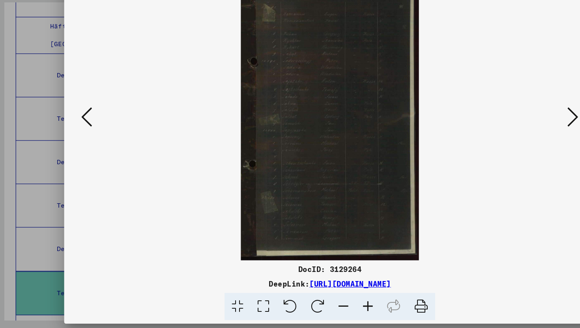
click at [85, 146] on img at bounding box center [290, 144] width 410 height 249
click at [73, 144] on icon at bounding box center [77, 143] width 9 height 19
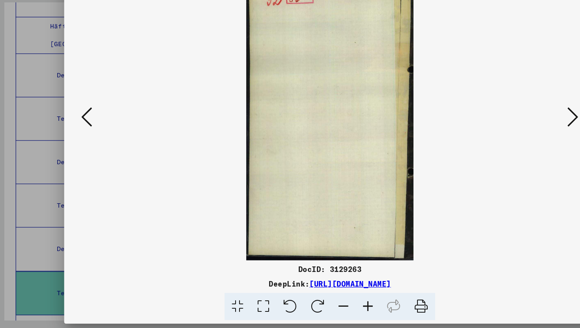
click at [84, 140] on button at bounding box center [78, 144] width 14 height 22
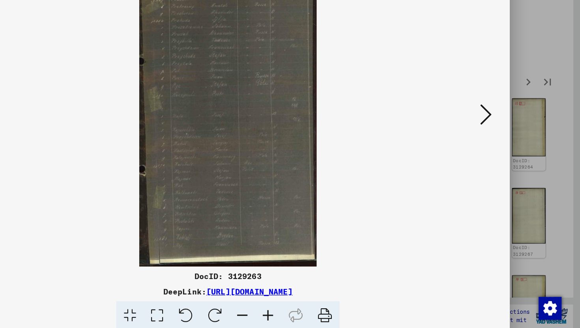
click at [504, 146] on icon at bounding box center [501, 143] width 9 height 19
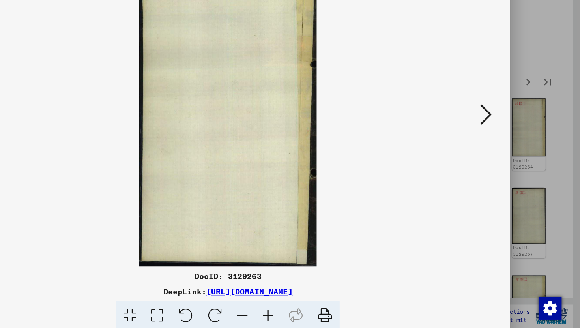
click at [504, 146] on icon at bounding box center [501, 143] width 9 height 19
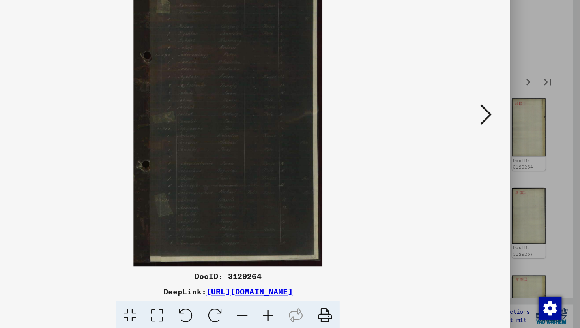
click at [504, 145] on icon at bounding box center [501, 143] width 9 height 19
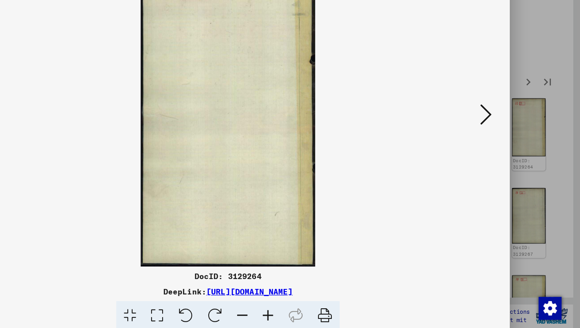
click at [504, 145] on icon at bounding box center [501, 143] width 9 height 19
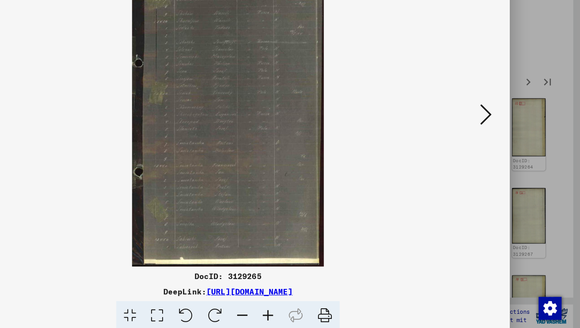
click at [504, 145] on icon at bounding box center [501, 143] width 9 height 19
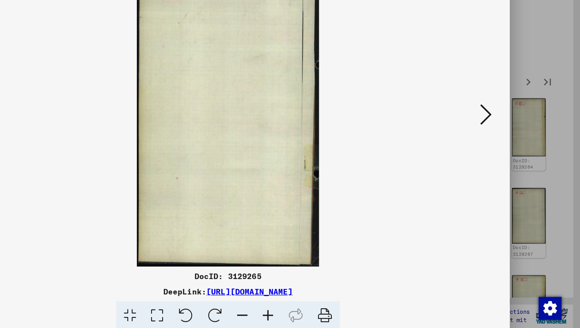
click at [504, 145] on icon at bounding box center [501, 143] width 9 height 19
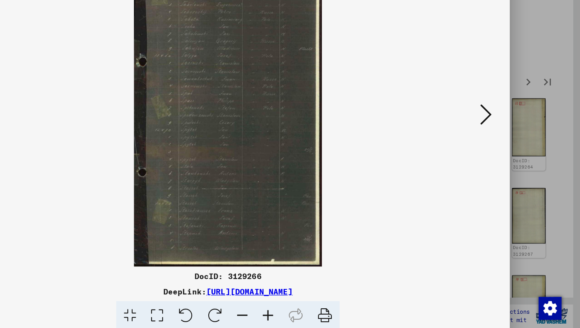
click at [504, 145] on icon at bounding box center [501, 143] width 9 height 19
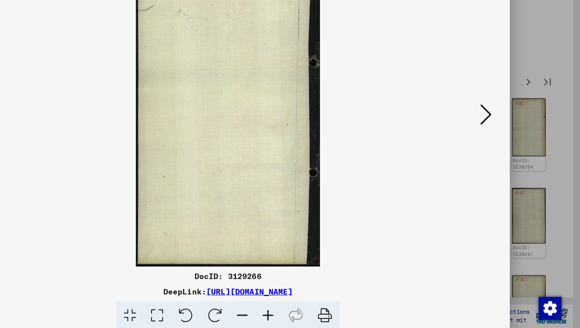
click at [504, 145] on icon at bounding box center [501, 143] width 9 height 19
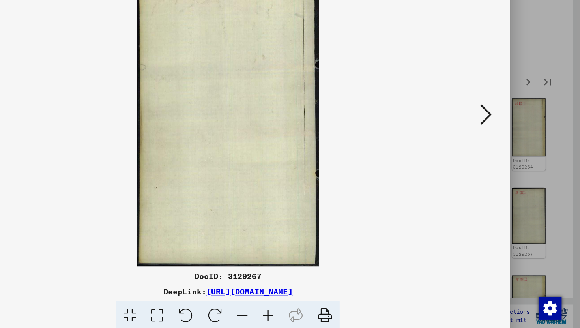
click at [504, 145] on icon at bounding box center [501, 143] width 9 height 19
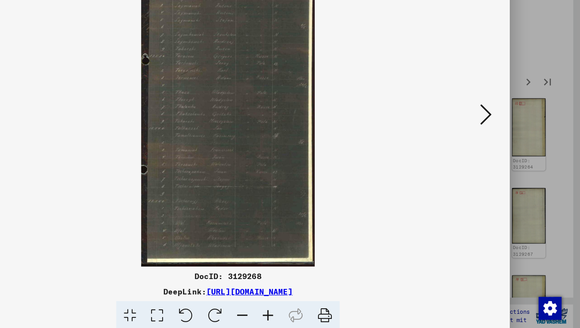
click at [504, 145] on icon at bounding box center [501, 143] width 9 height 19
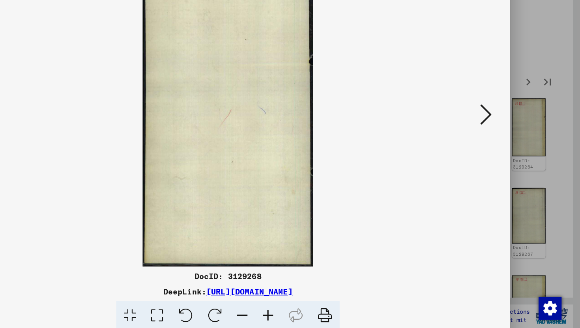
click at [504, 145] on icon at bounding box center [501, 143] width 9 height 19
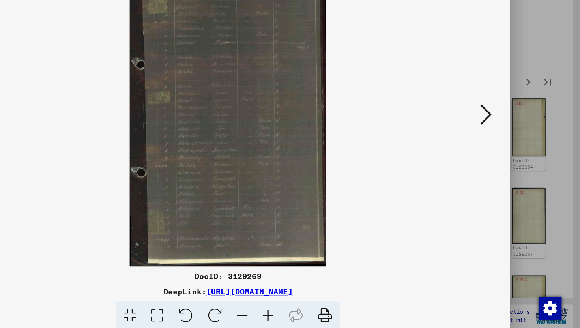
click at [504, 145] on icon at bounding box center [501, 143] width 9 height 19
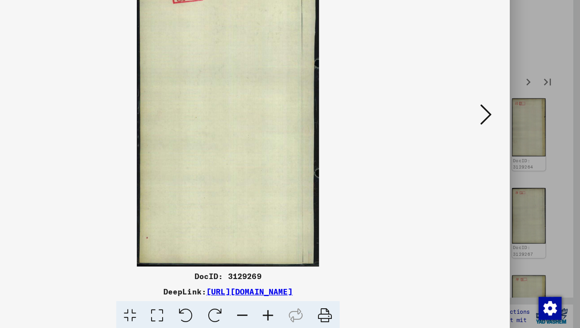
click at [504, 145] on icon at bounding box center [501, 143] width 9 height 19
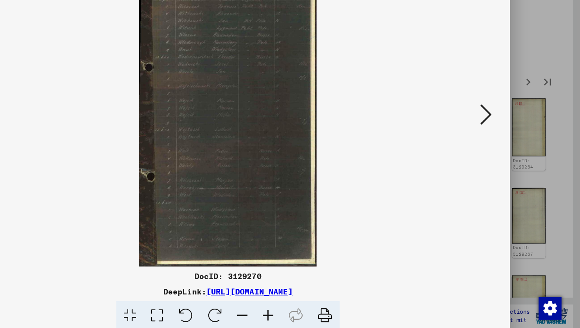
click at [504, 145] on icon at bounding box center [501, 143] width 9 height 19
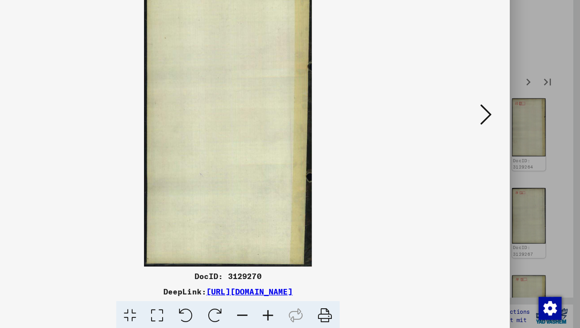
click at [504, 145] on icon at bounding box center [501, 143] width 9 height 19
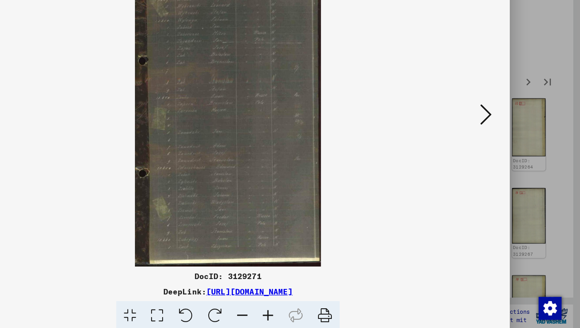
click at [504, 145] on icon at bounding box center [501, 143] width 9 height 19
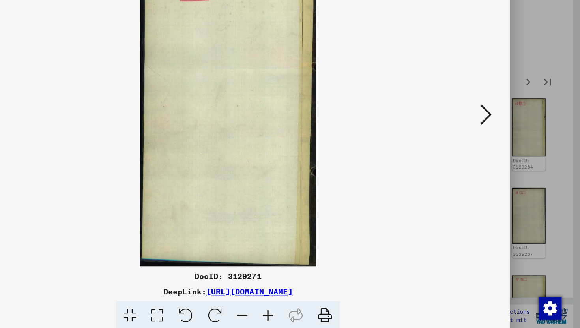
click at [504, 145] on icon at bounding box center [501, 143] width 9 height 19
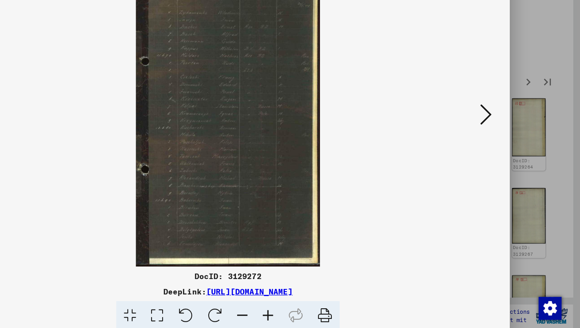
click at [504, 145] on icon at bounding box center [501, 143] width 9 height 19
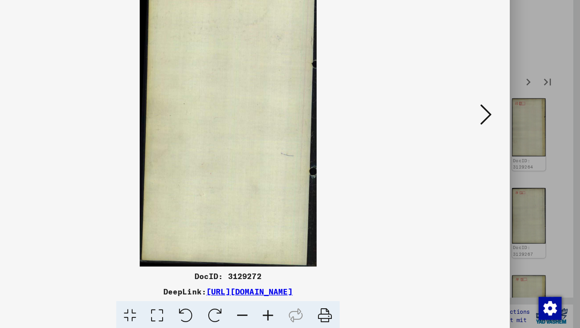
click at [504, 145] on icon at bounding box center [501, 143] width 9 height 19
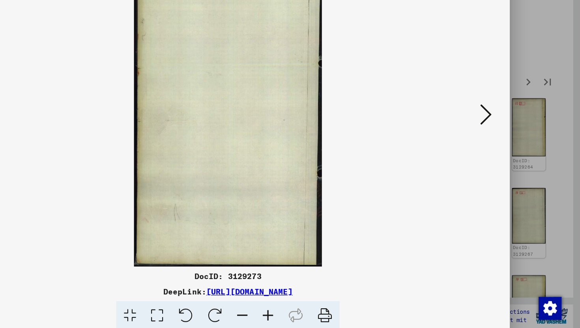
click at [504, 145] on icon at bounding box center [501, 143] width 9 height 19
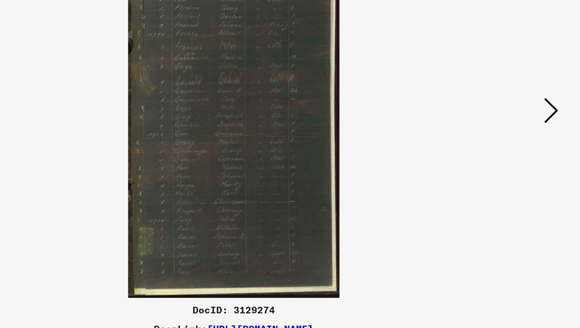
click at [500, 152] on icon at bounding box center [501, 143] width 9 height 19
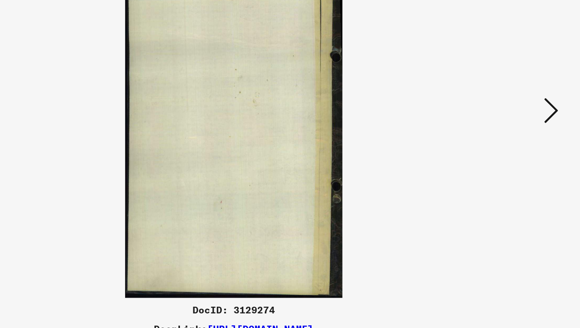
click at [500, 152] on icon at bounding box center [501, 143] width 9 height 19
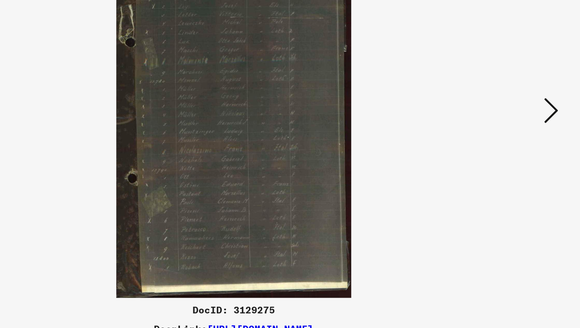
click at [500, 152] on icon at bounding box center [501, 143] width 9 height 19
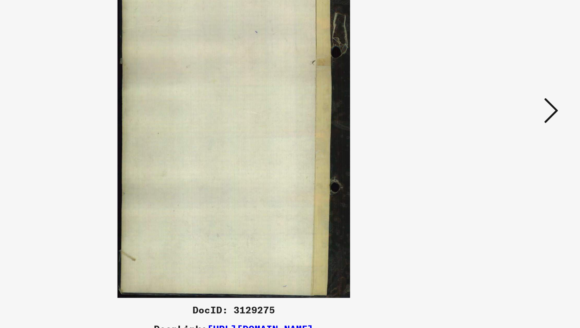
click at [500, 152] on icon at bounding box center [501, 143] width 9 height 19
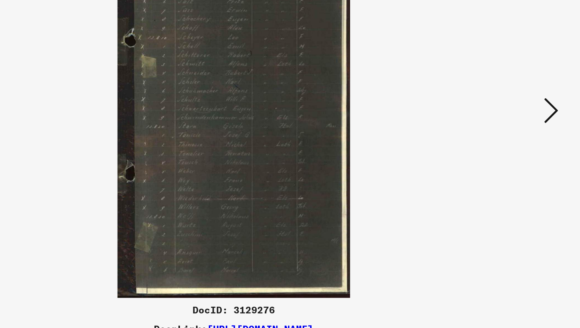
click at [500, 152] on icon at bounding box center [501, 143] width 9 height 19
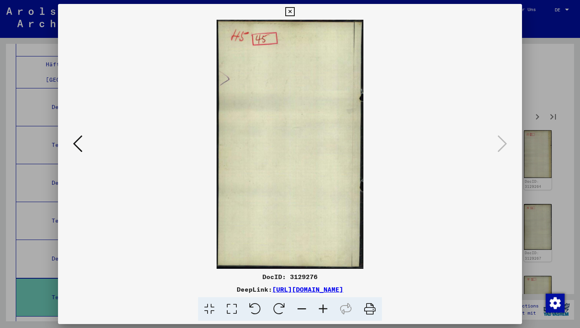
click at [287, 15] on icon at bounding box center [289, 11] width 9 height 9
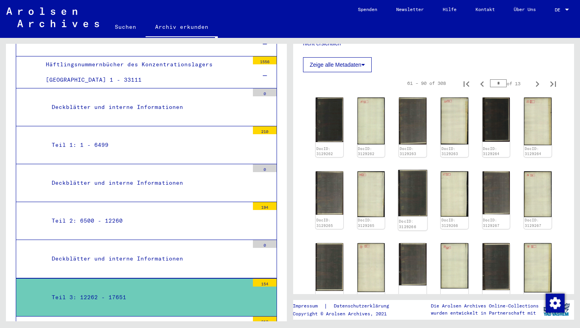
scroll to position [198, 0]
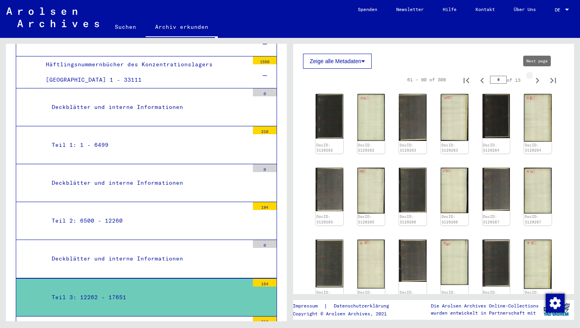
click at [540, 83] on icon "Next page" at bounding box center [537, 80] width 11 height 11
type input "*"
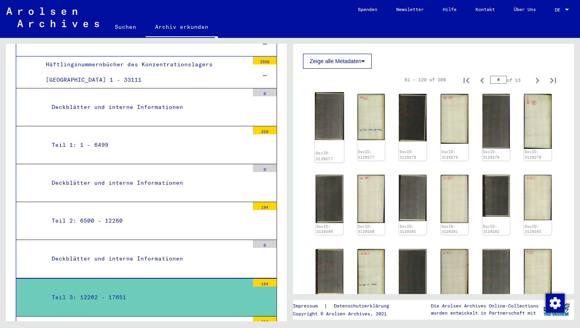
click at [332, 128] on img at bounding box center [329, 115] width 29 height 47
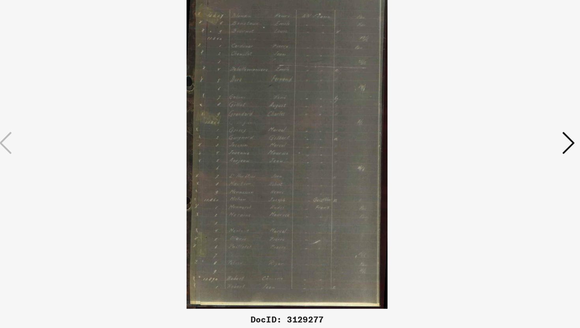
click at [504, 144] on icon at bounding box center [501, 143] width 9 height 19
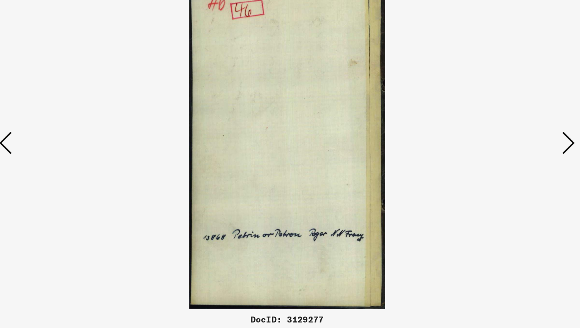
click at [504, 144] on icon at bounding box center [501, 143] width 9 height 19
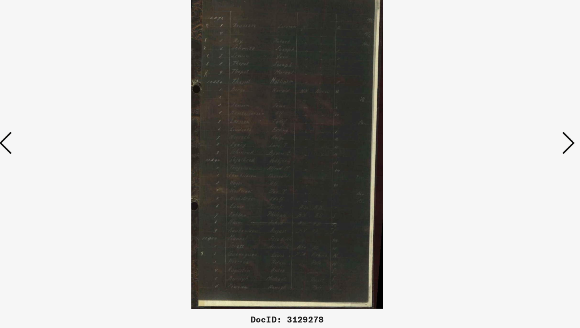
click at [504, 144] on icon at bounding box center [501, 143] width 9 height 19
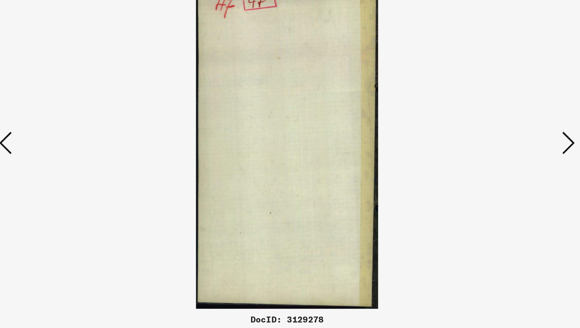
click at [504, 144] on icon at bounding box center [501, 143] width 9 height 19
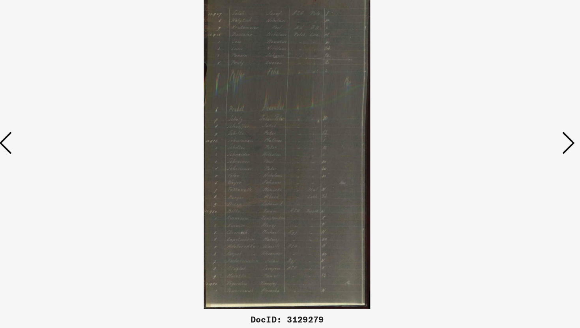
click at [504, 144] on icon at bounding box center [501, 143] width 9 height 19
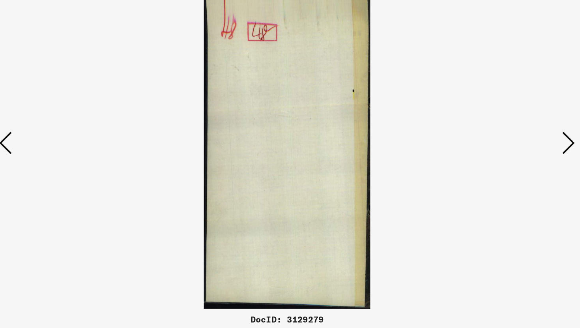
click at [504, 144] on icon at bounding box center [501, 143] width 9 height 19
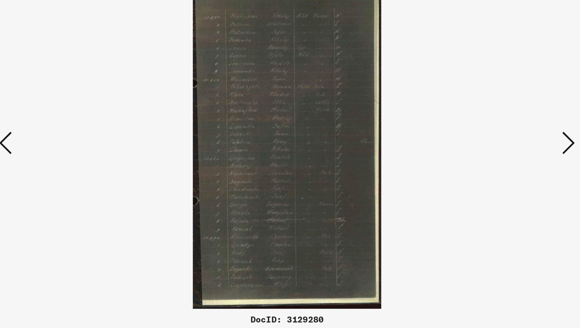
click at [492, 142] on img at bounding box center [290, 144] width 410 height 249
click at [498, 142] on icon at bounding box center [501, 143] width 9 height 19
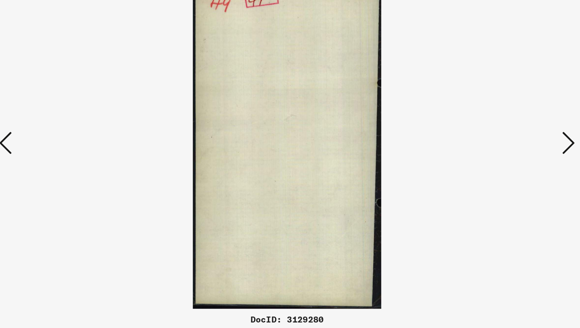
click at [498, 142] on icon at bounding box center [501, 143] width 9 height 19
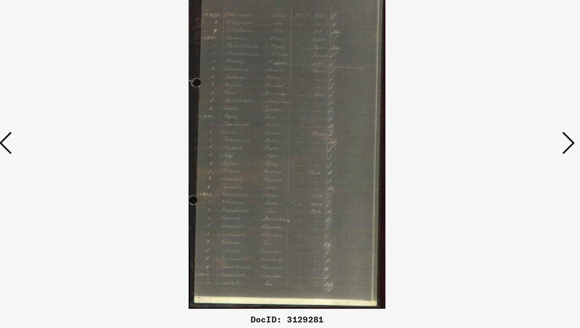
click at [498, 142] on icon at bounding box center [501, 143] width 9 height 19
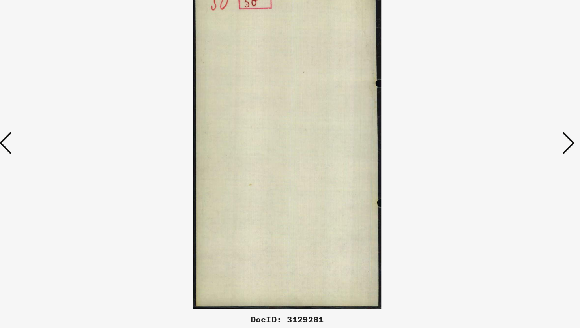
click at [498, 142] on icon at bounding box center [501, 143] width 9 height 19
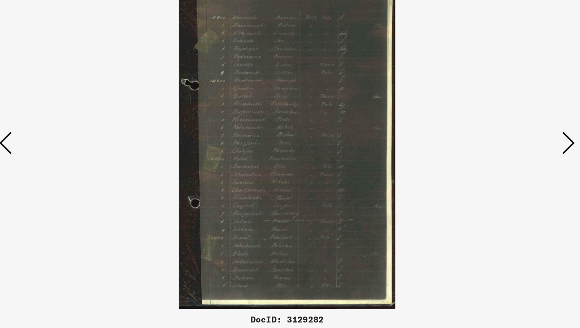
click at [498, 142] on icon at bounding box center [501, 143] width 9 height 19
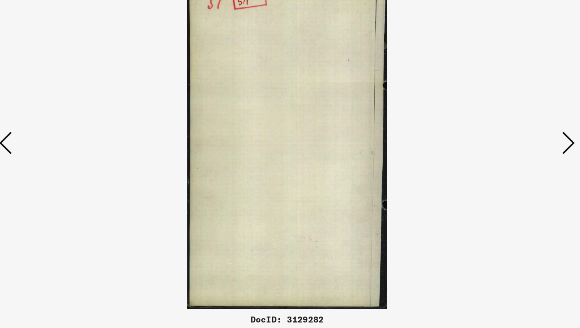
click at [498, 142] on icon at bounding box center [501, 143] width 9 height 19
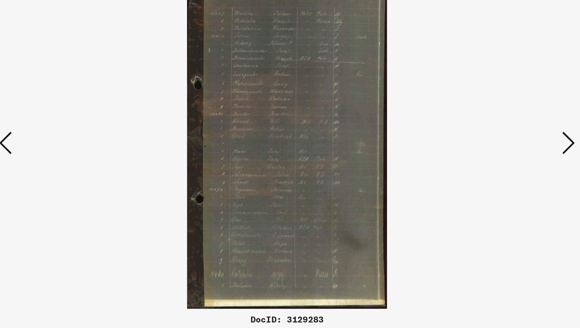
click at [498, 142] on icon at bounding box center [501, 143] width 9 height 19
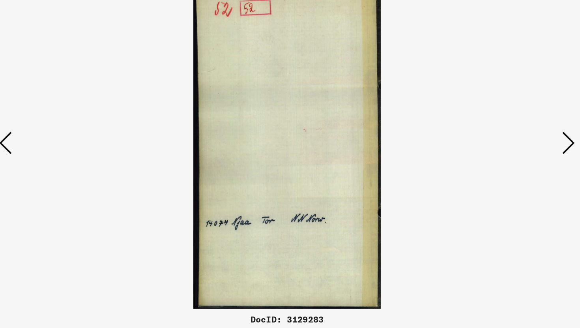
click at [498, 142] on icon at bounding box center [501, 143] width 9 height 19
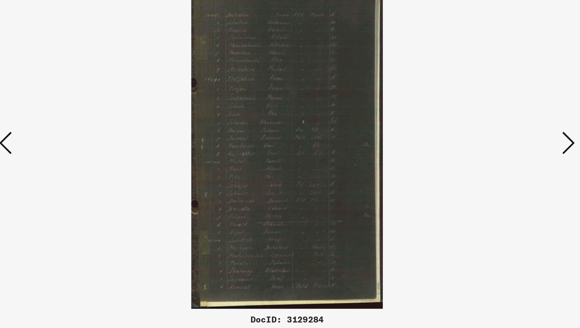
click at [498, 142] on icon at bounding box center [501, 143] width 9 height 19
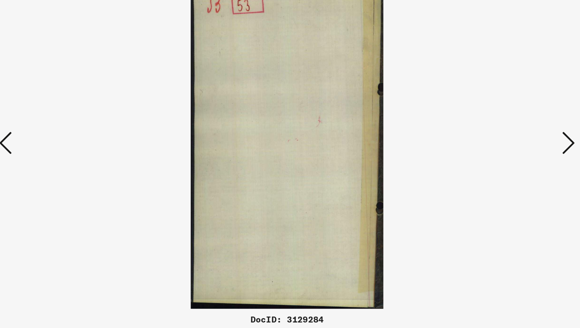
click at [498, 142] on icon at bounding box center [501, 143] width 9 height 19
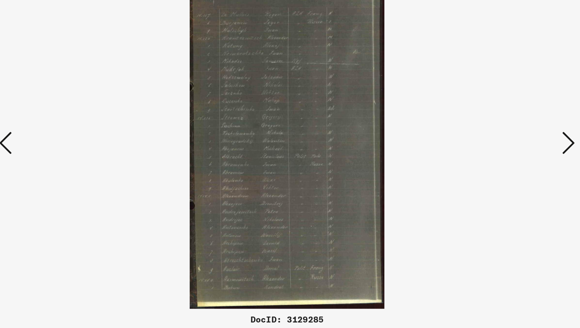
click at [498, 142] on icon at bounding box center [501, 143] width 9 height 19
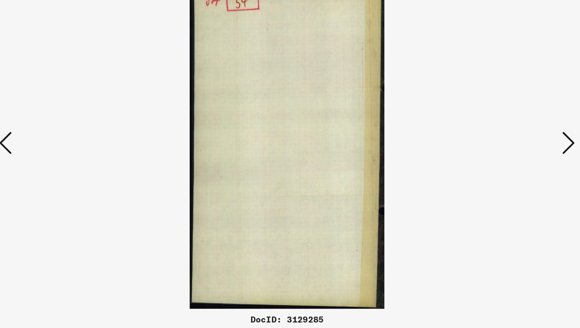
click at [498, 142] on icon at bounding box center [501, 143] width 9 height 19
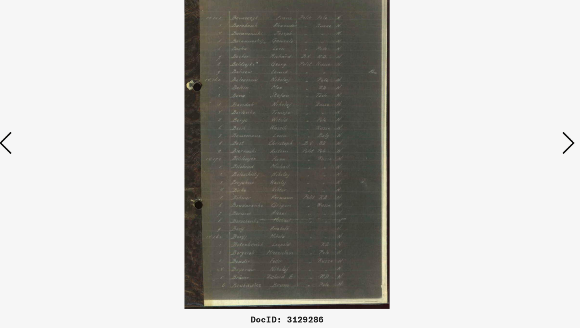
click at [498, 142] on icon at bounding box center [501, 143] width 9 height 19
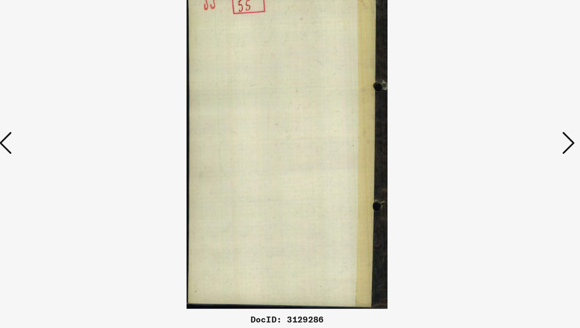
click at [502, 144] on icon at bounding box center [501, 143] width 9 height 19
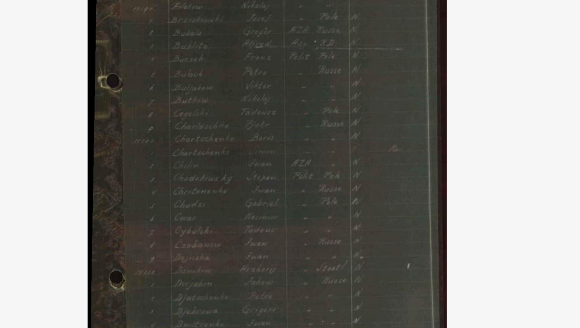
drag, startPoint x: 311, startPoint y: 131, endPoint x: 287, endPoint y: 148, distance: 29.9
click at [287, 148] on img at bounding box center [290, 144] width 410 height 249
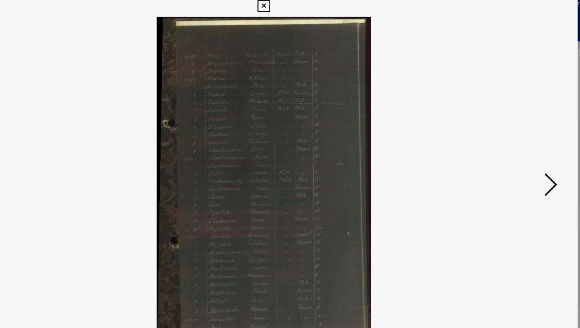
click at [498, 144] on icon at bounding box center [501, 143] width 9 height 19
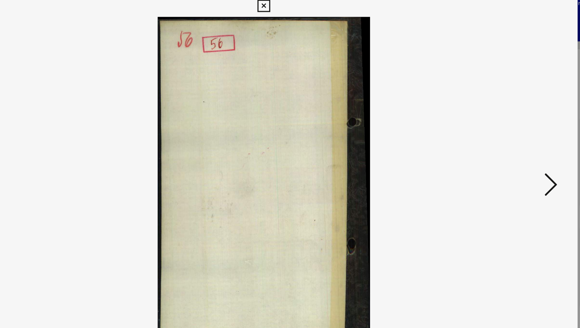
click at [498, 144] on icon at bounding box center [501, 143] width 9 height 19
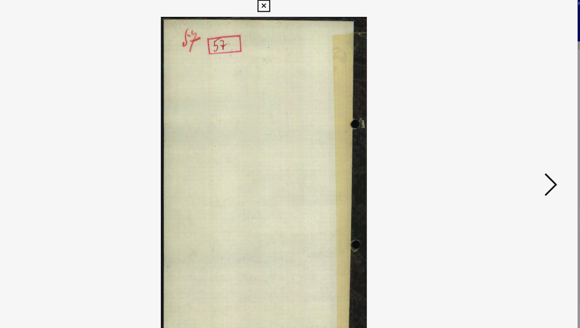
click at [498, 144] on icon at bounding box center [501, 143] width 9 height 19
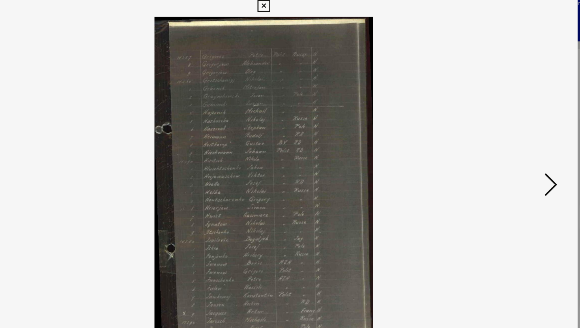
click at [498, 144] on icon at bounding box center [501, 143] width 9 height 19
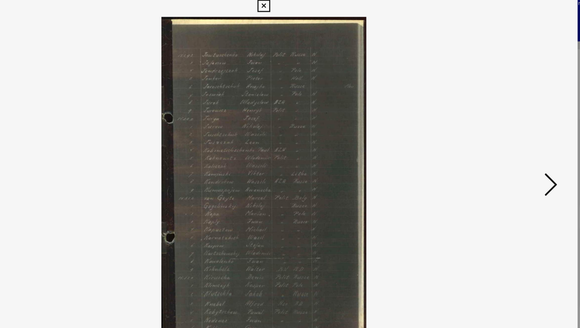
click at [498, 144] on icon at bounding box center [501, 143] width 9 height 19
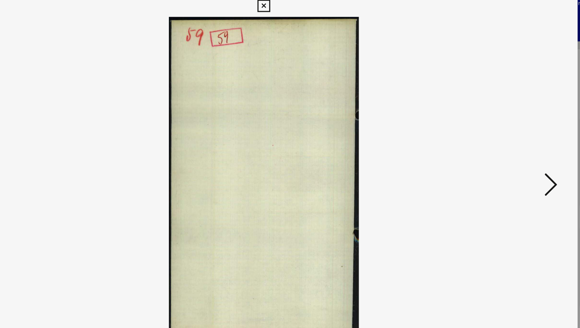
click at [498, 144] on icon at bounding box center [501, 143] width 9 height 19
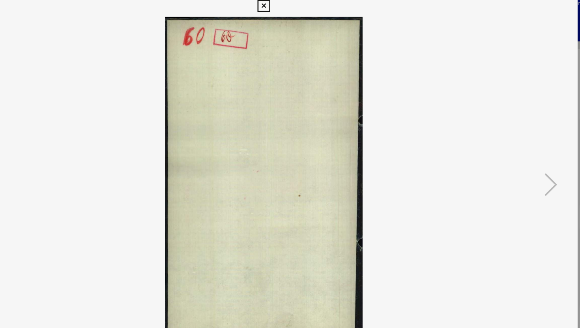
click at [286, 13] on icon at bounding box center [289, 11] width 9 height 9
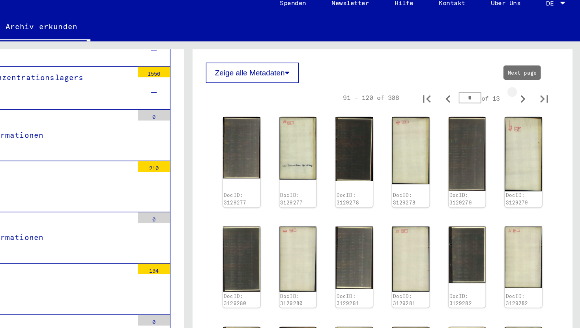
click at [536, 80] on icon "Next page" at bounding box center [537, 80] width 11 height 11
type input "*"
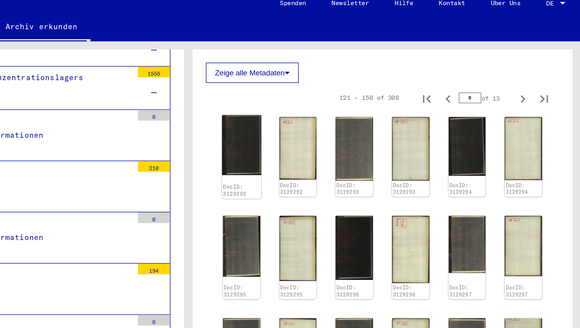
click at [326, 142] on div "DocID: 3129292" at bounding box center [330, 147] width 28 height 11
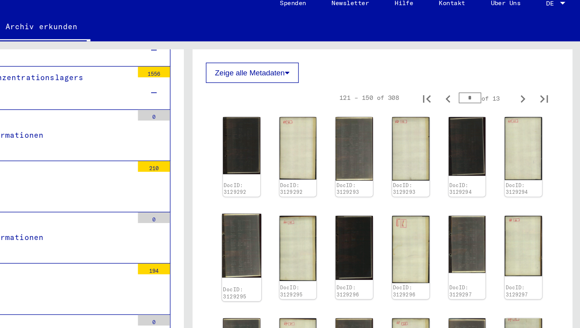
click at [329, 160] on div "DocID: 3129292 DocID: 3129292 DocID: 3129293 DocID: 3129293 DocID: 3129294 DocI…" at bounding box center [433, 279] width 242 height 376
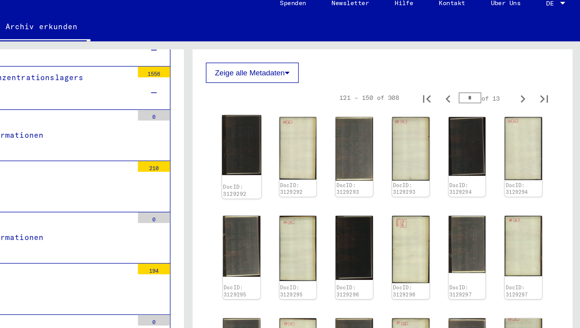
click at [329, 99] on img at bounding box center [329, 114] width 29 height 44
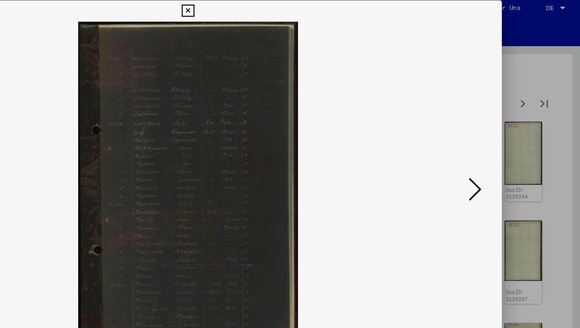
click at [505, 144] on icon at bounding box center [501, 143] width 9 height 19
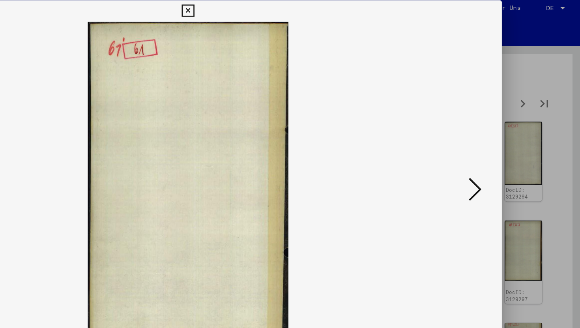
click at [505, 144] on icon at bounding box center [501, 143] width 9 height 19
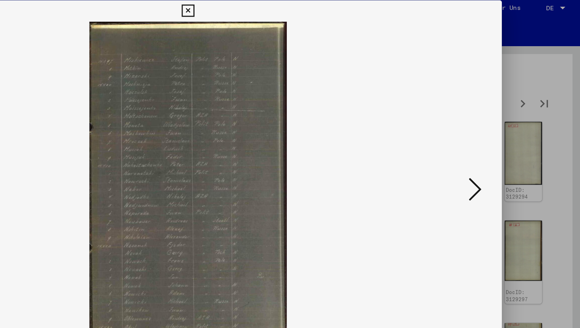
click at [505, 144] on icon at bounding box center [501, 143] width 9 height 19
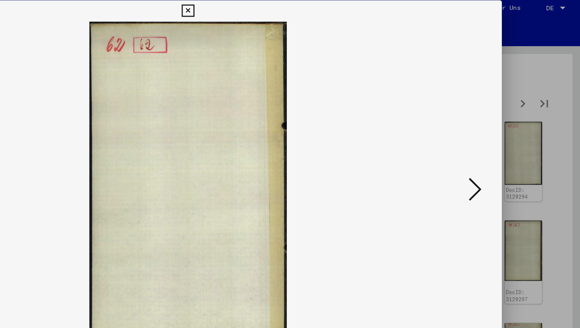
click at [505, 144] on icon at bounding box center [501, 143] width 9 height 19
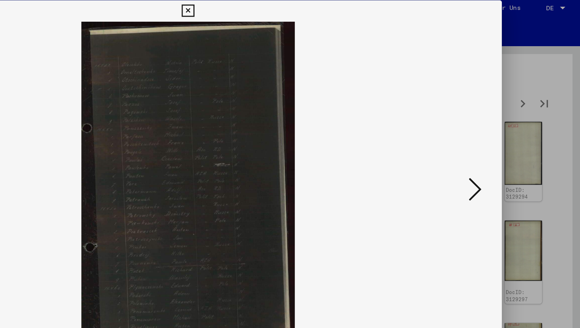
click at [505, 144] on icon at bounding box center [501, 143] width 9 height 19
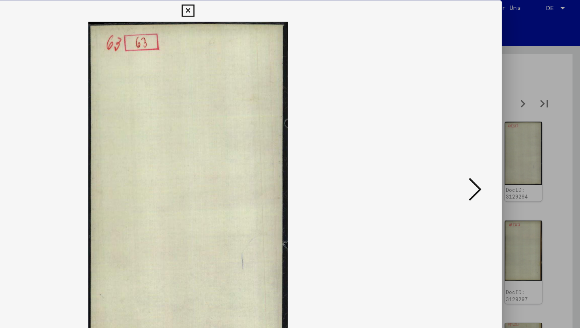
click at [505, 144] on icon at bounding box center [501, 143] width 9 height 19
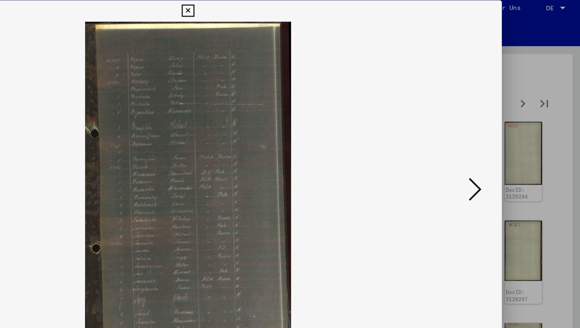
click at [505, 144] on icon at bounding box center [501, 143] width 9 height 19
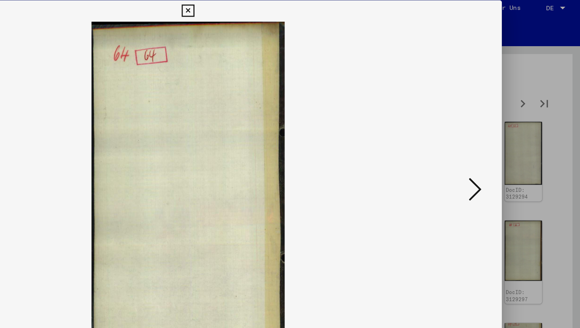
click at [505, 144] on icon at bounding box center [501, 143] width 9 height 19
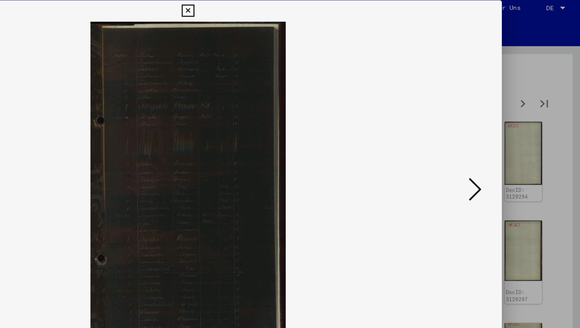
click at [505, 144] on icon at bounding box center [501, 143] width 9 height 19
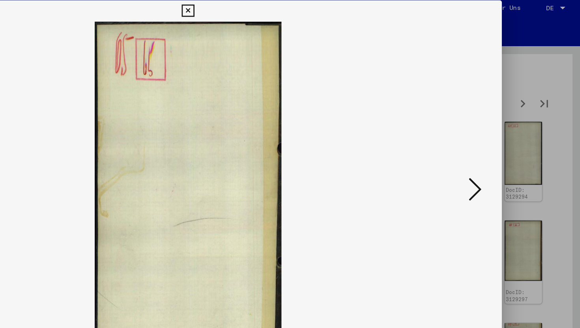
click at [505, 144] on icon at bounding box center [501, 143] width 9 height 19
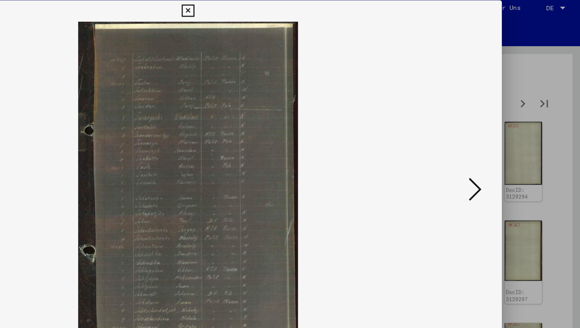
click at [505, 144] on icon at bounding box center [501, 143] width 9 height 19
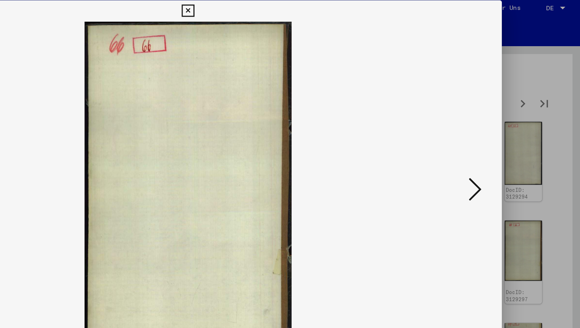
click at [505, 144] on icon at bounding box center [501, 143] width 9 height 19
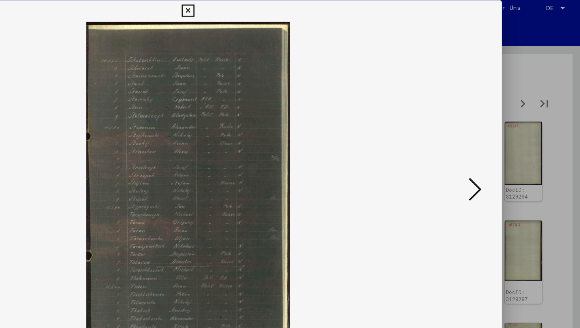
click at [505, 144] on icon at bounding box center [501, 143] width 9 height 19
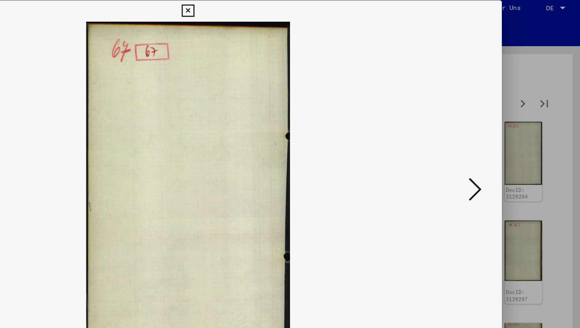
click at [505, 144] on icon at bounding box center [501, 143] width 9 height 19
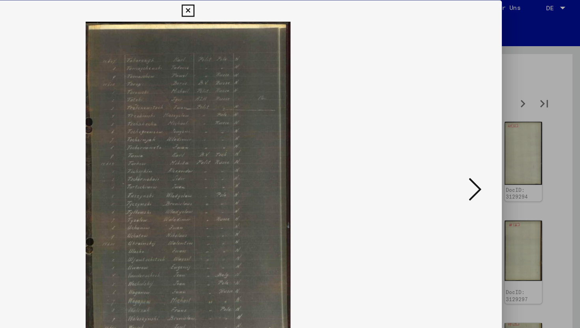
click at [505, 144] on icon at bounding box center [501, 143] width 9 height 19
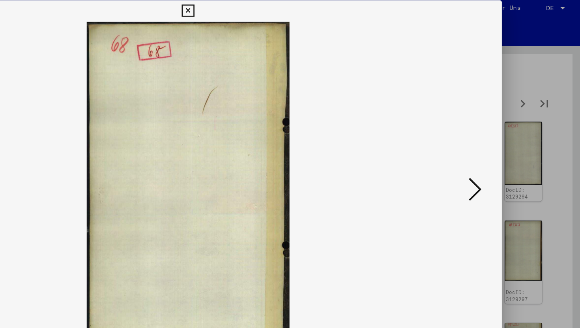
click at [505, 144] on icon at bounding box center [501, 143] width 9 height 19
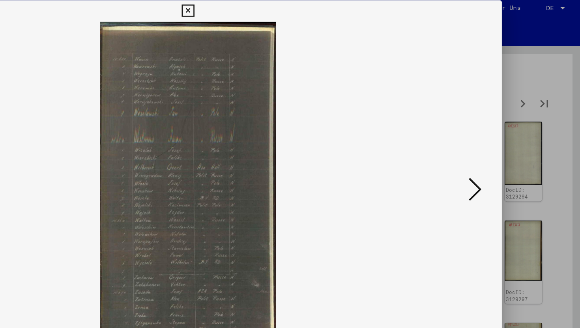
click at [505, 144] on icon at bounding box center [501, 143] width 9 height 19
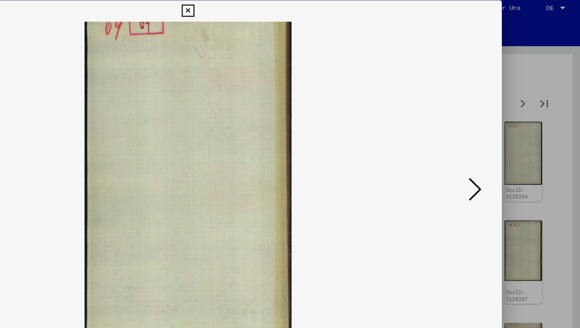
click at [505, 144] on icon at bounding box center [501, 143] width 9 height 19
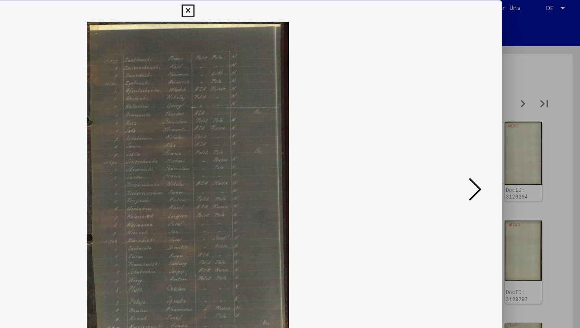
click at [505, 144] on icon at bounding box center [501, 143] width 9 height 19
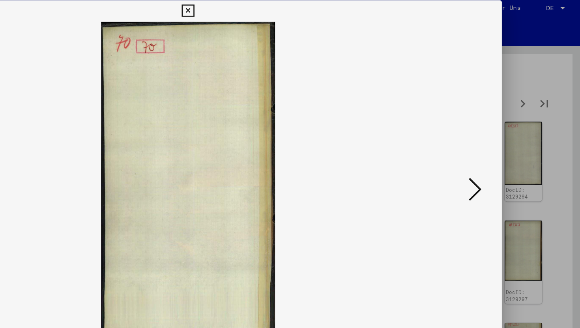
click at [505, 144] on icon at bounding box center [501, 143] width 9 height 19
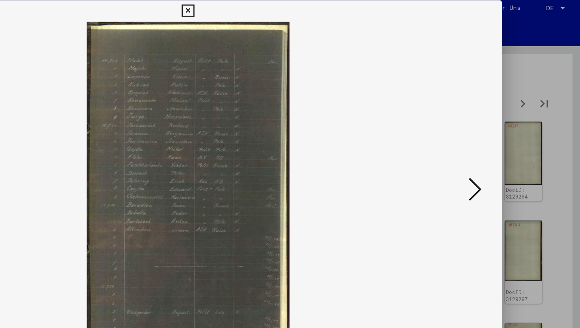
click at [505, 144] on icon at bounding box center [501, 143] width 9 height 19
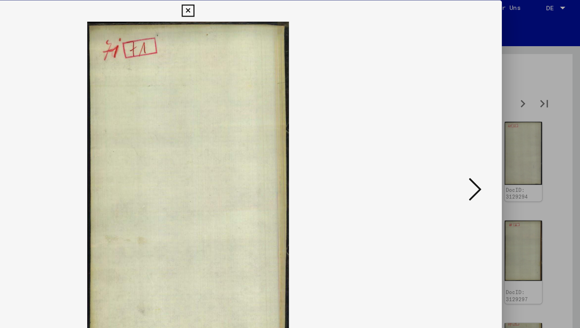
click at [505, 144] on icon at bounding box center [501, 143] width 9 height 19
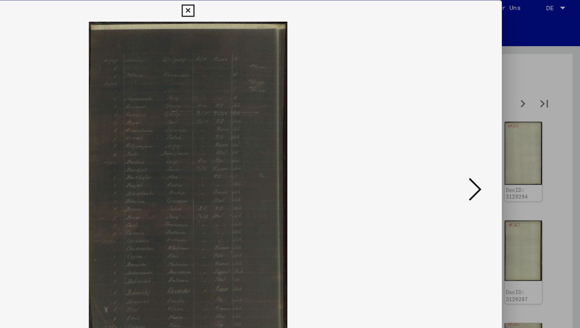
click at [505, 144] on icon at bounding box center [501, 143] width 9 height 19
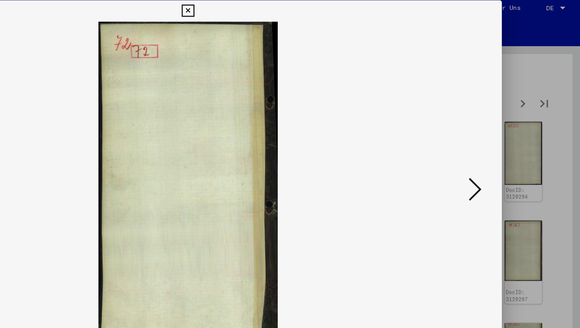
click at [505, 144] on icon at bounding box center [501, 143] width 9 height 19
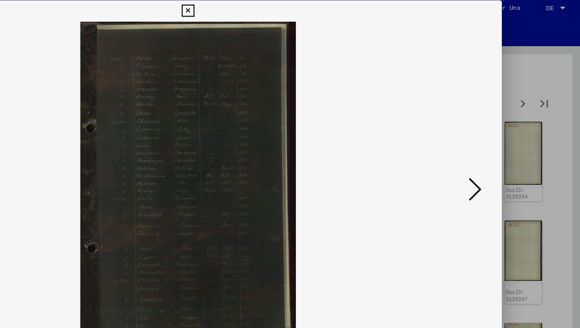
click at [505, 144] on icon at bounding box center [501, 143] width 9 height 19
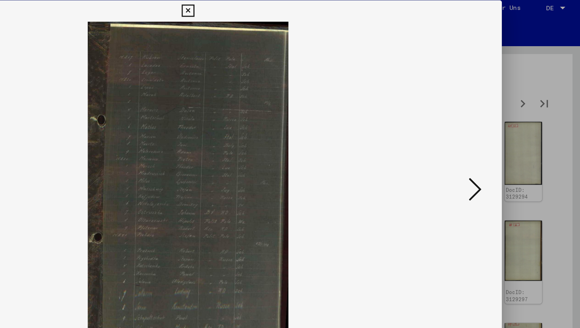
click at [505, 144] on icon at bounding box center [501, 143] width 9 height 19
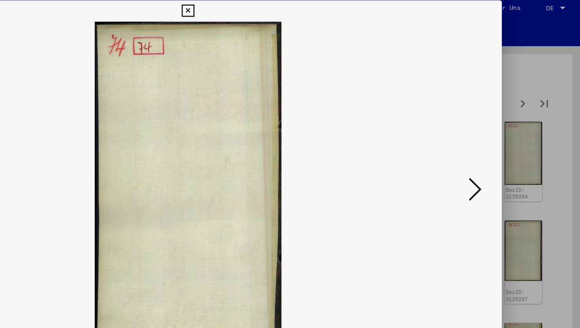
click at [505, 144] on icon at bounding box center [501, 143] width 9 height 19
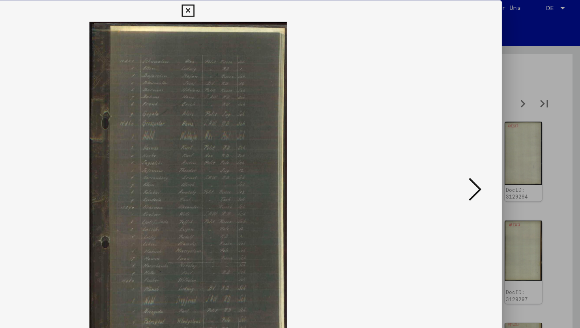
click at [505, 144] on icon at bounding box center [501, 143] width 9 height 19
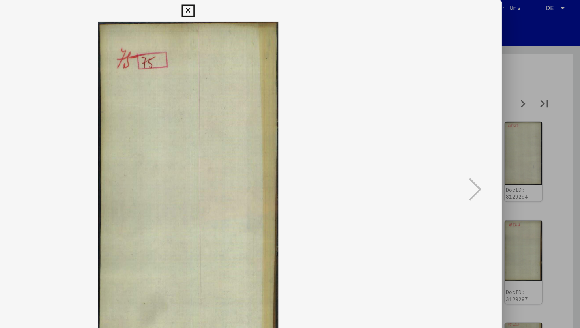
click at [289, 10] on icon at bounding box center [289, 11] width 9 height 9
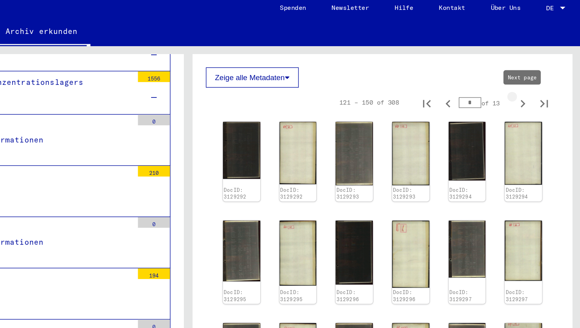
click at [537, 84] on icon "Next page" at bounding box center [537, 80] width 11 height 11
type input "*"
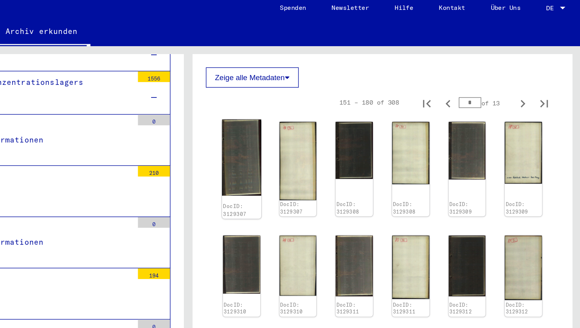
click at [338, 101] on img at bounding box center [329, 120] width 29 height 56
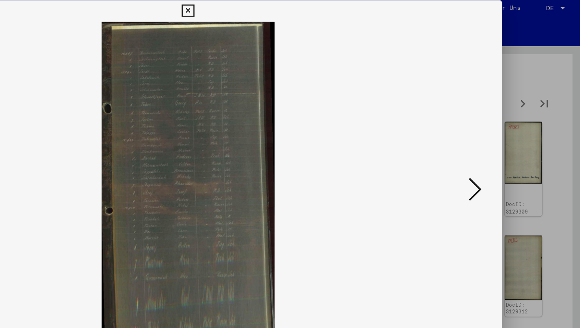
click at [511, 144] on div at bounding box center [290, 144] width 464 height 249
click at [505, 144] on icon at bounding box center [501, 143] width 9 height 19
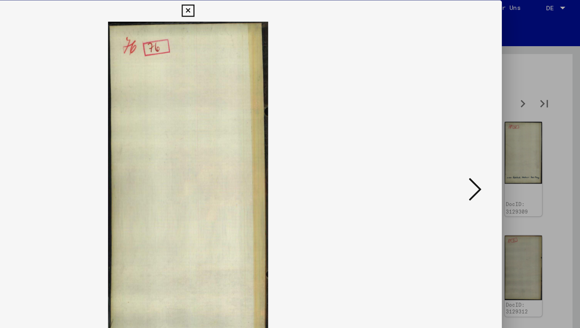
click at [505, 144] on icon at bounding box center [501, 143] width 9 height 19
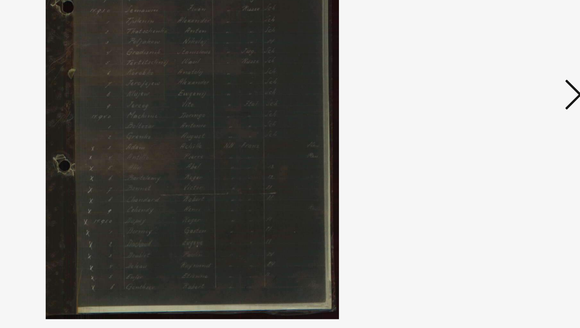
click at [501, 139] on icon at bounding box center [501, 143] width 9 height 19
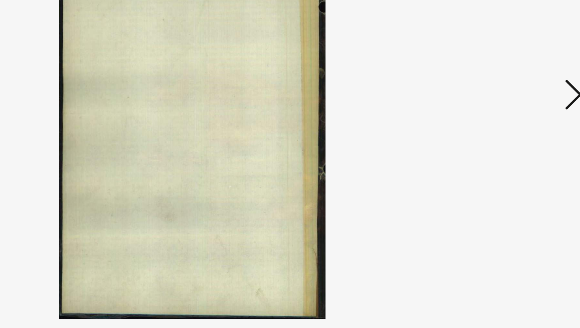
click at [501, 139] on icon at bounding box center [501, 143] width 9 height 19
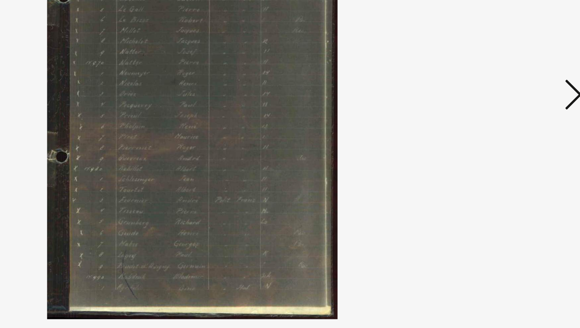
click at [501, 139] on icon at bounding box center [501, 143] width 9 height 19
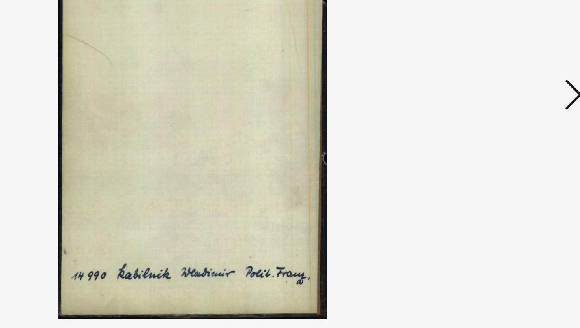
click at [501, 139] on icon at bounding box center [501, 143] width 9 height 19
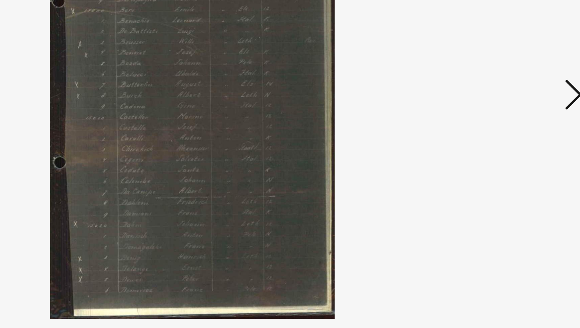
click at [501, 139] on icon at bounding box center [501, 143] width 9 height 19
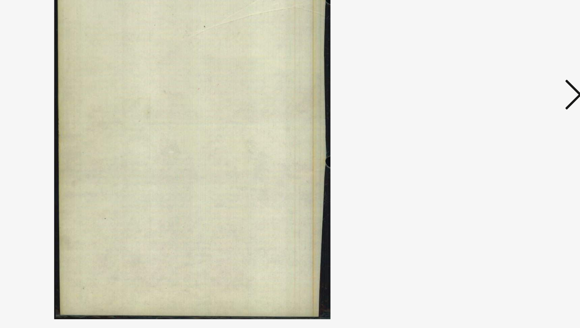
click at [501, 139] on icon at bounding box center [501, 143] width 9 height 19
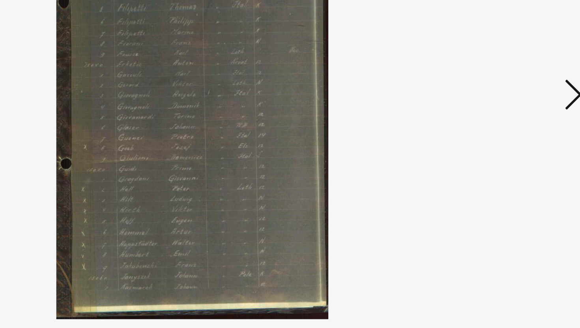
click at [501, 139] on icon at bounding box center [501, 143] width 9 height 19
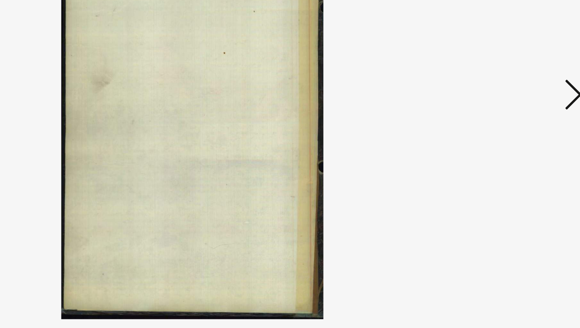
click at [501, 139] on icon at bounding box center [501, 143] width 9 height 19
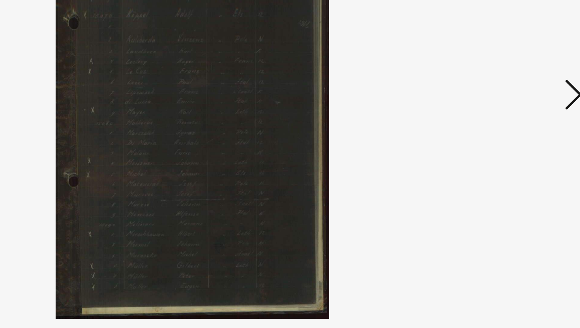
click at [501, 139] on icon at bounding box center [501, 143] width 9 height 19
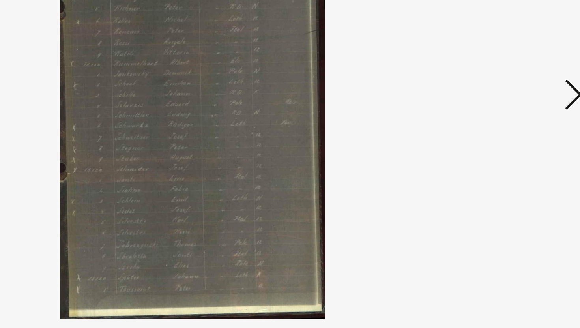
click at [501, 139] on icon at bounding box center [501, 143] width 9 height 19
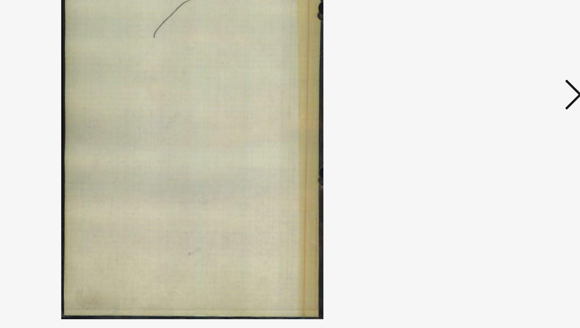
click at [501, 139] on icon at bounding box center [501, 143] width 9 height 19
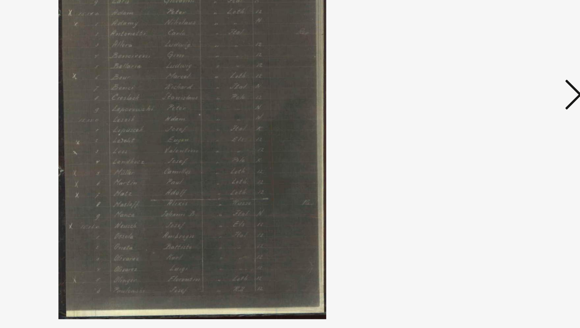
click at [501, 139] on icon at bounding box center [501, 143] width 9 height 19
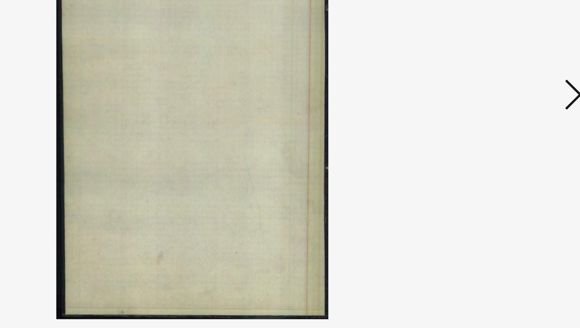
click at [501, 139] on icon at bounding box center [501, 143] width 9 height 19
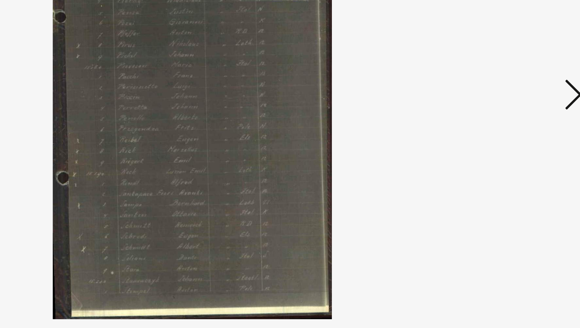
click at [501, 139] on icon at bounding box center [501, 143] width 9 height 19
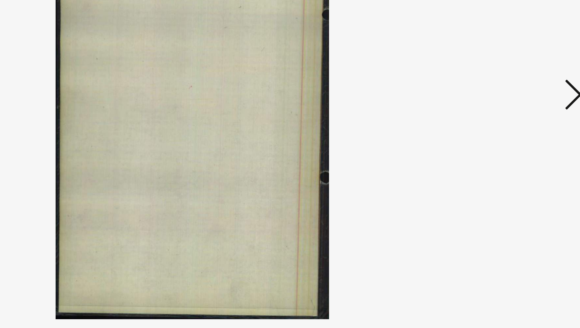
click at [501, 139] on icon at bounding box center [501, 143] width 9 height 19
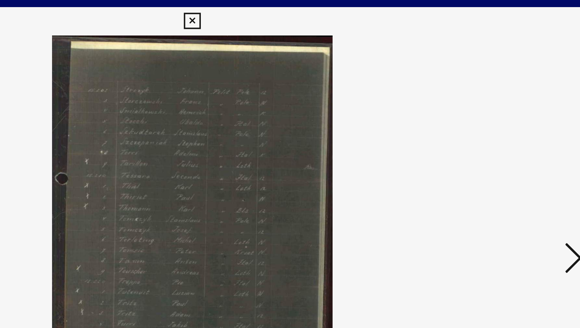
click at [498, 142] on icon at bounding box center [501, 143] width 9 height 19
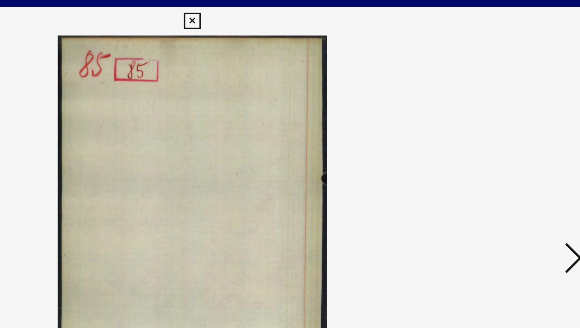
click at [498, 142] on icon at bounding box center [501, 143] width 9 height 19
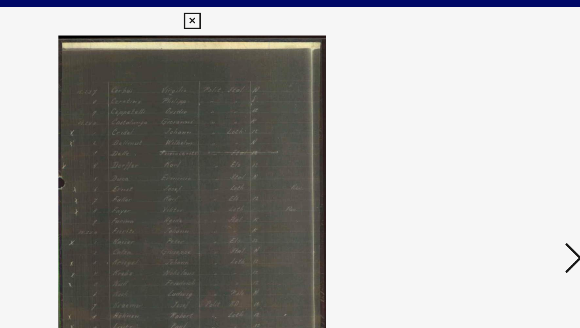
click at [498, 142] on icon at bounding box center [501, 143] width 9 height 19
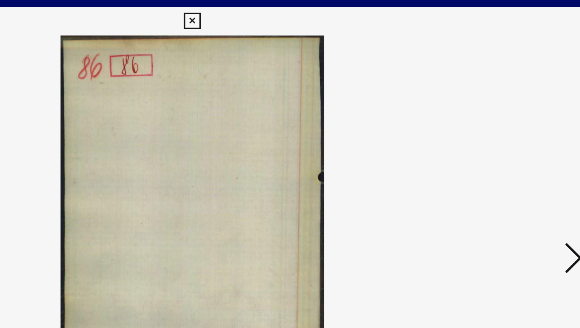
click at [498, 142] on icon at bounding box center [501, 143] width 9 height 19
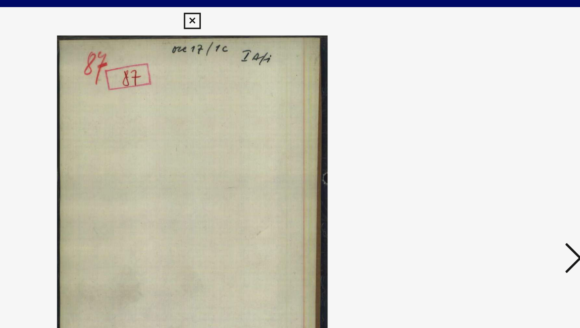
click at [498, 142] on icon at bounding box center [501, 143] width 9 height 19
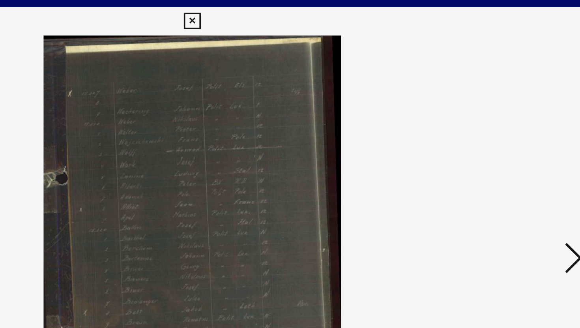
click at [498, 142] on icon at bounding box center [501, 143] width 9 height 19
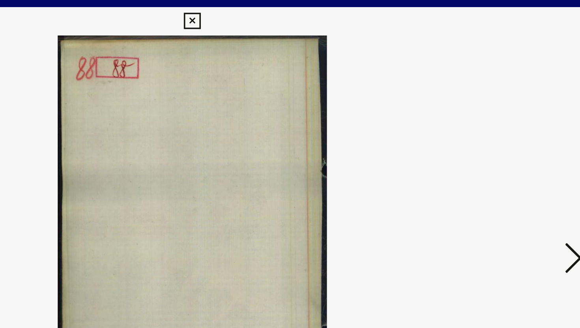
click at [498, 142] on icon at bounding box center [501, 143] width 9 height 19
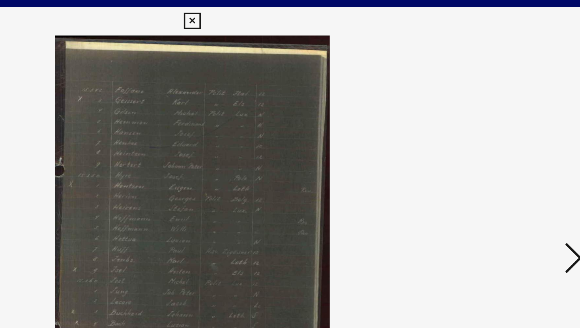
click at [498, 142] on icon at bounding box center [501, 143] width 9 height 19
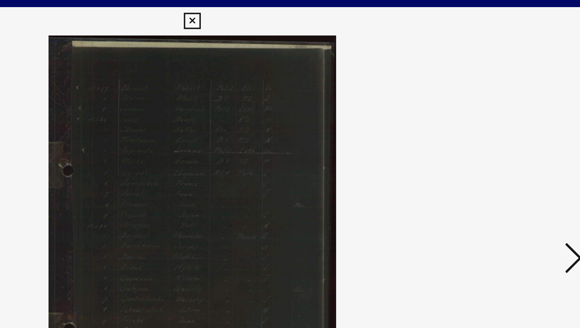
click at [498, 142] on icon at bounding box center [501, 143] width 9 height 19
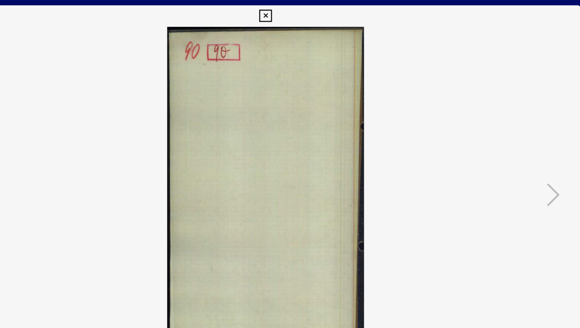
click at [291, 14] on icon at bounding box center [289, 11] width 9 height 9
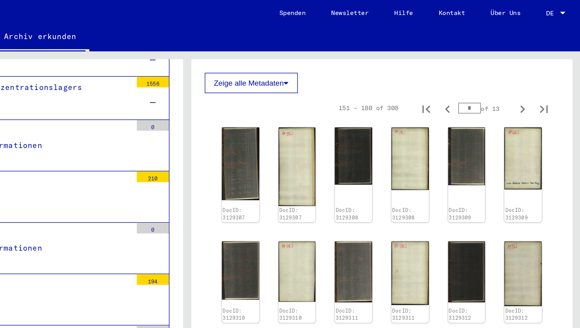
scroll to position [0, 0]
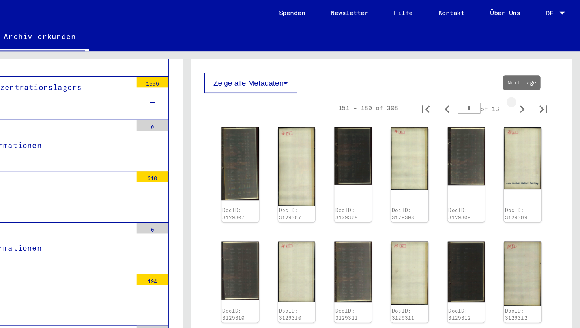
click at [538, 78] on icon "Next page" at bounding box center [537, 80] width 11 height 11
type input "*"
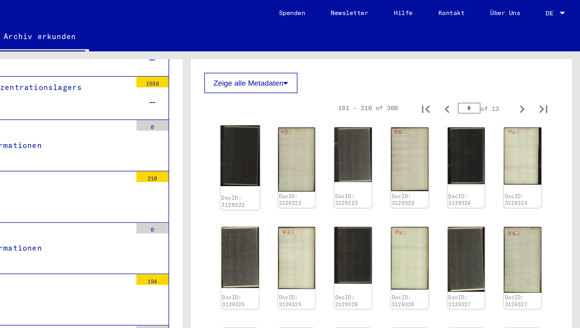
click at [320, 110] on img at bounding box center [329, 114] width 29 height 45
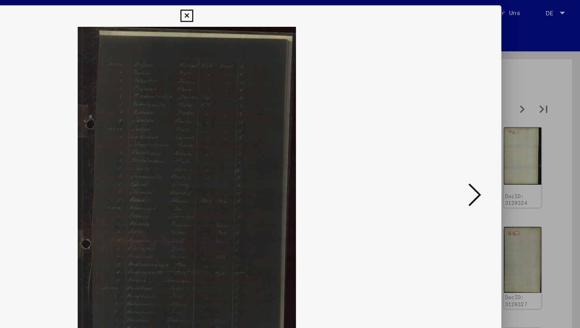
click at [498, 146] on icon at bounding box center [501, 143] width 9 height 19
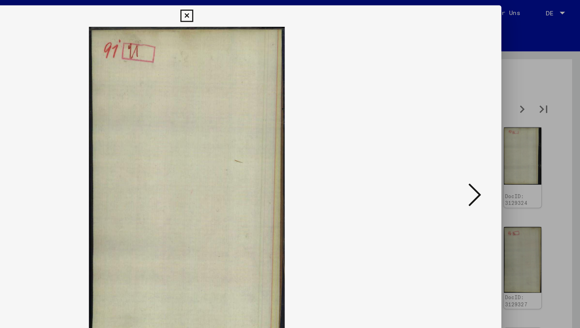
click at [498, 146] on icon at bounding box center [501, 143] width 9 height 19
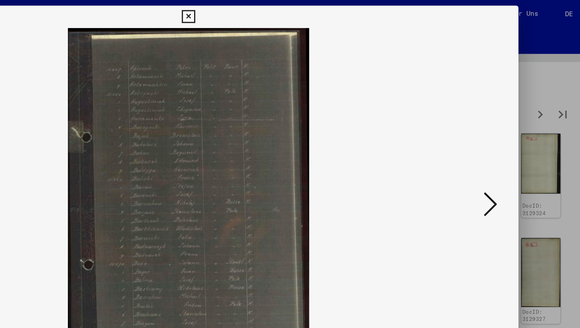
click at [496, 143] on button at bounding box center [502, 144] width 14 height 22
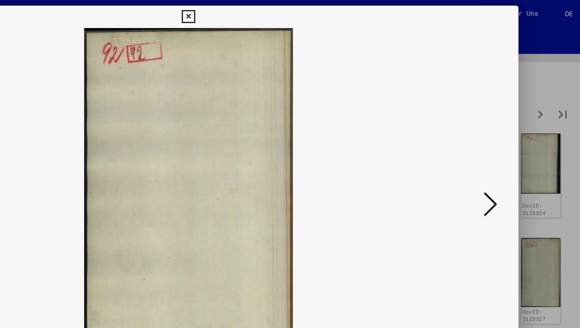
click at [495, 142] on button at bounding box center [502, 144] width 14 height 22
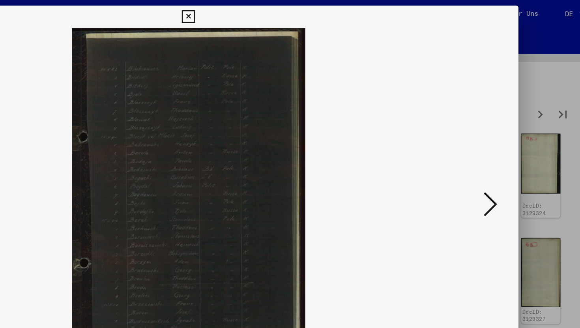
click at [495, 142] on button at bounding box center [502, 144] width 14 height 22
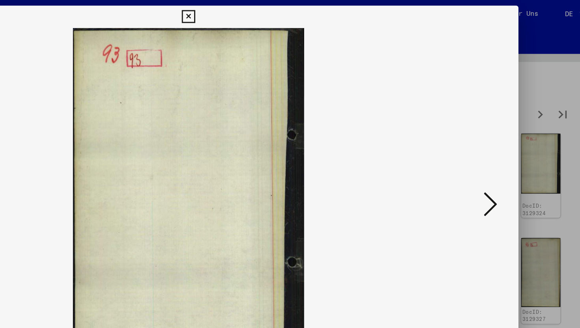
click at [495, 142] on button at bounding box center [502, 144] width 14 height 22
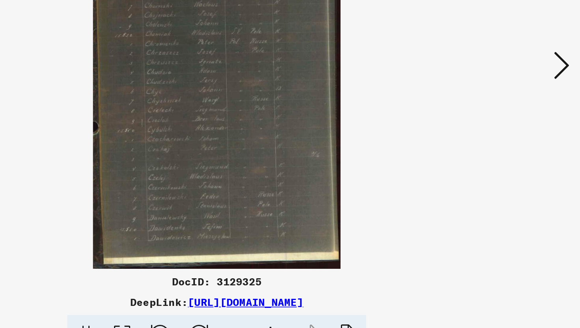
click at [503, 141] on icon at bounding box center [501, 143] width 9 height 19
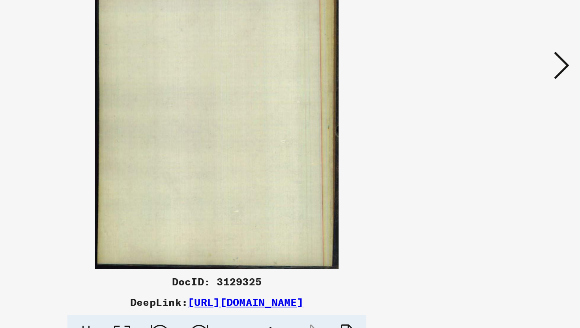
click at [503, 141] on icon at bounding box center [501, 143] width 9 height 19
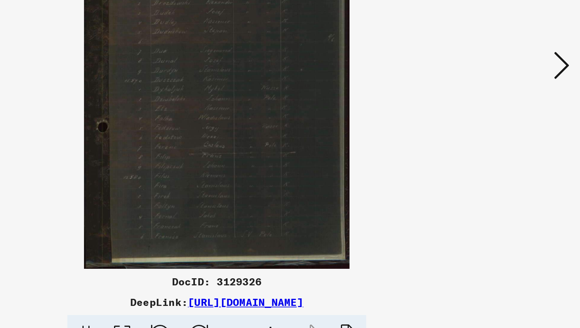
click at [503, 141] on icon at bounding box center [501, 143] width 9 height 19
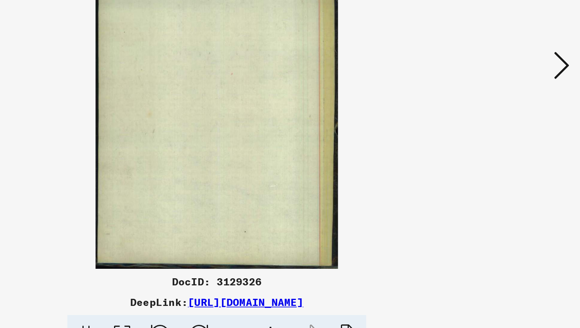
click at [503, 141] on icon at bounding box center [501, 143] width 9 height 19
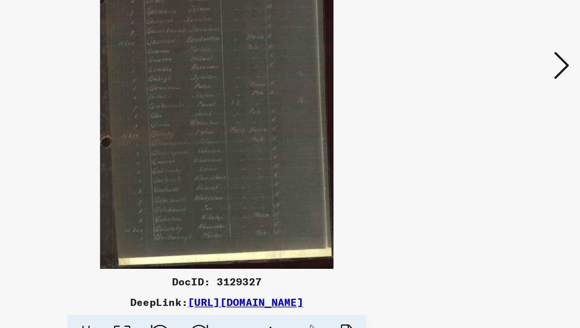
click at [503, 141] on icon at bounding box center [501, 143] width 9 height 19
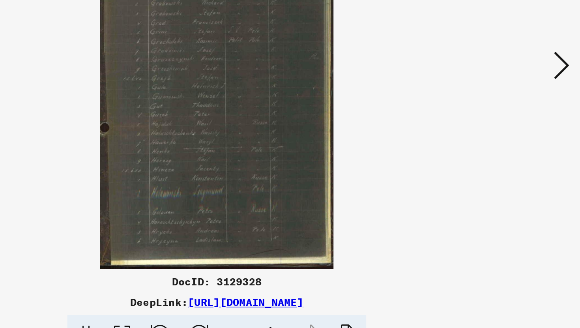
click at [503, 141] on icon at bounding box center [501, 143] width 9 height 19
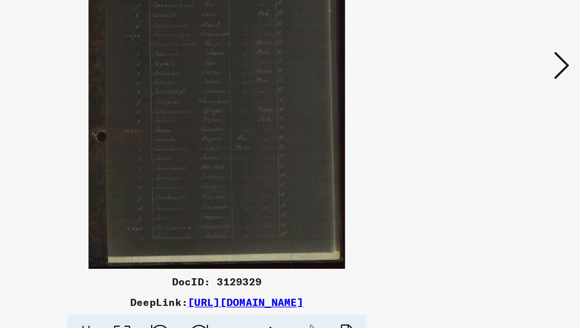
click at [503, 141] on icon at bounding box center [501, 143] width 9 height 19
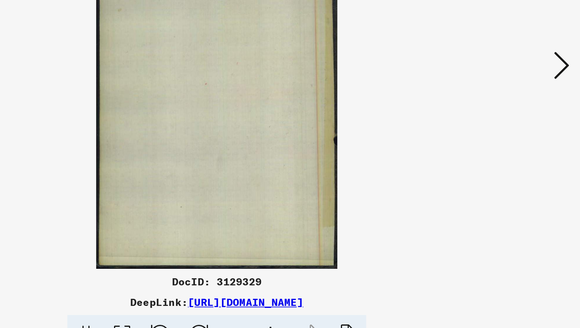
click at [503, 141] on icon at bounding box center [501, 143] width 9 height 19
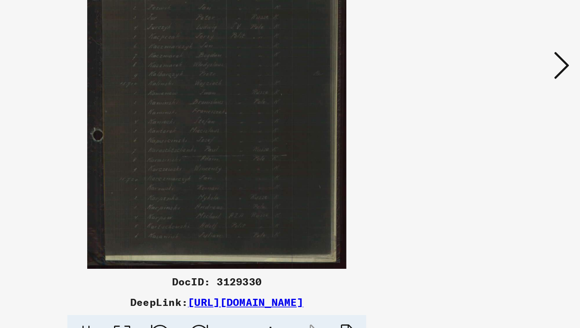
click at [503, 141] on icon at bounding box center [501, 143] width 9 height 19
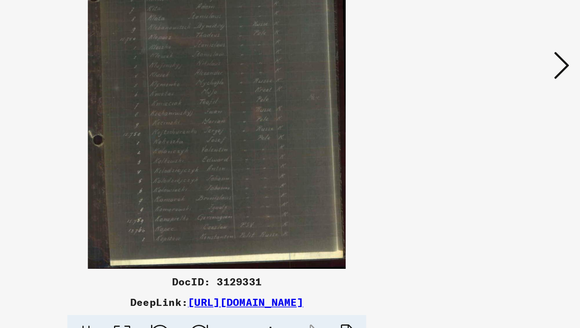
click at [503, 141] on icon at bounding box center [501, 143] width 9 height 19
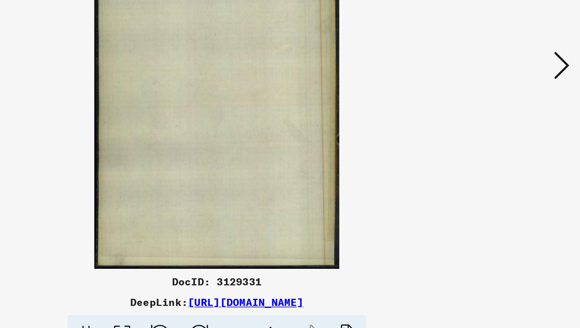
click at [503, 141] on icon at bounding box center [501, 143] width 9 height 19
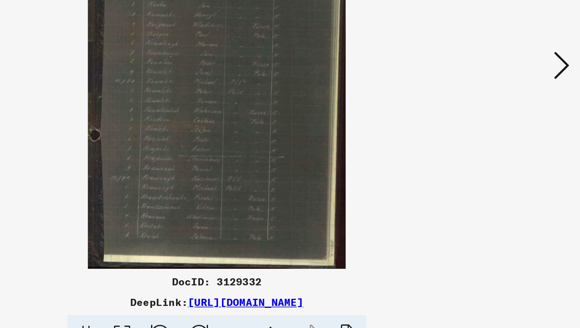
click at [503, 141] on icon at bounding box center [501, 143] width 9 height 19
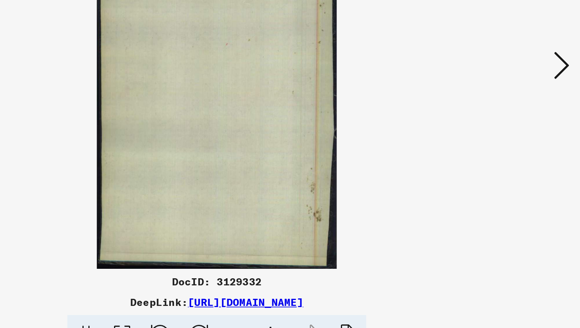
click at [503, 141] on icon at bounding box center [501, 143] width 9 height 19
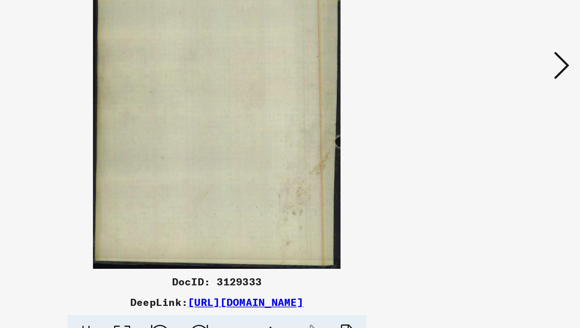
click at [503, 141] on icon at bounding box center [501, 143] width 9 height 19
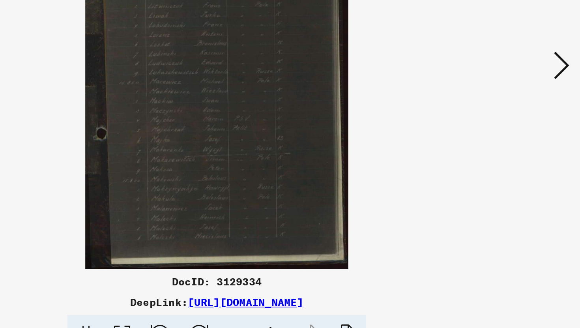
click at [503, 141] on icon at bounding box center [501, 143] width 9 height 19
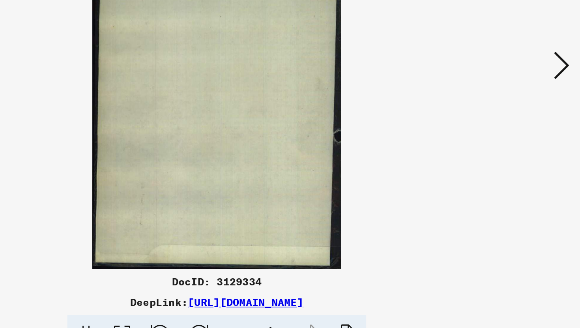
click at [503, 141] on icon at bounding box center [501, 143] width 9 height 19
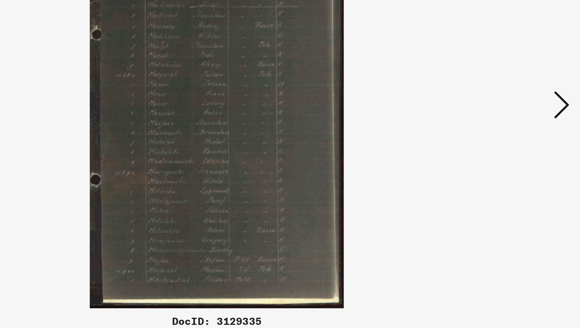
click at [498, 140] on icon at bounding box center [501, 143] width 9 height 19
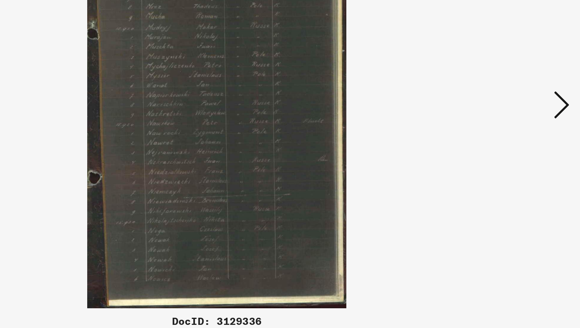
click at [498, 140] on icon at bounding box center [501, 143] width 9 height 19
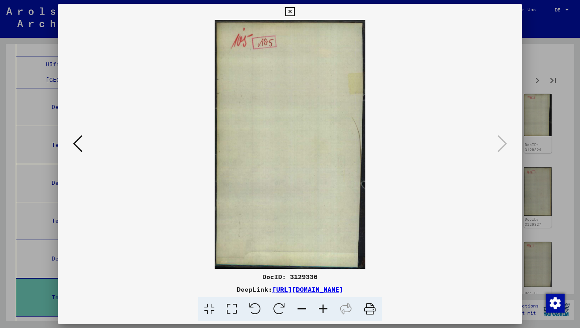
click at [290, 8] on icon at bounding box center [289, 11] width 9 height 9
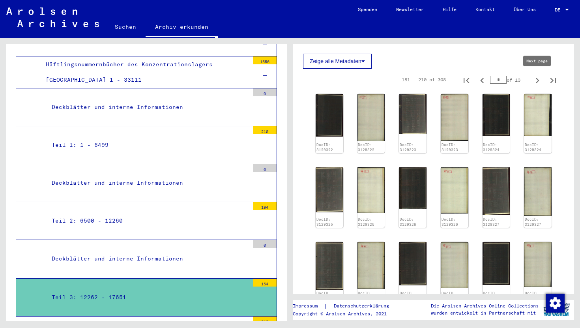
click at [539, 76] on icon "Next page" at bounding box center [537, 80] width 11 height 11
type input "*"
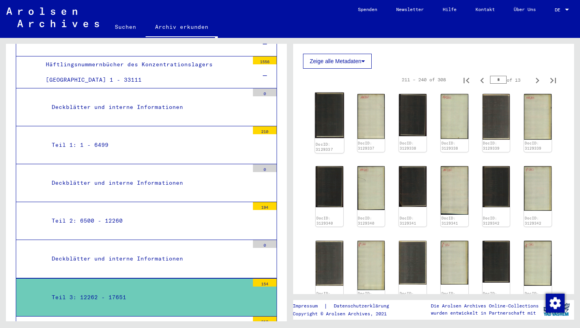
click at [332, 114] on img at bounding box center [329, 115] width 29 height 45
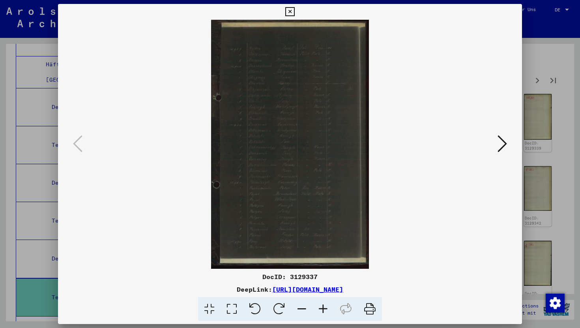
click at [499, 143] on icon at bounding box center [501, 143] width 9 height 19
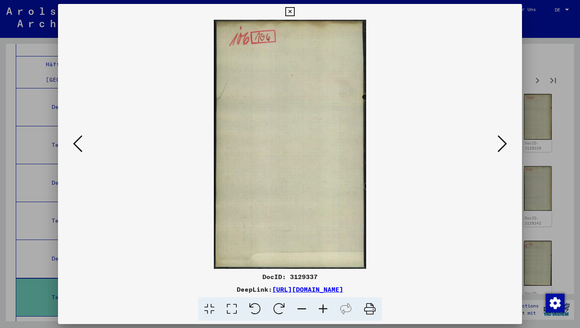
click at [499, 143] on icon at bounding box center [501, 143] width 9 height 19
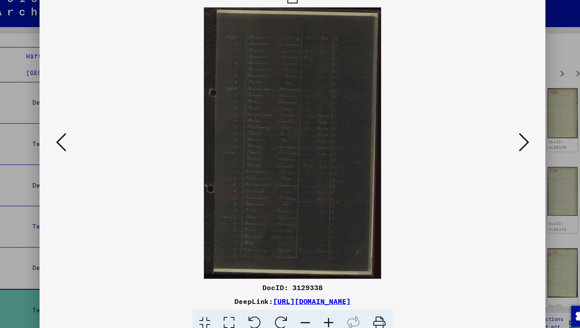
click at [497, 143] on button at bounding box center [502, 144] width 14 height 22
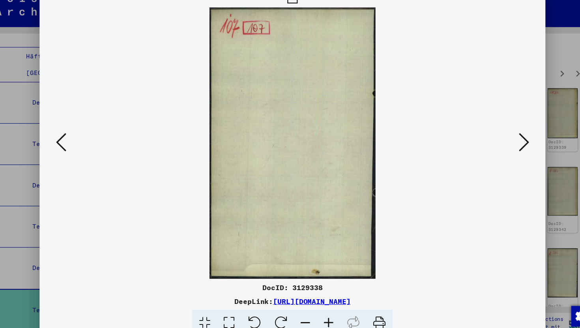
click at [497, 143] on button at bounding box center [502, 144] width 14 height 22
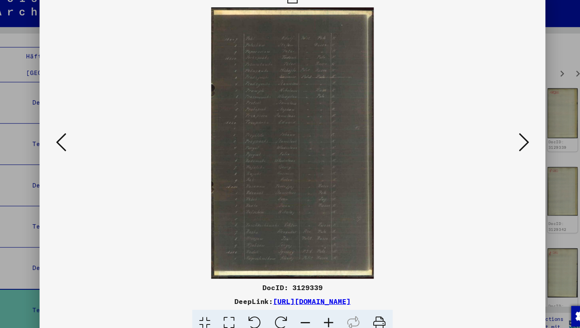
click at [497, 143] on button at bounding box center [502, 144] width 14 height 22
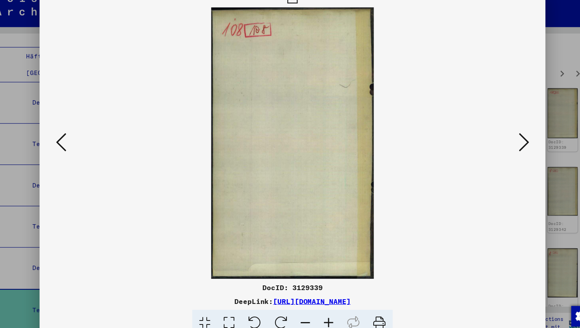
click at [497, 143] on button at bounding box center [502, 144] width 14 height 22
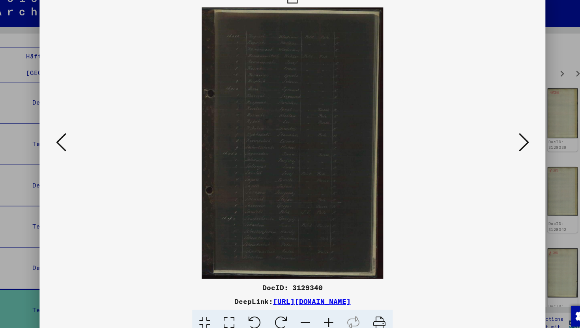
click at [497, 143] on button at bounding box center [502, 144] width 14 height 22
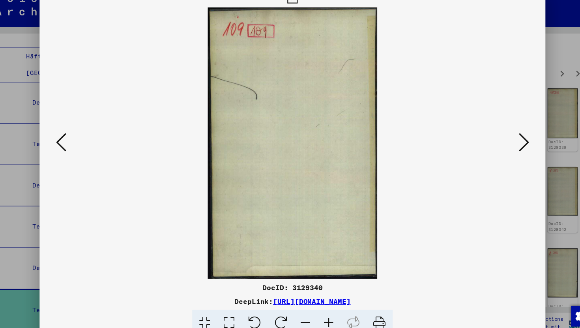
click at [497, 143] on button at bounding box center [502, 144] width 14 height 22
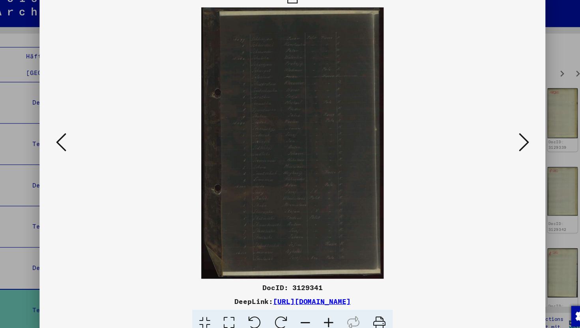
click at [497, 143] on button at bounding box center [502, 144] width 14 height 22
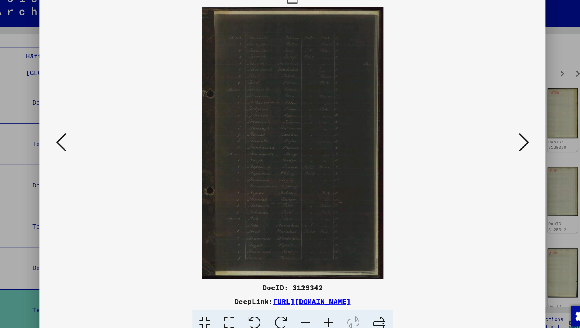
click at [497, 143] on button at bounding box center [502, 144] width 14 height 22
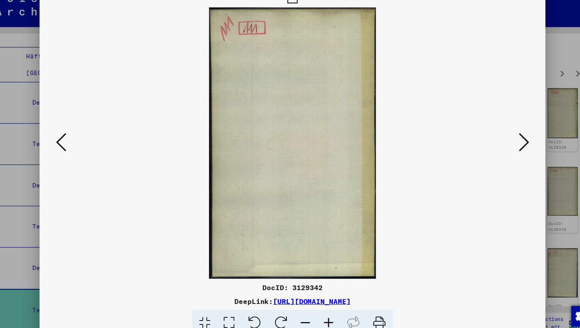
click at [497, 143] on button at bounding box center [502, 144] width 14 height 22
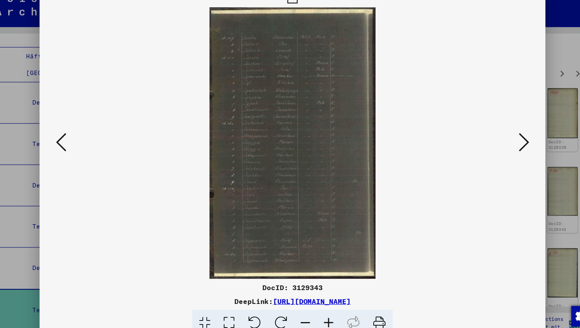
click at [497, 143] on button at bounding box center [502, 144] width 14 height 22
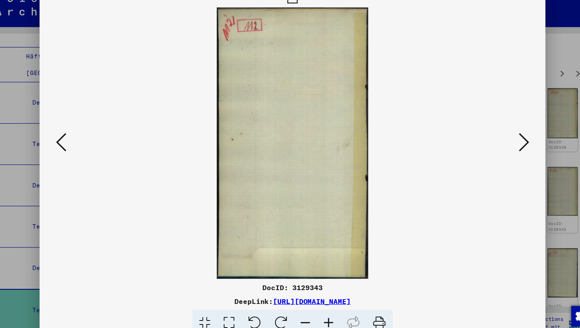
click at [497, 143] on button at bounding box center [502, 144] width 14 height 22
